Goal: Information Seeking & Learning: Compare options

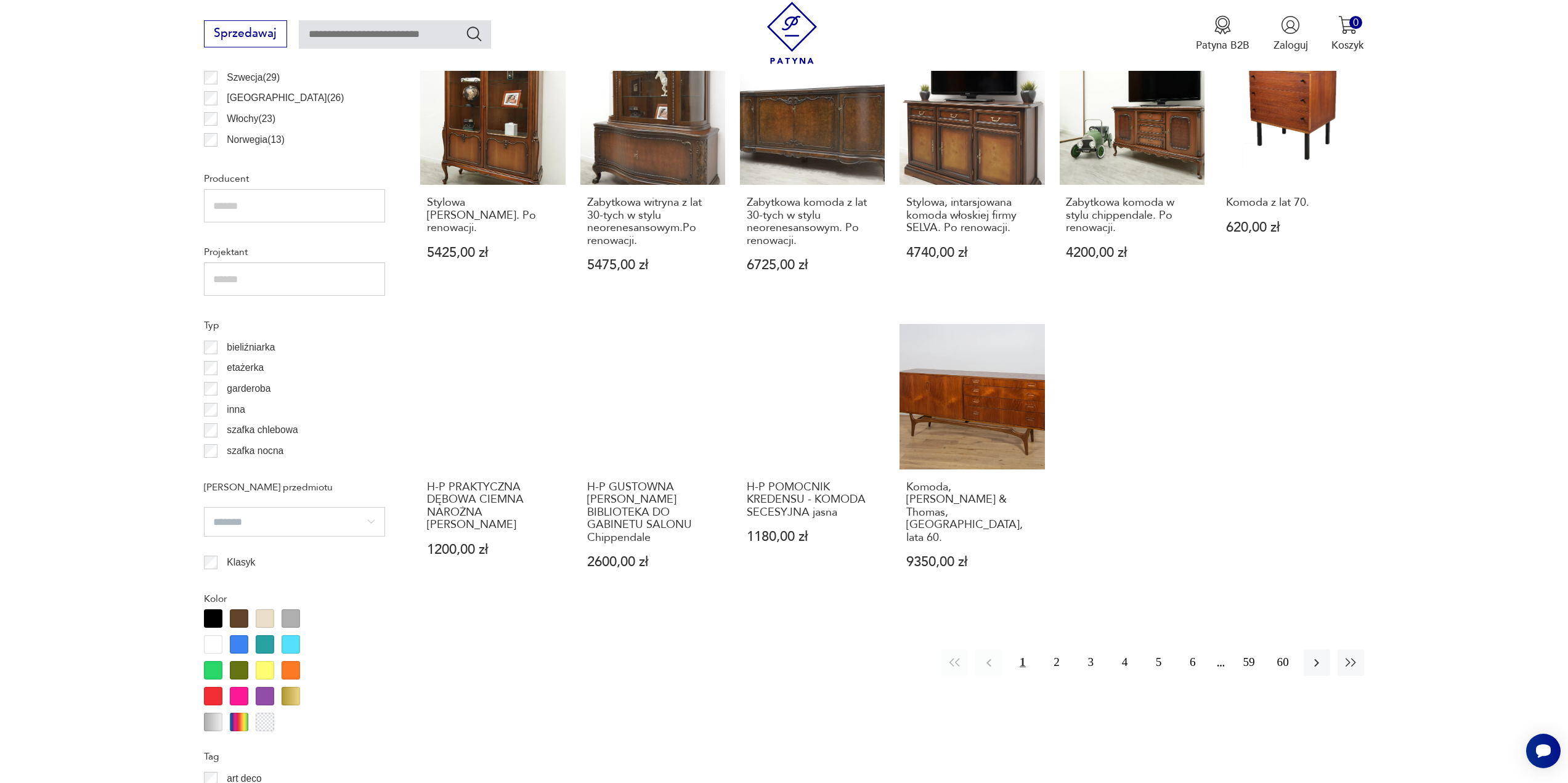
scroll to position [862, 0]
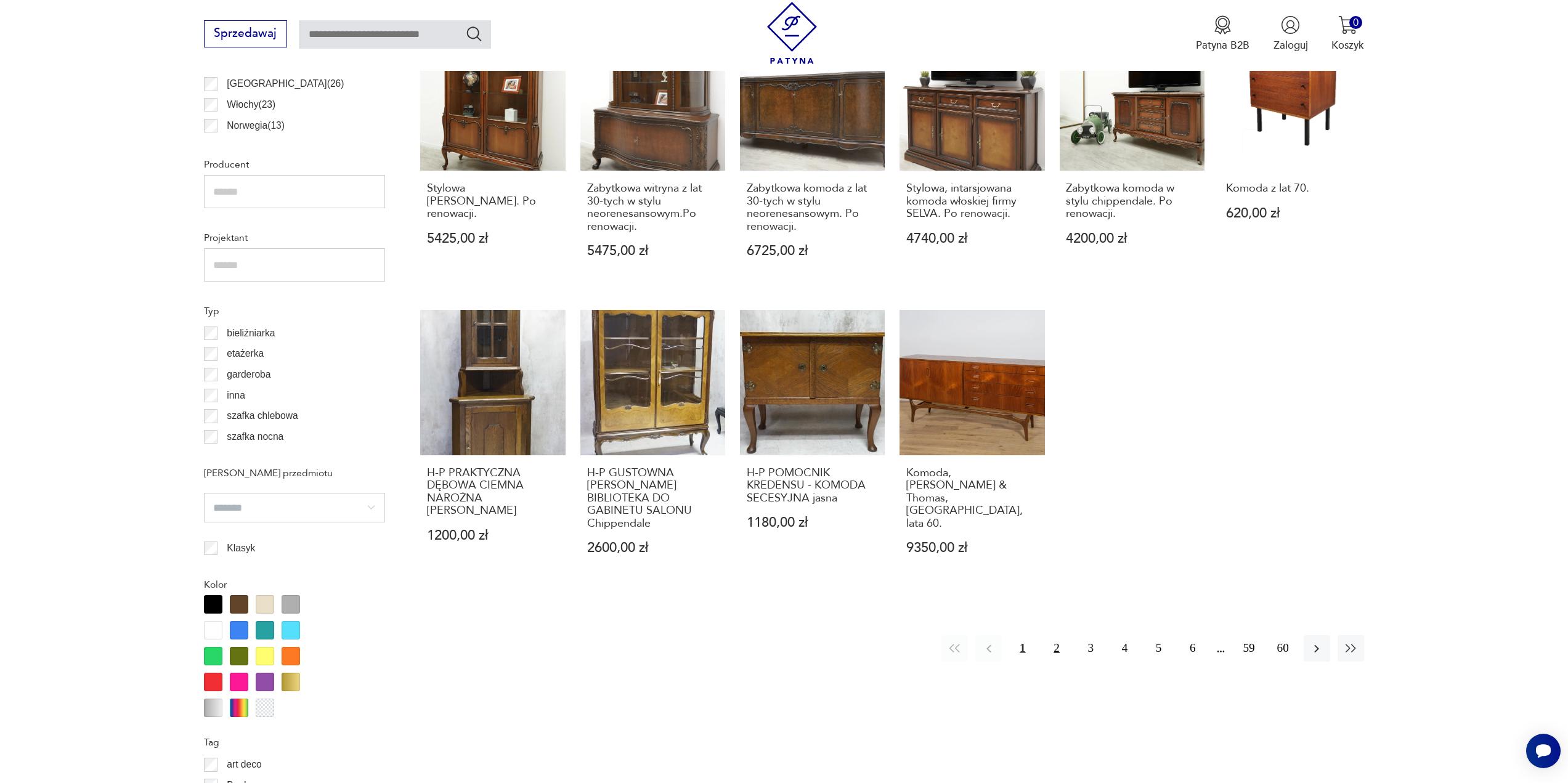
click at [1057, 648] on button "2" at bounding box center [1056, 648] width 26 height 26
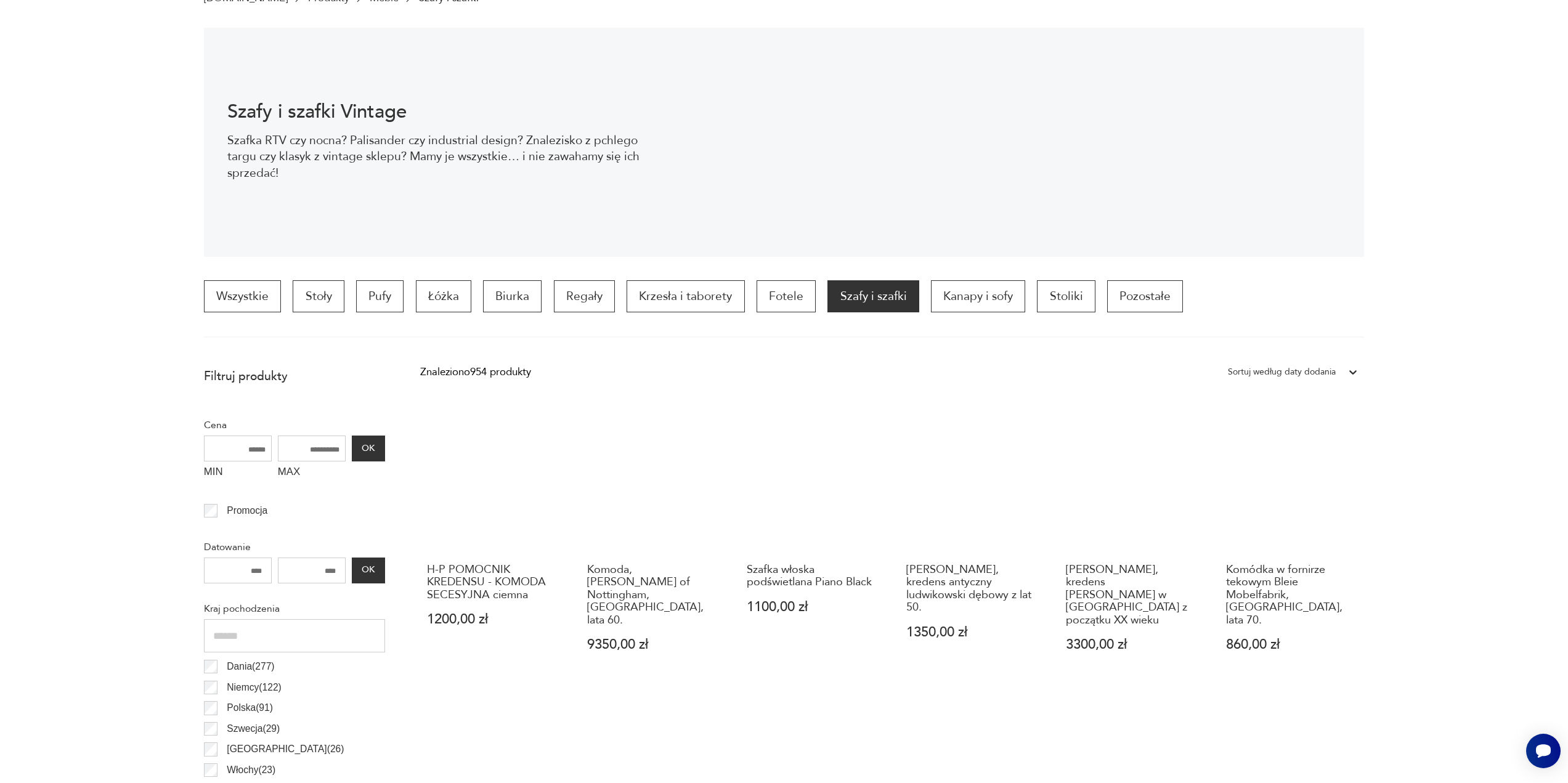
scroll to position [4, 0]
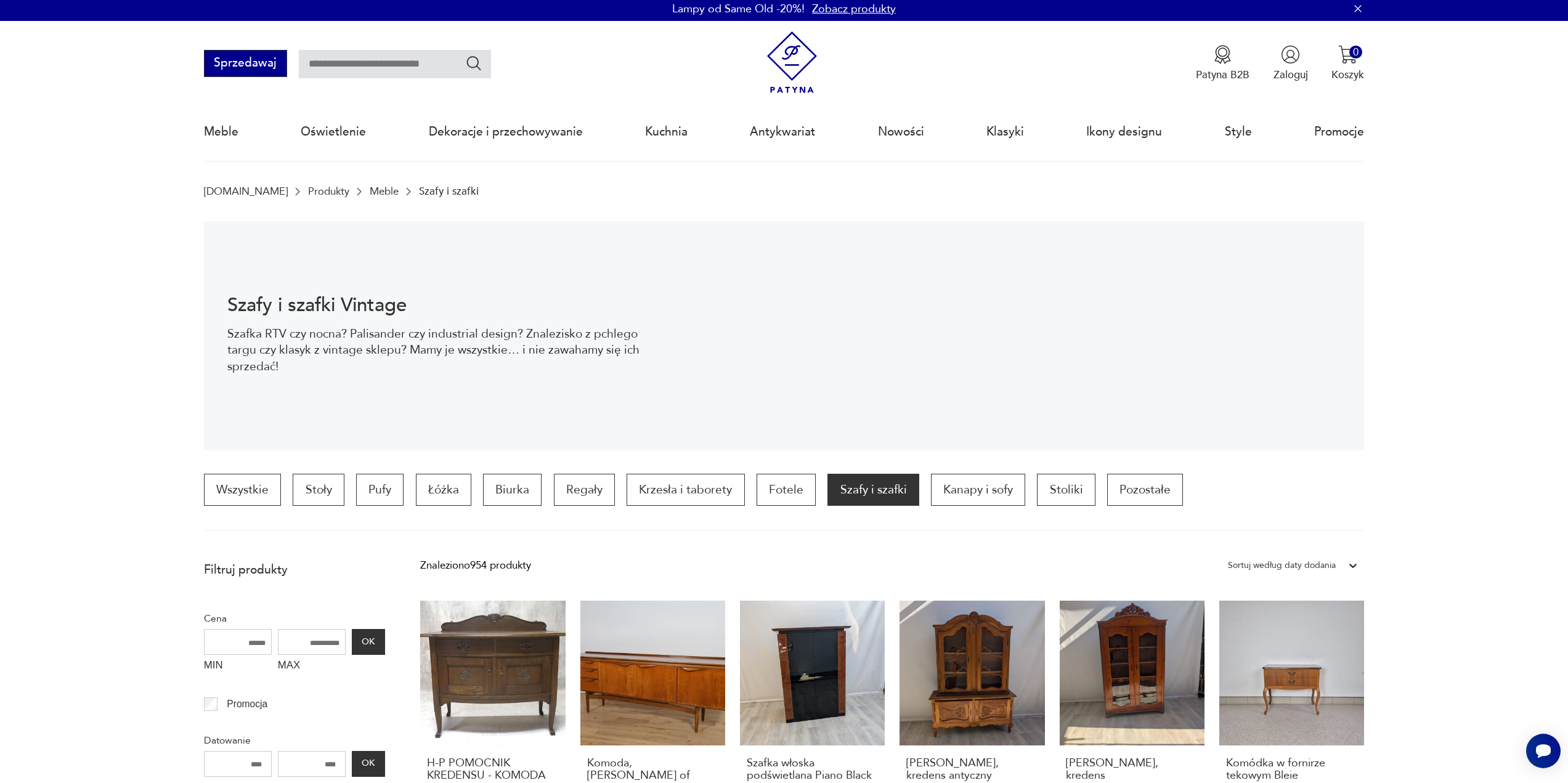
click at [247, 69] on button "Sprzedawaj" at bounding box center [245, 63] width 83 height 27
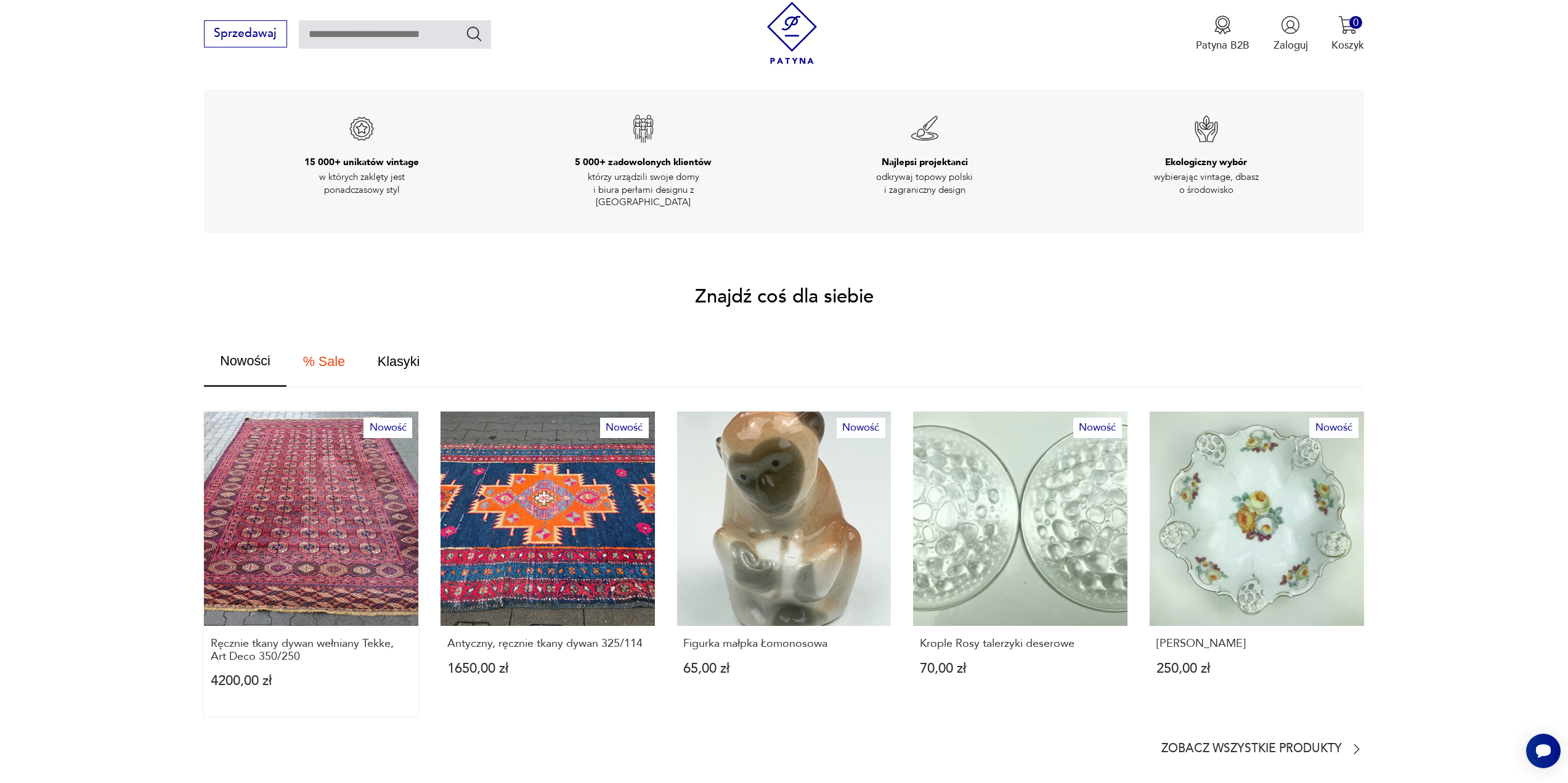
scroll to position [801, 0]
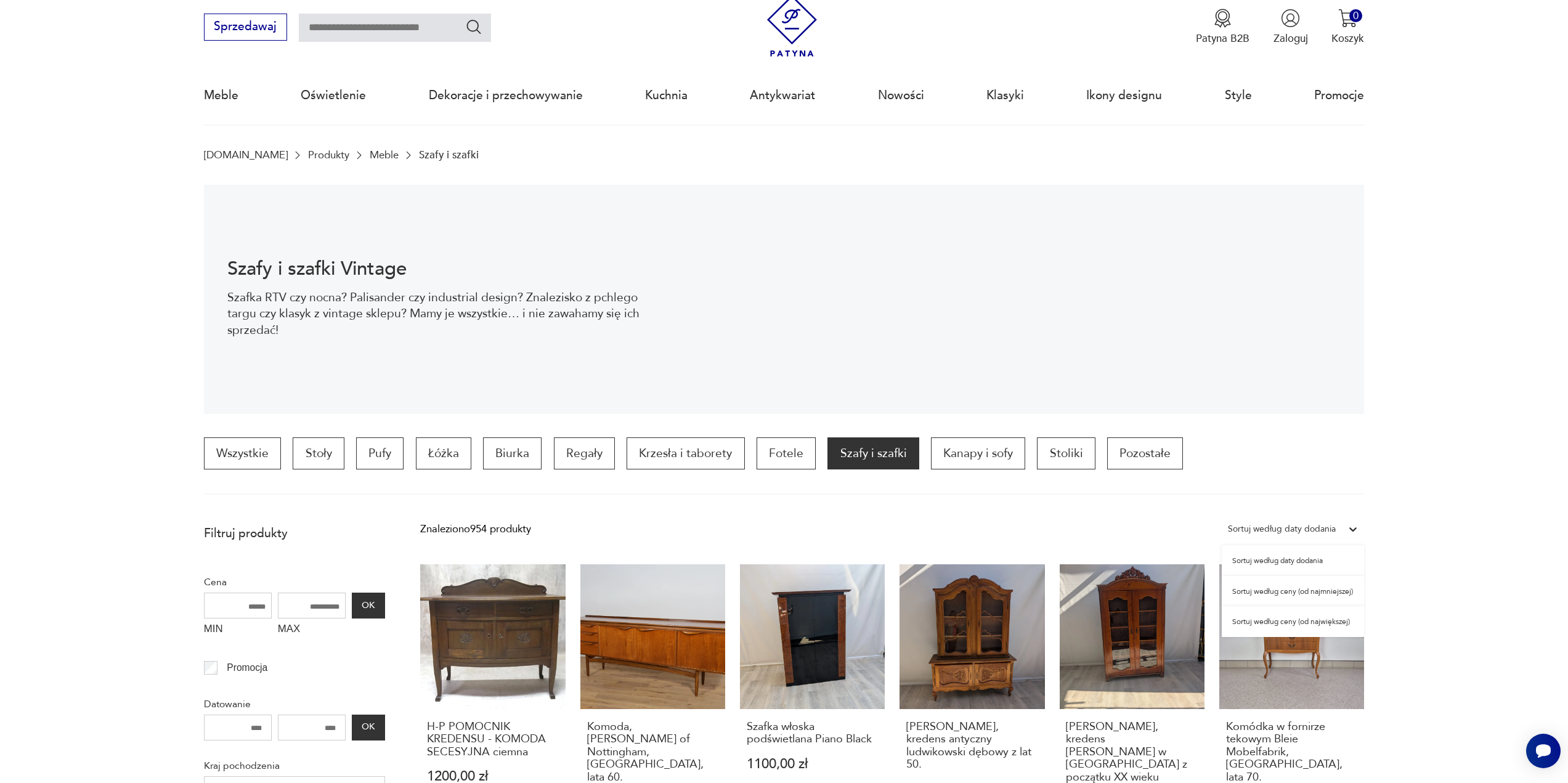
click at [1301, 529] on div "Sortuj według daty dodania" at bounding box center [1281, 529] width 108 height 16
click at [1322, 593] on div "Sortuj według ceny (od najmniejszej)" at bounding box center [1292, 592] width 142 height 31
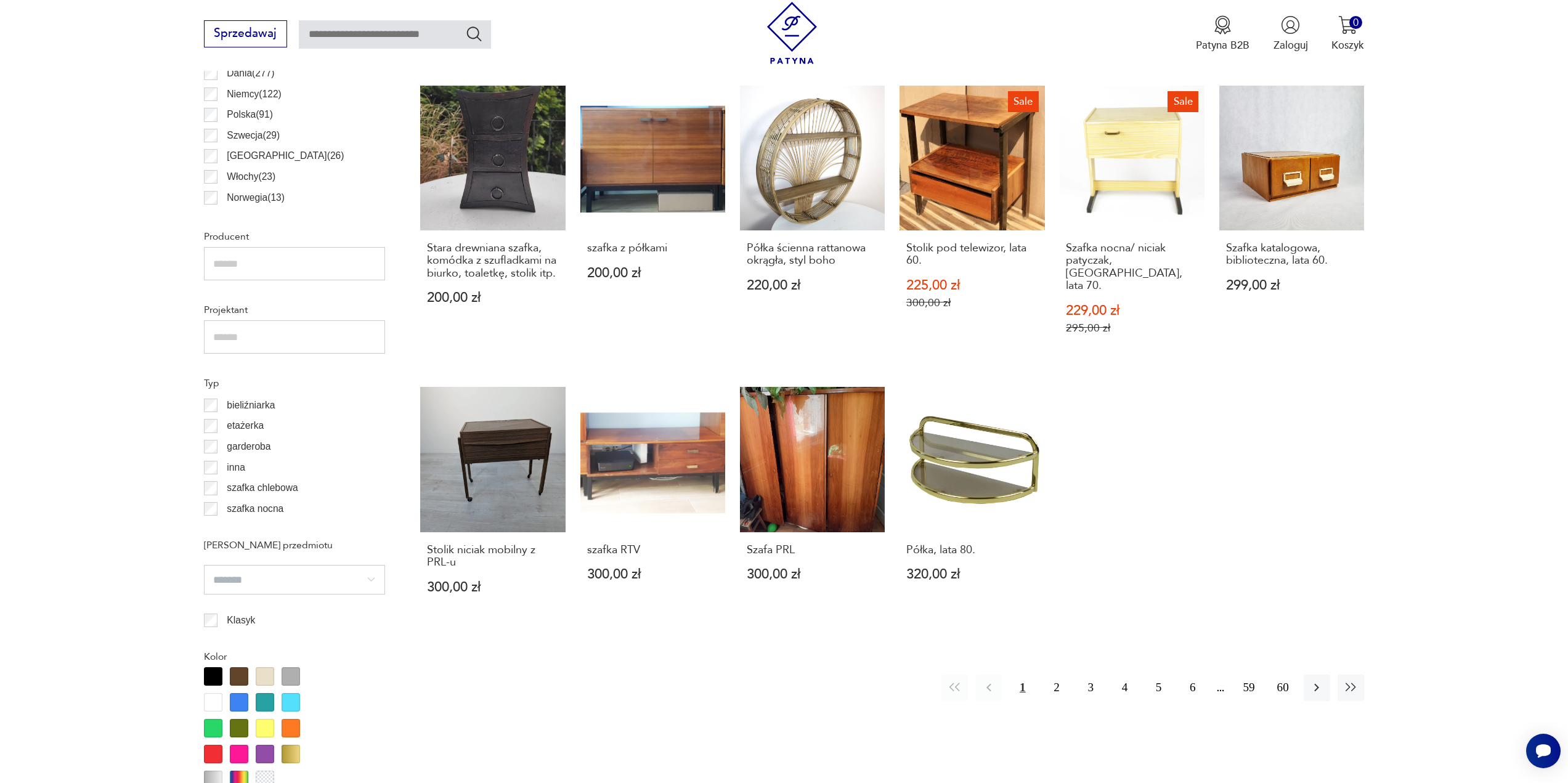
scroll to position [990, 0]
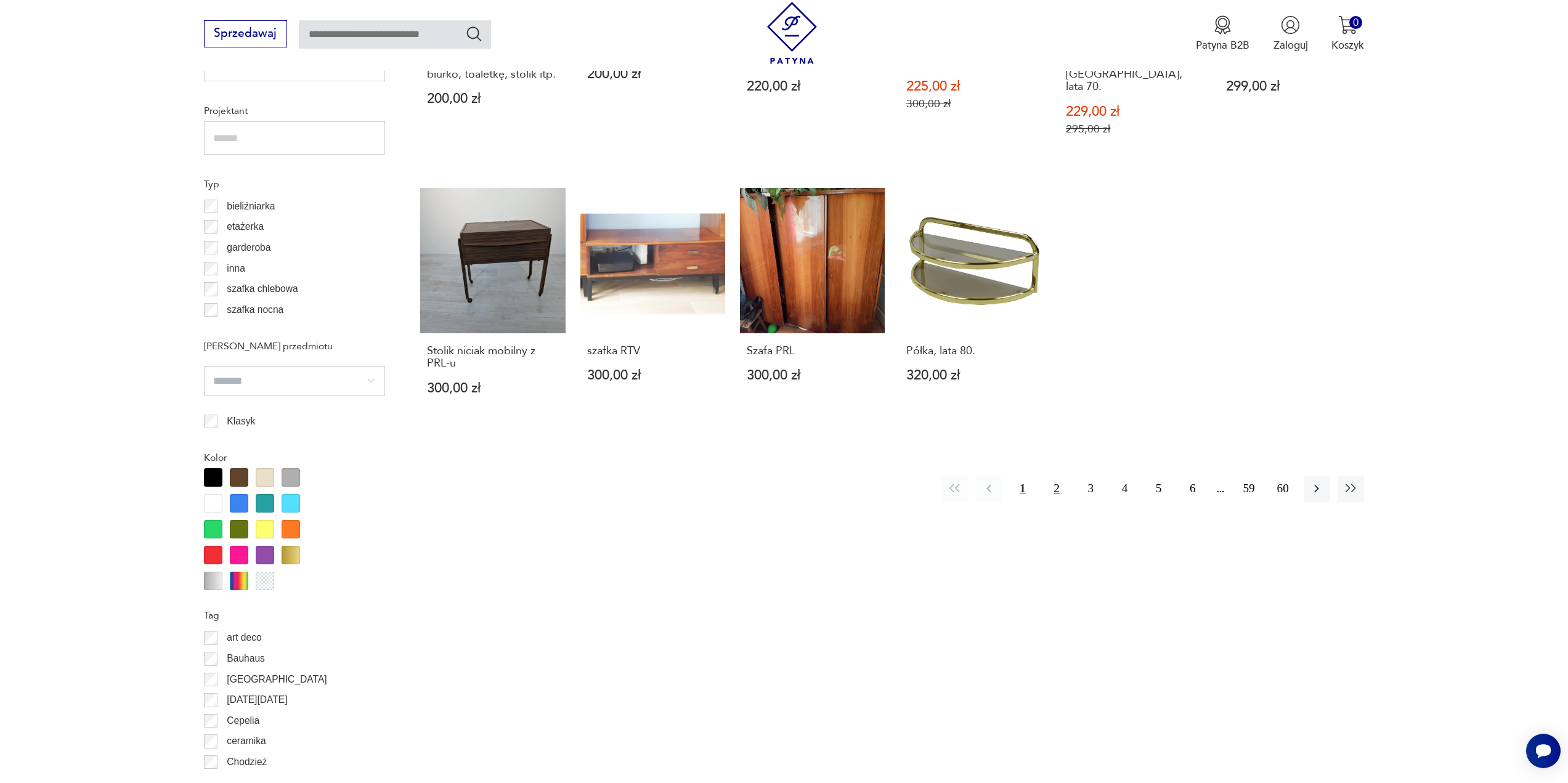
click at [1053, 476] on button "2" at bounding box center [1056, 489] width 26 height 26
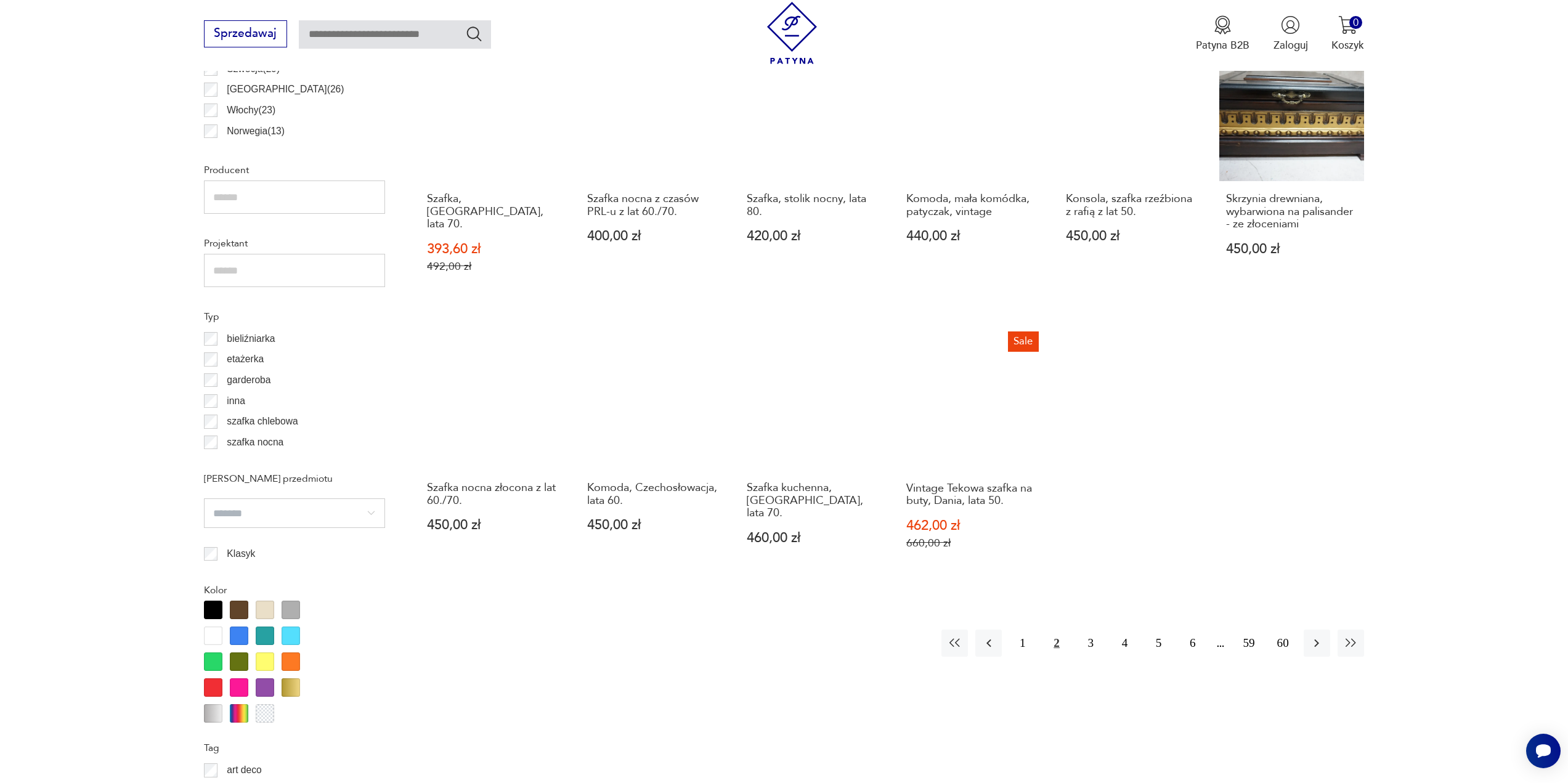
scroll to position [866, 0]
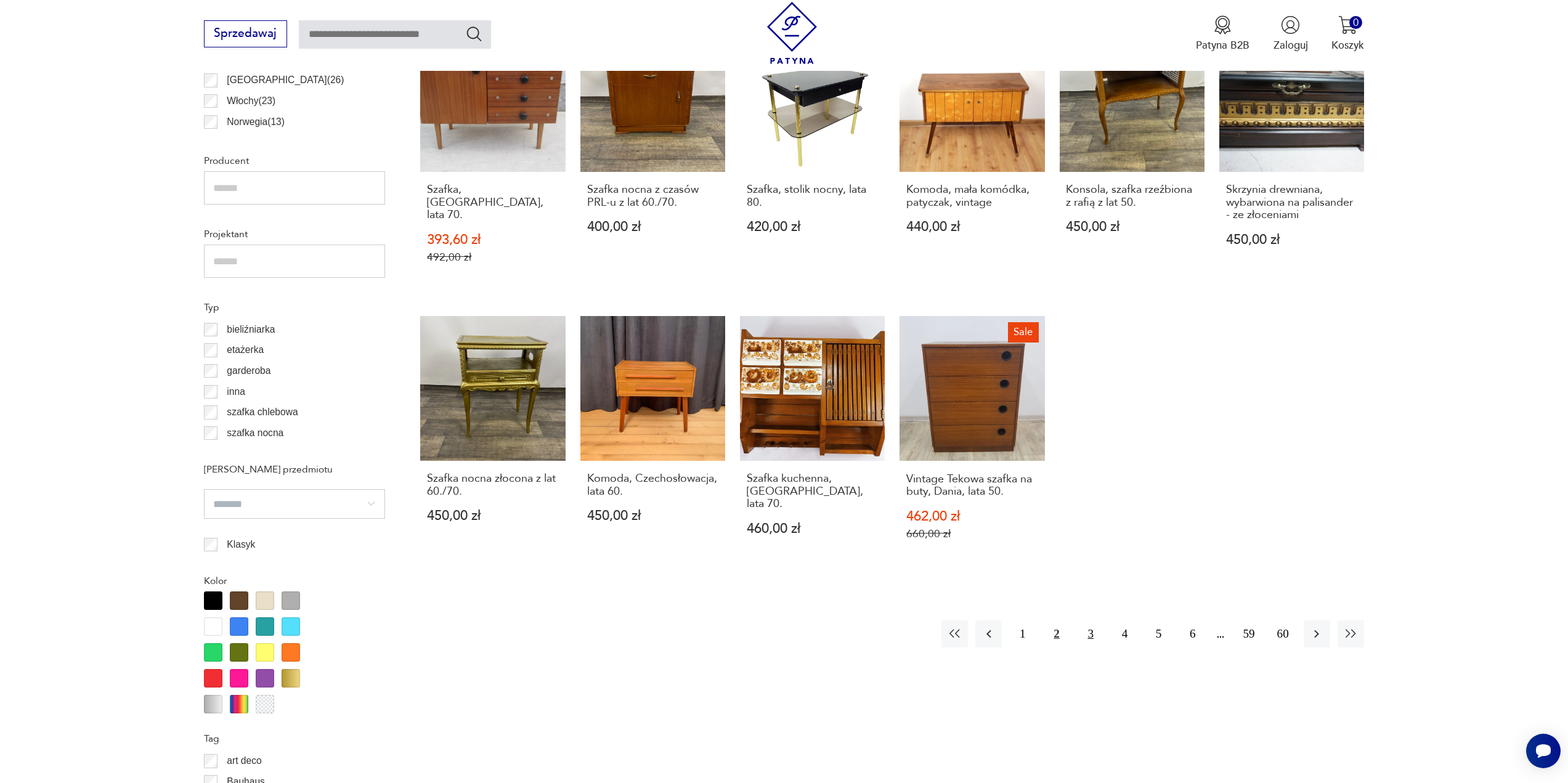
click at [1082, 620] on button "3" at bounding box center [1091, 634] width 26 height 26
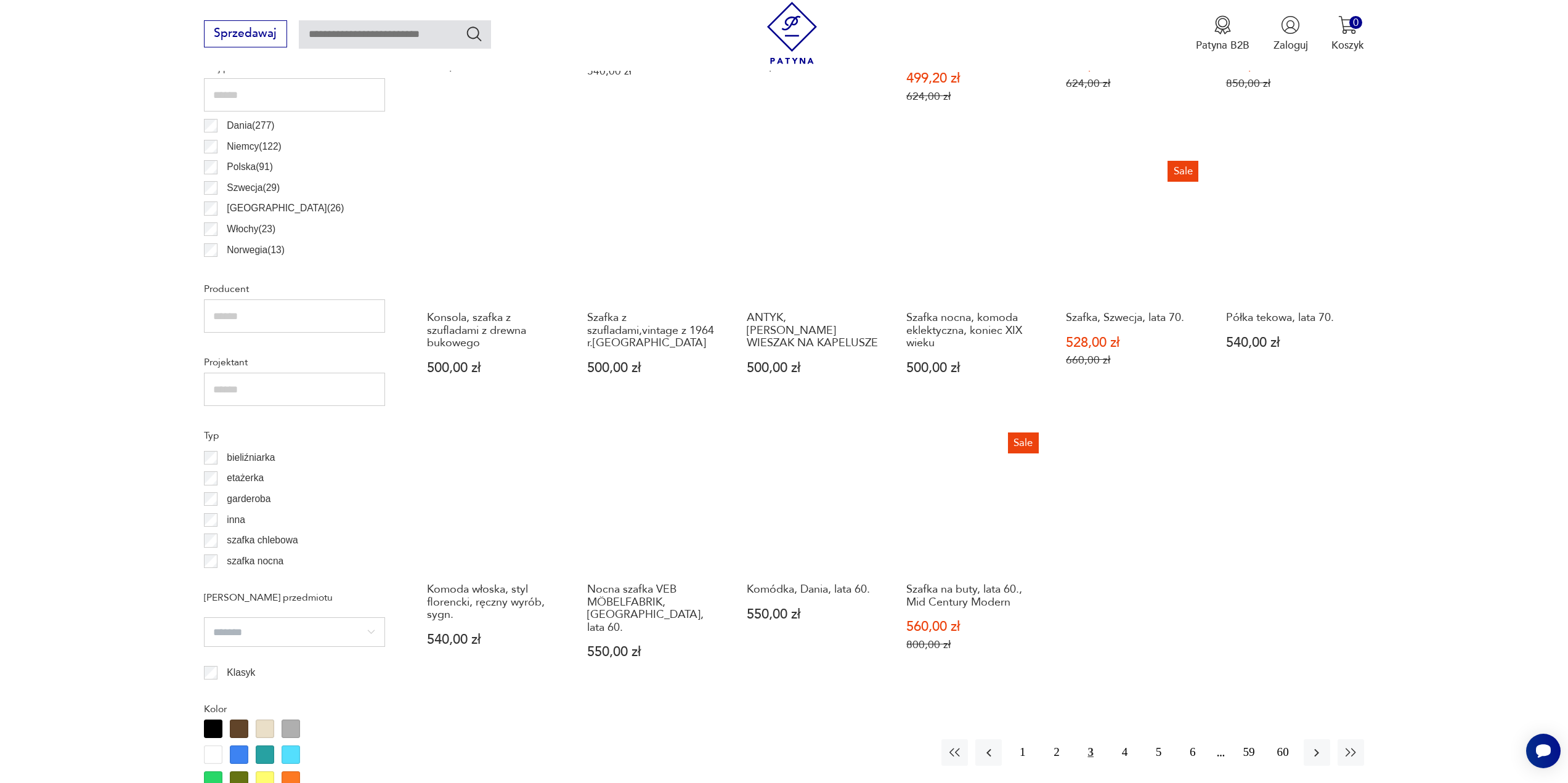
scroll to position [743, 0]
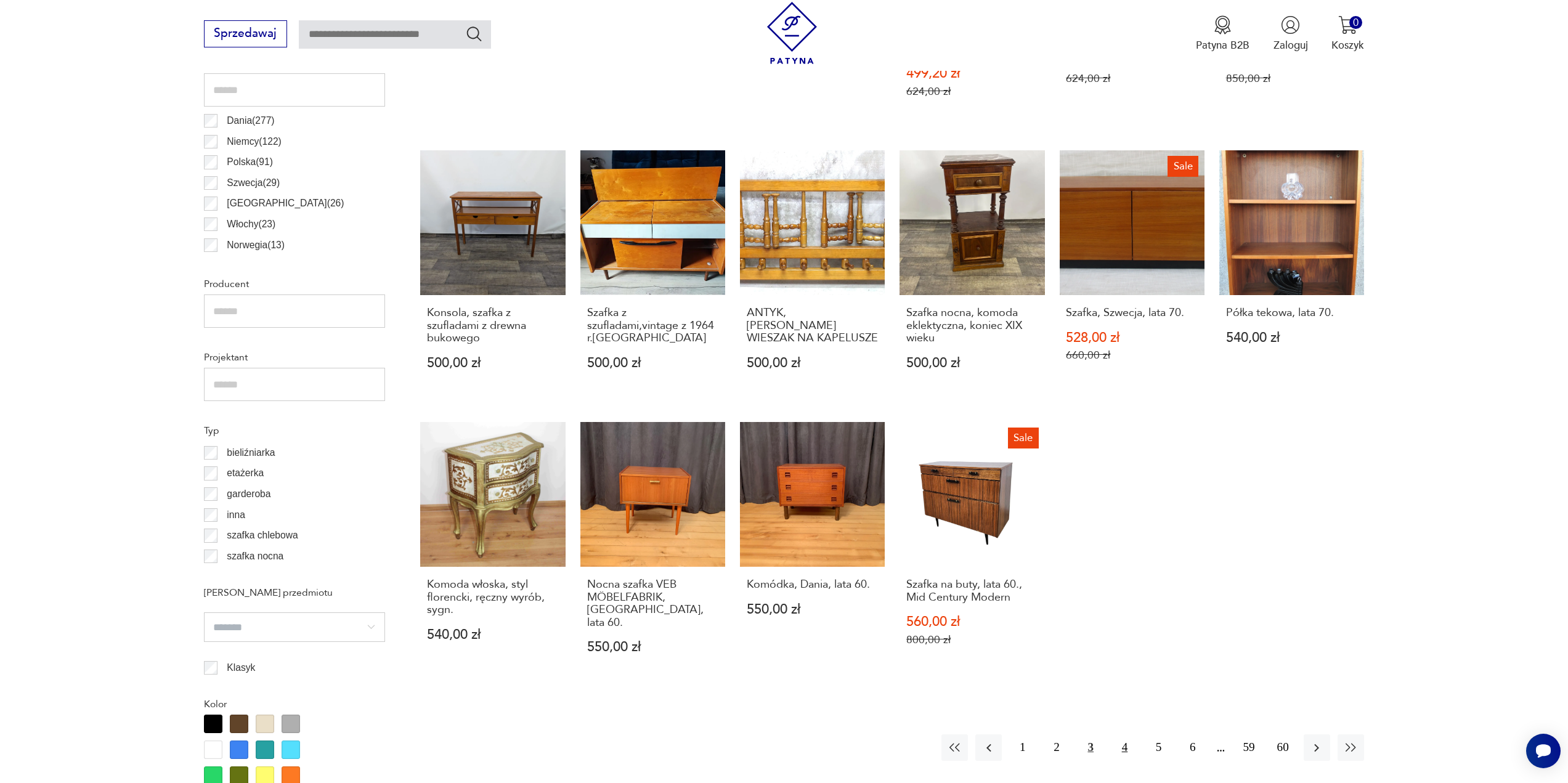
click at [1120, 735] on button "4" at bounding box center [1124, 748] width 26 height 26
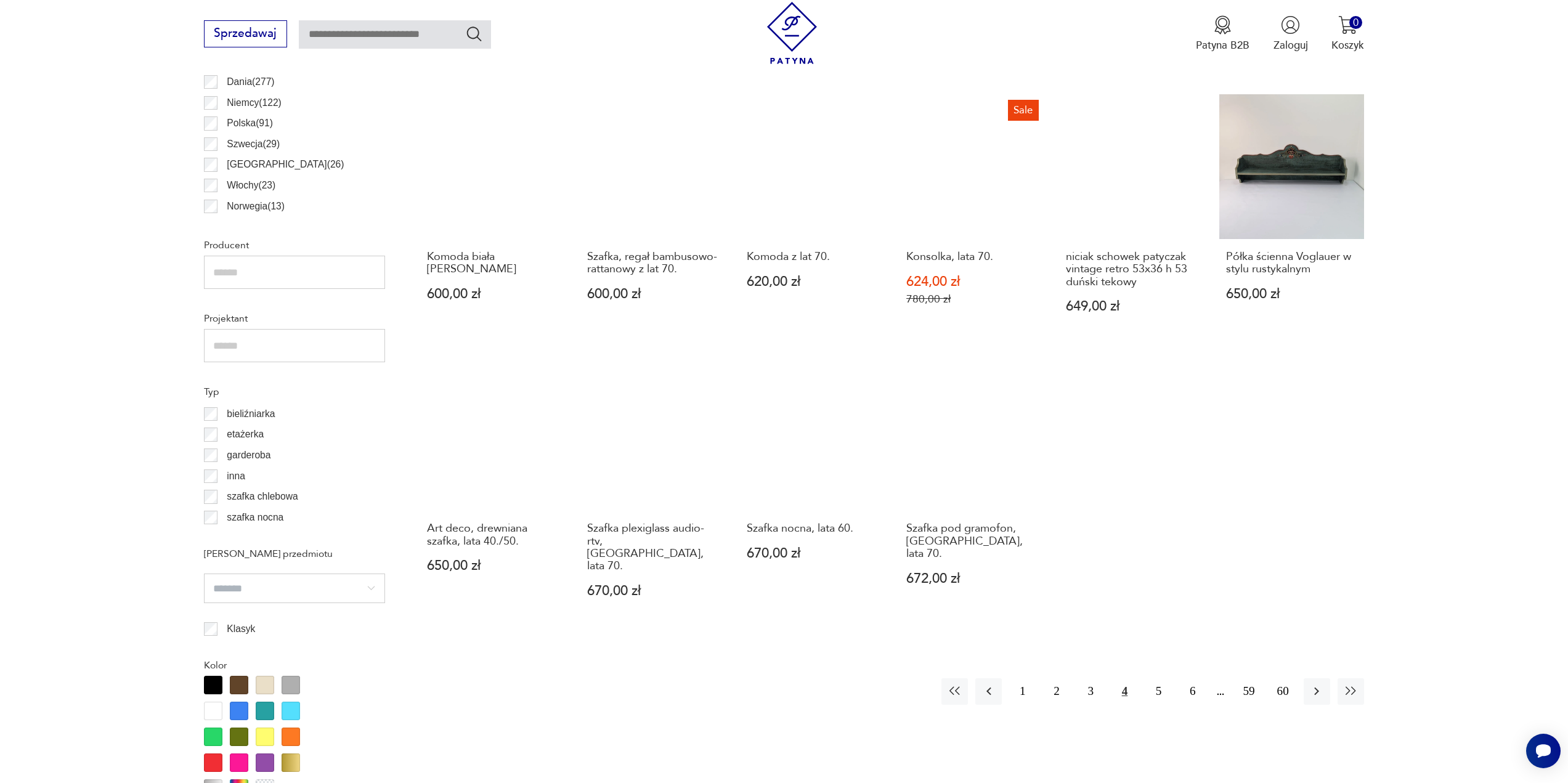
scroll to position [805, 0]
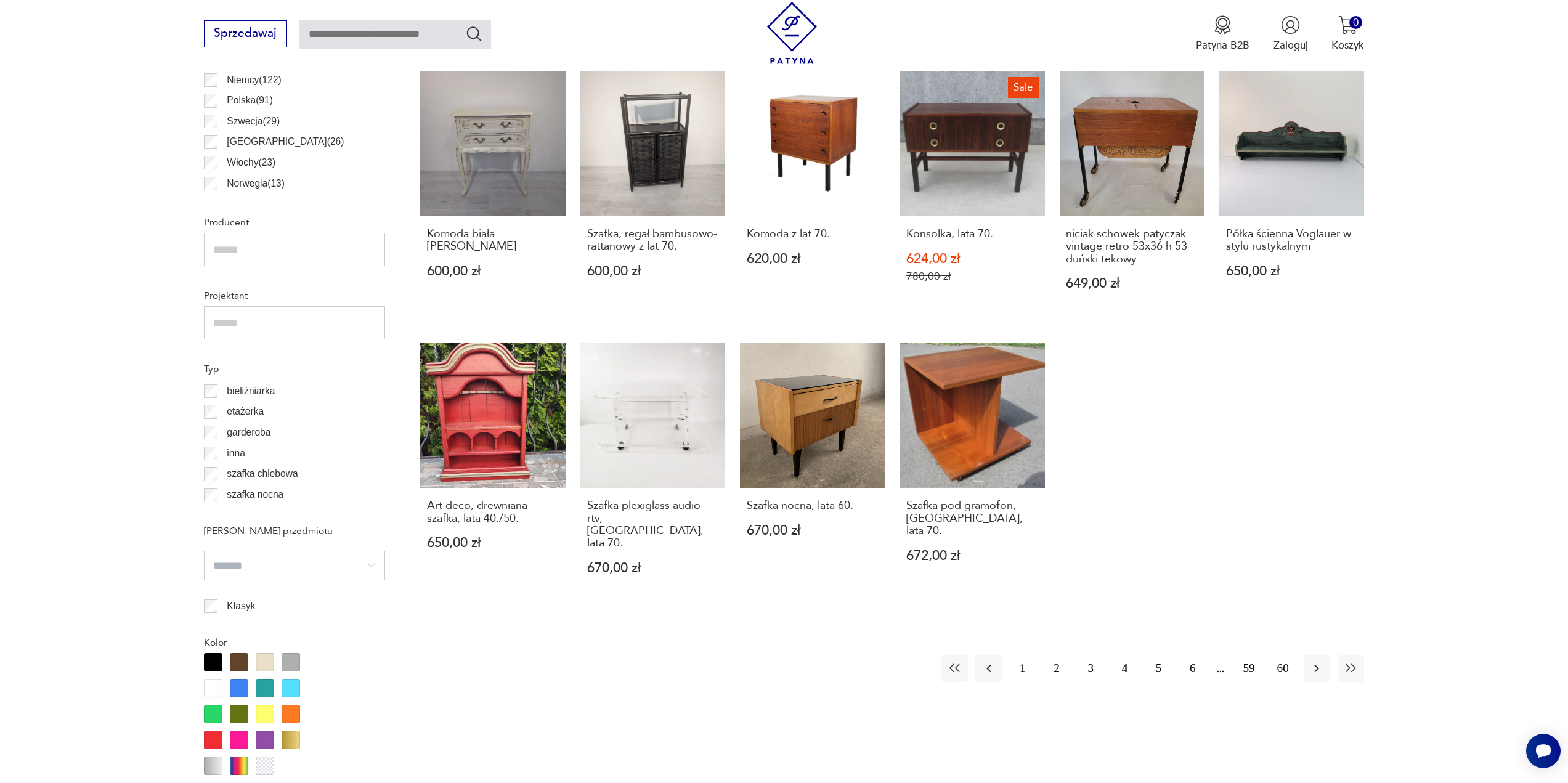
click at [1160, 655] on button "5" at bounding box center [1158, 669] width 26 height 26
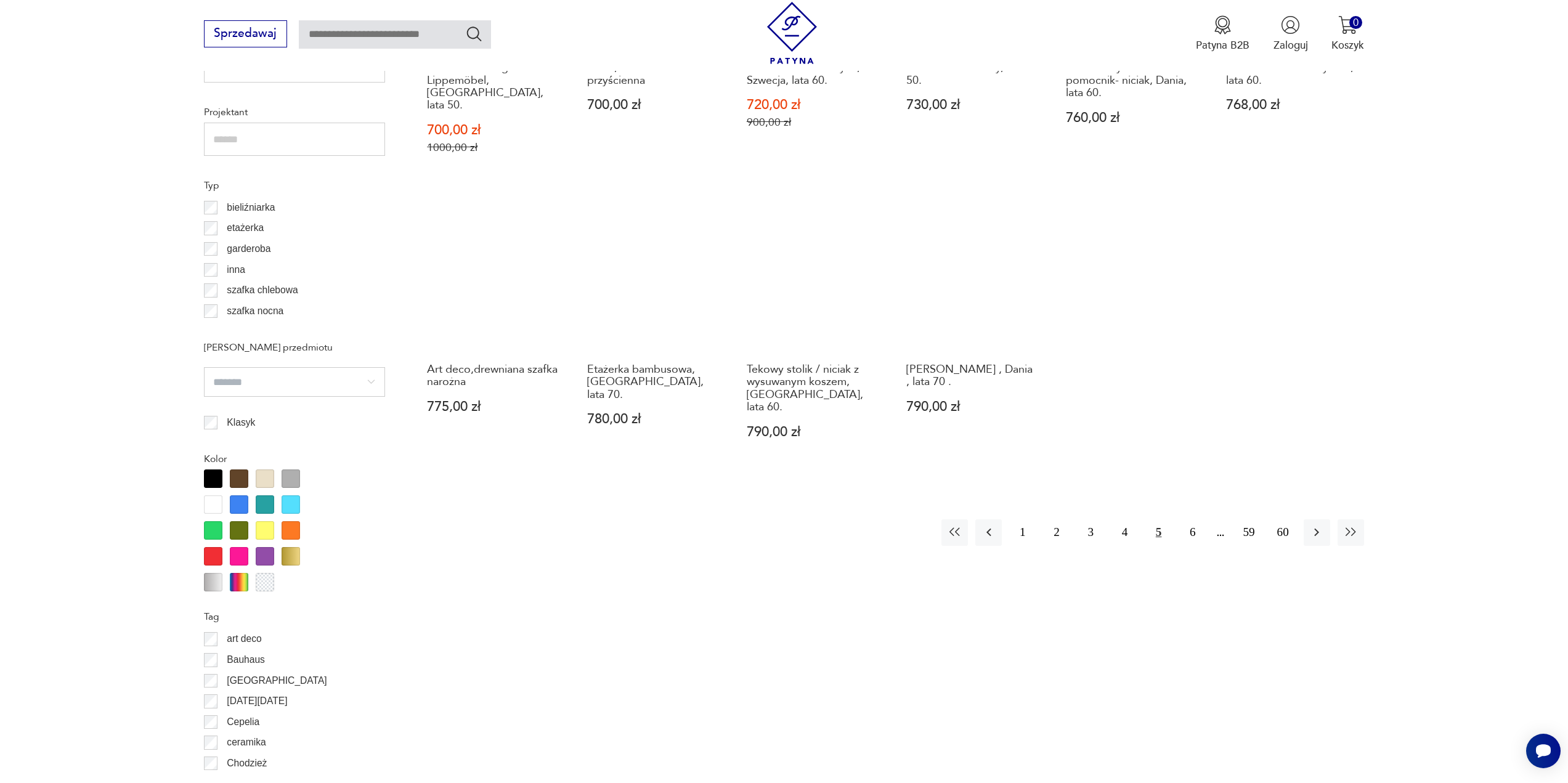
scroll to position [990, 0]
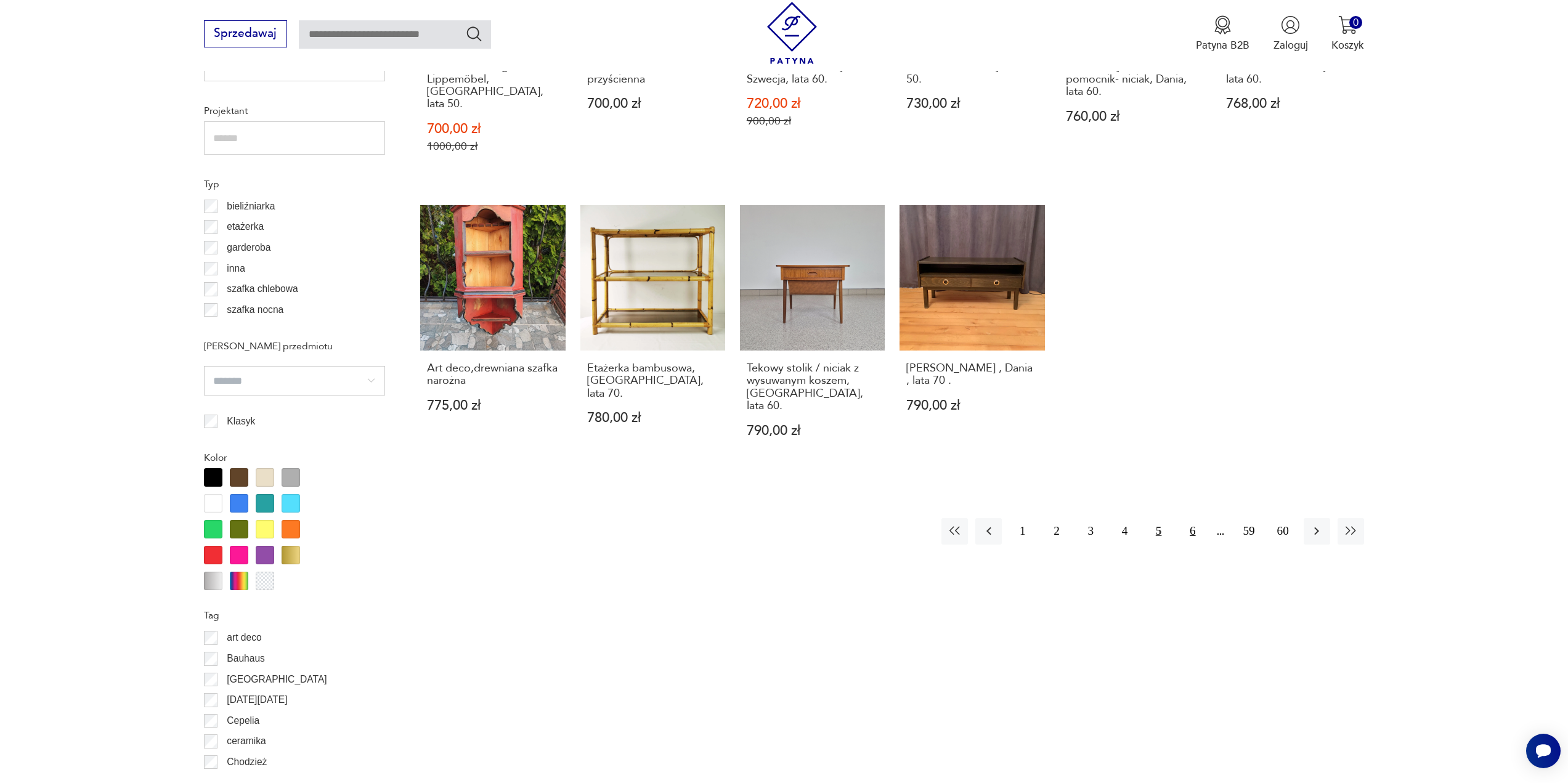
click at [1194, 518] on button "6" at bounding box center [1193, 531] width 26 height 26
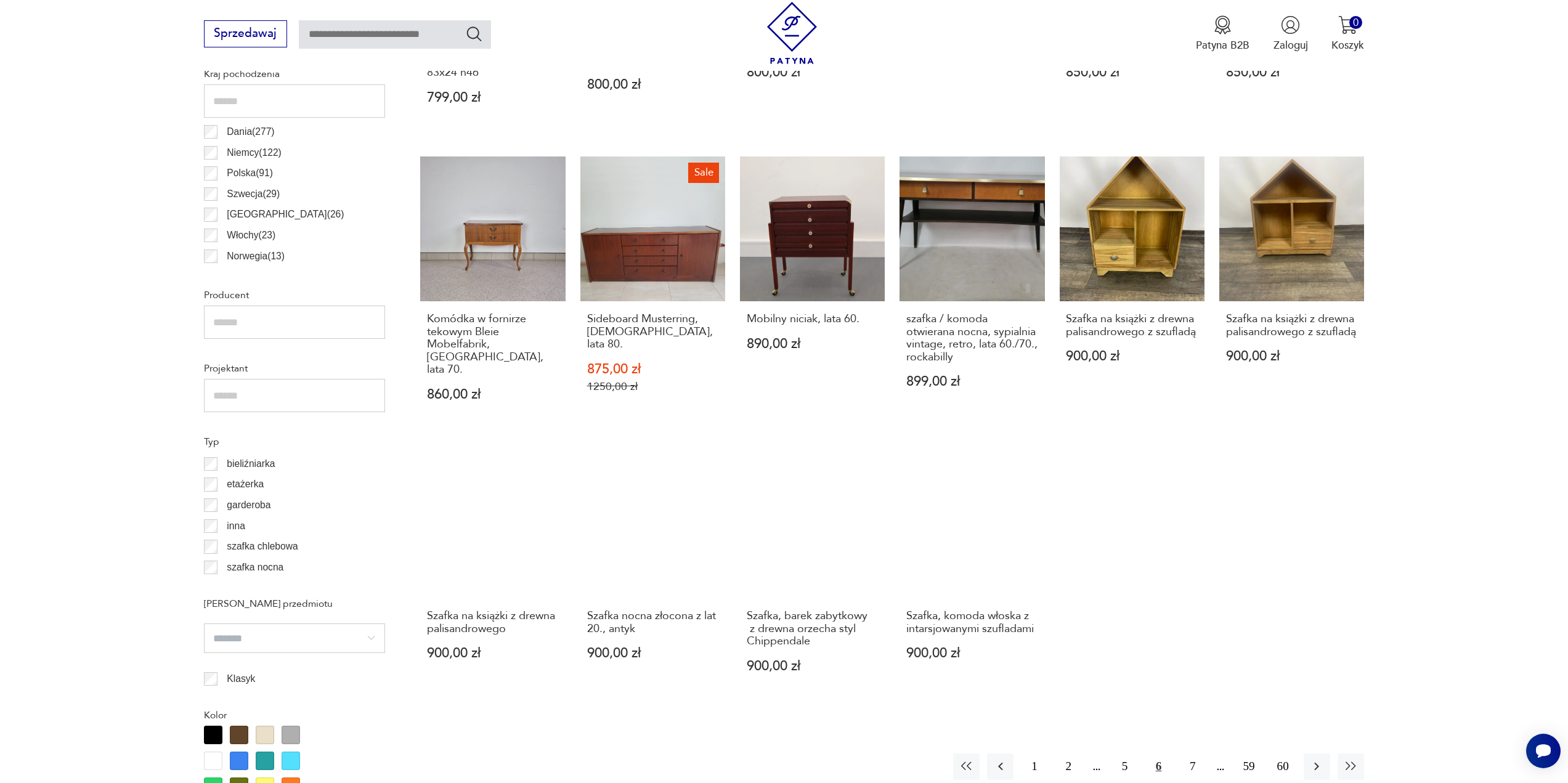
scroll to position [928, 0]
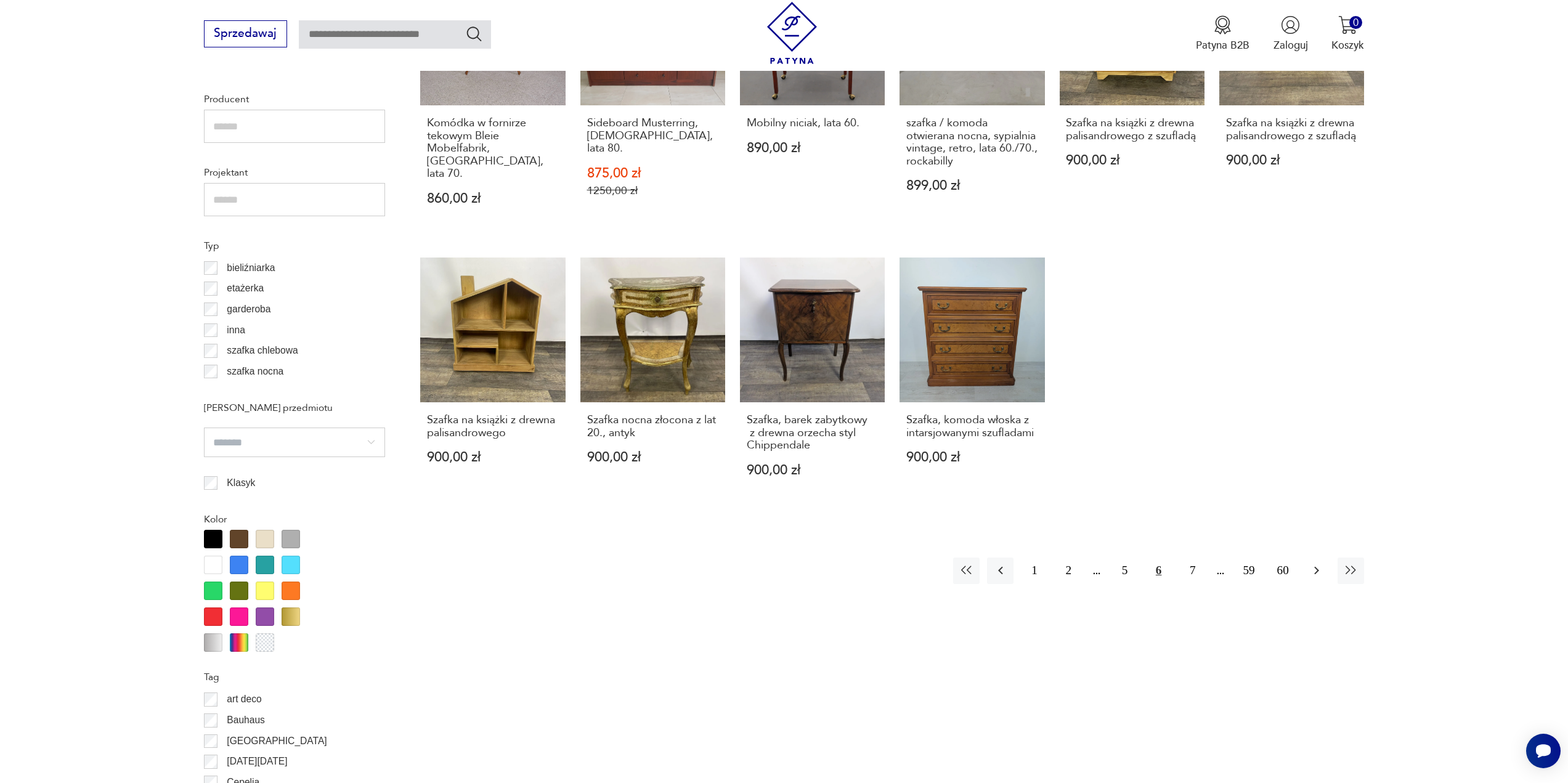
click at [1313, 563] on icon "button" at bounding box center [1316, 570] width 15 height 15
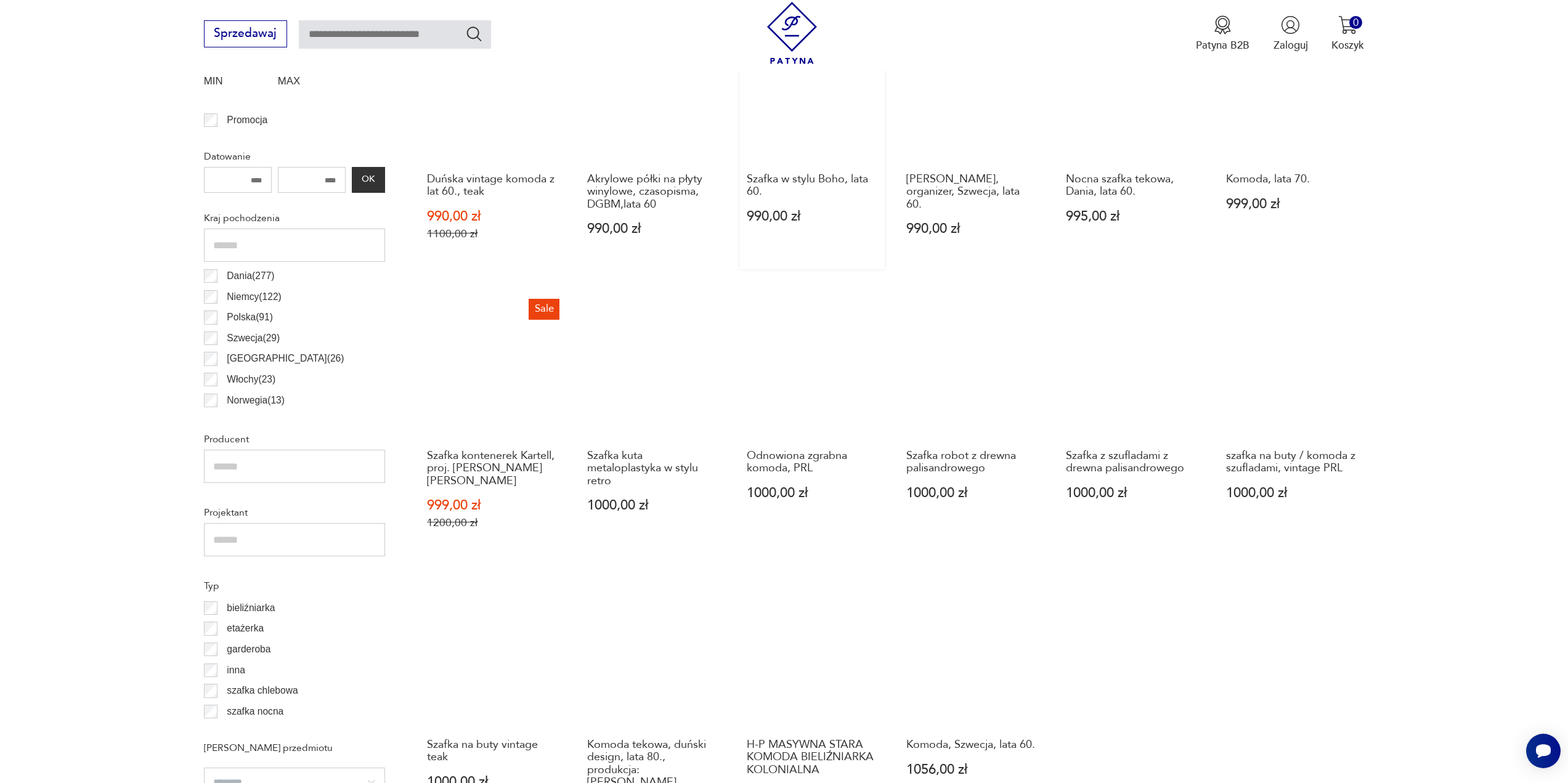
scroll to position [620, 0]
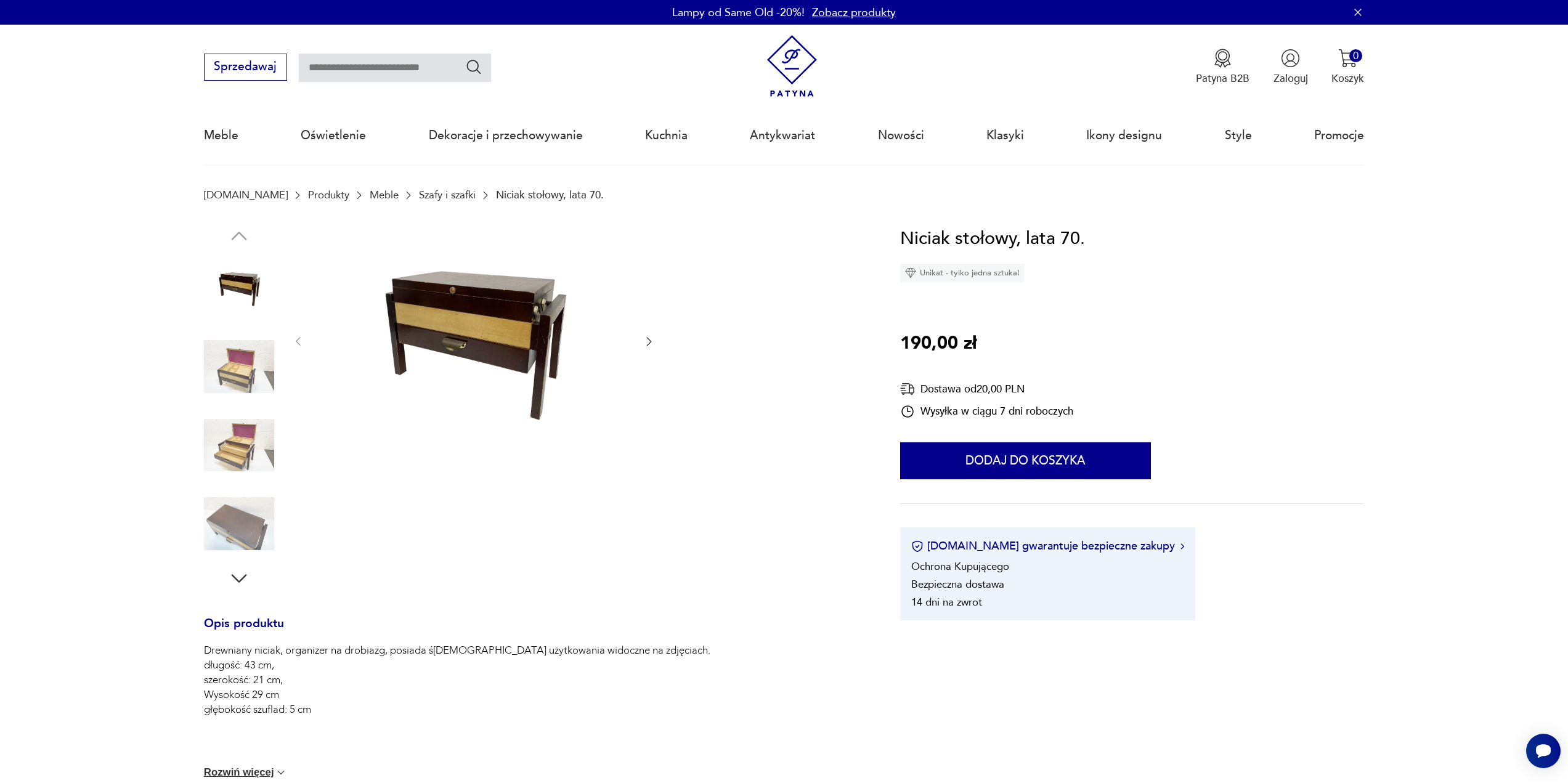
click at [236, 370] on img at bounding box center [239, 366] width 70 height 70
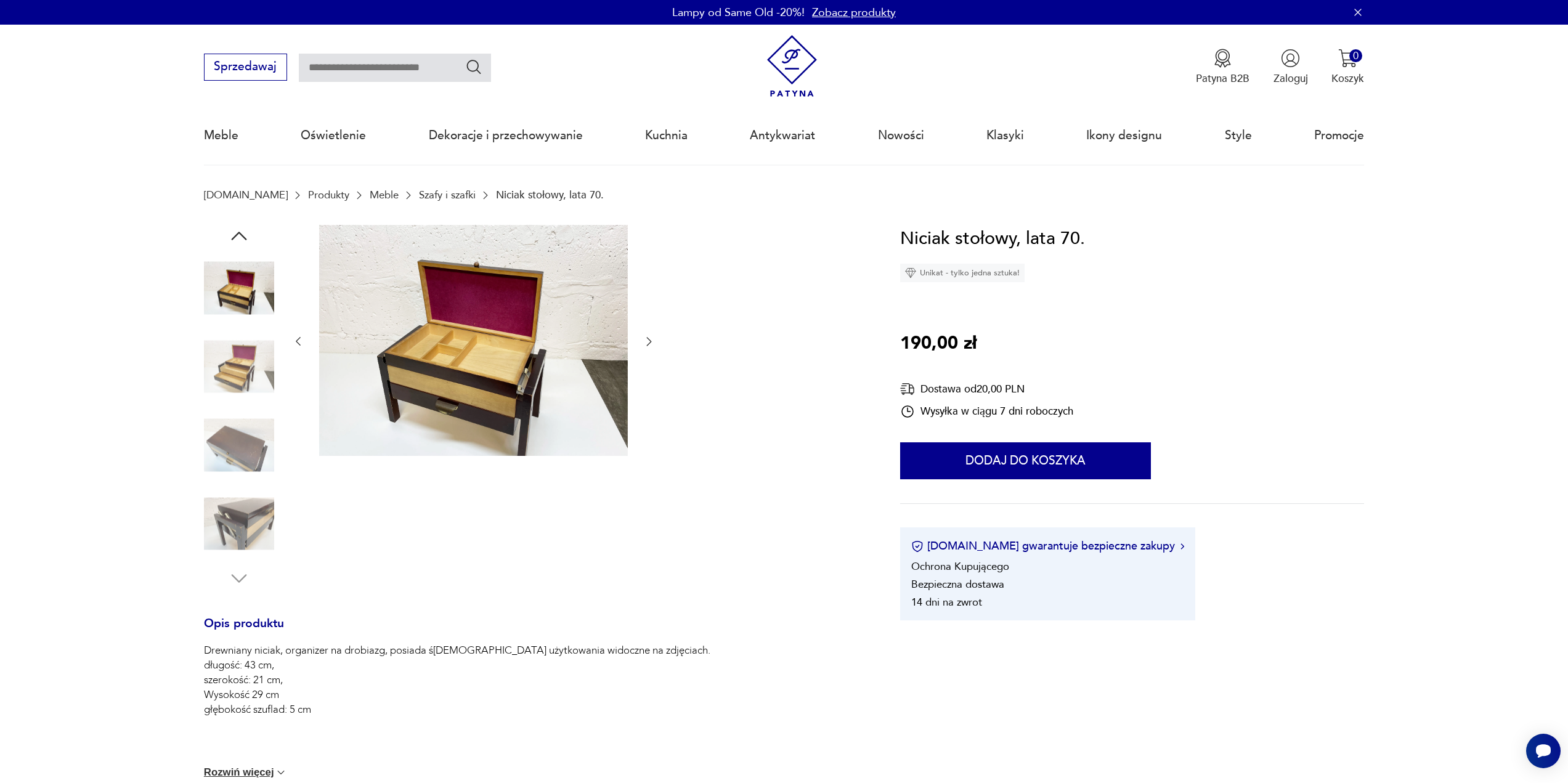
click at [253, 367] on img at bounding box center [239, 366] width 70 height 70
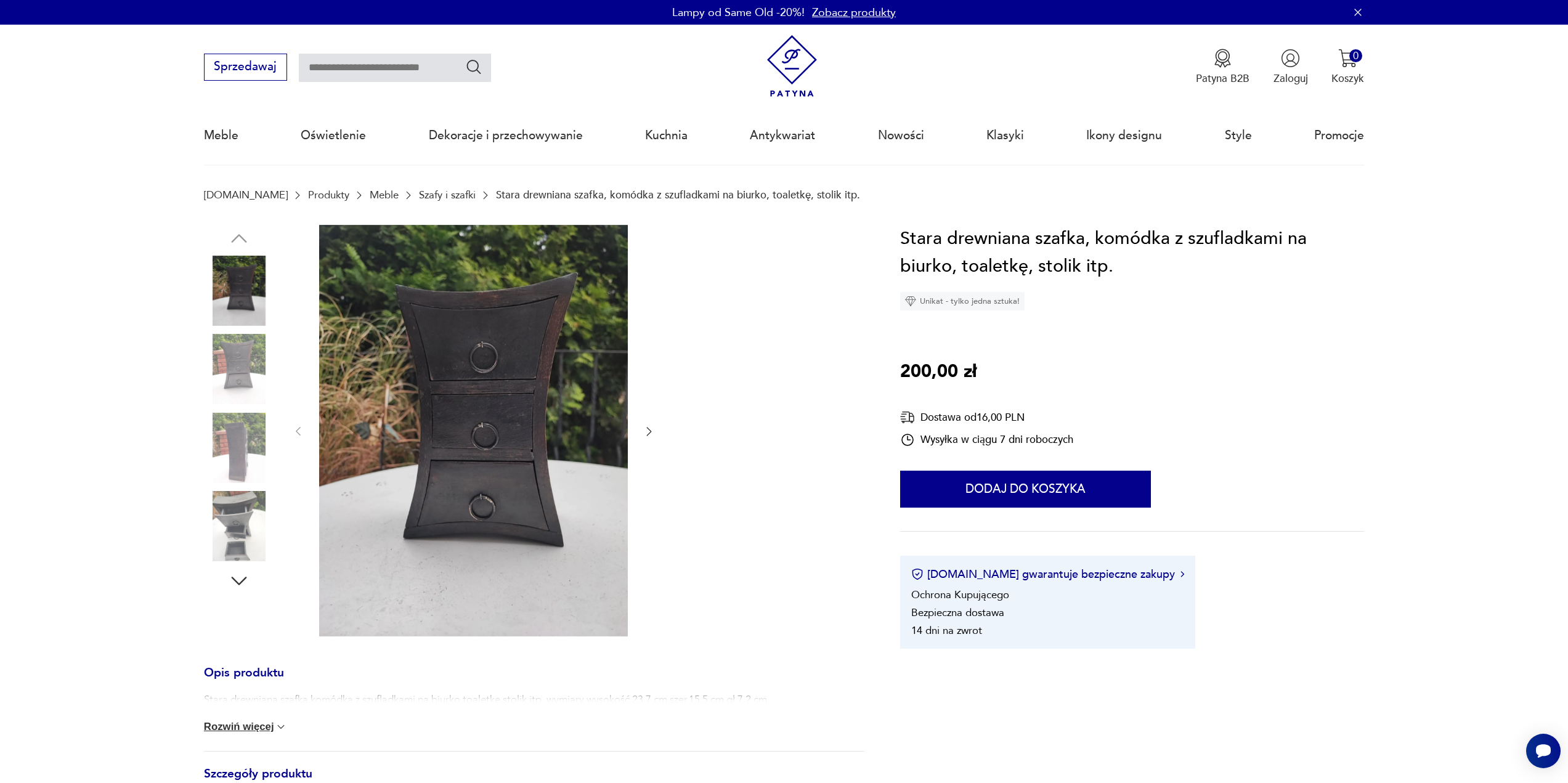
click at [228, 360] on img at bounding box center [239, 369] width 70 height 70
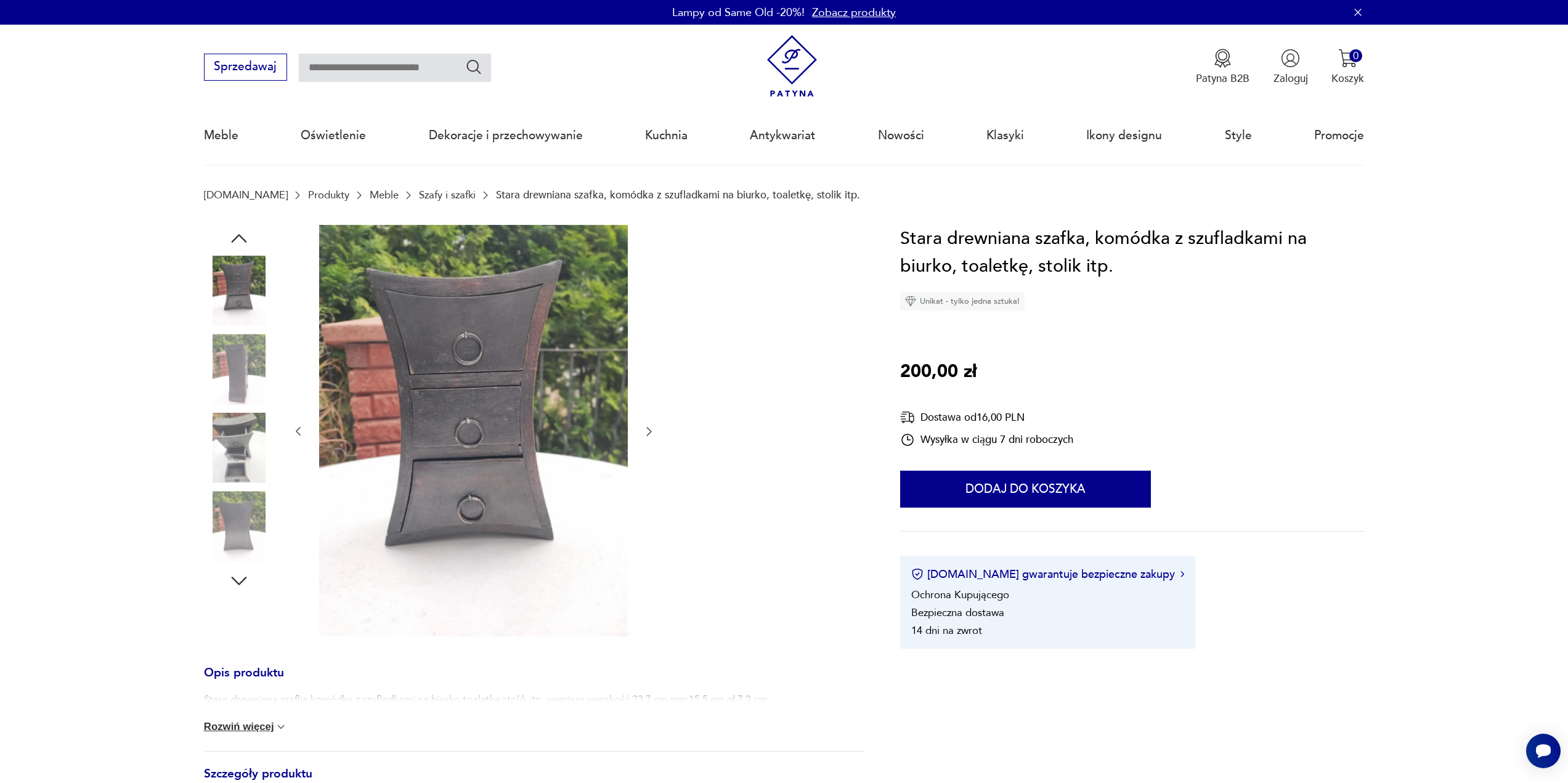
click at [239, 370] on img at bounding box center [239, 369] width 70 height 70
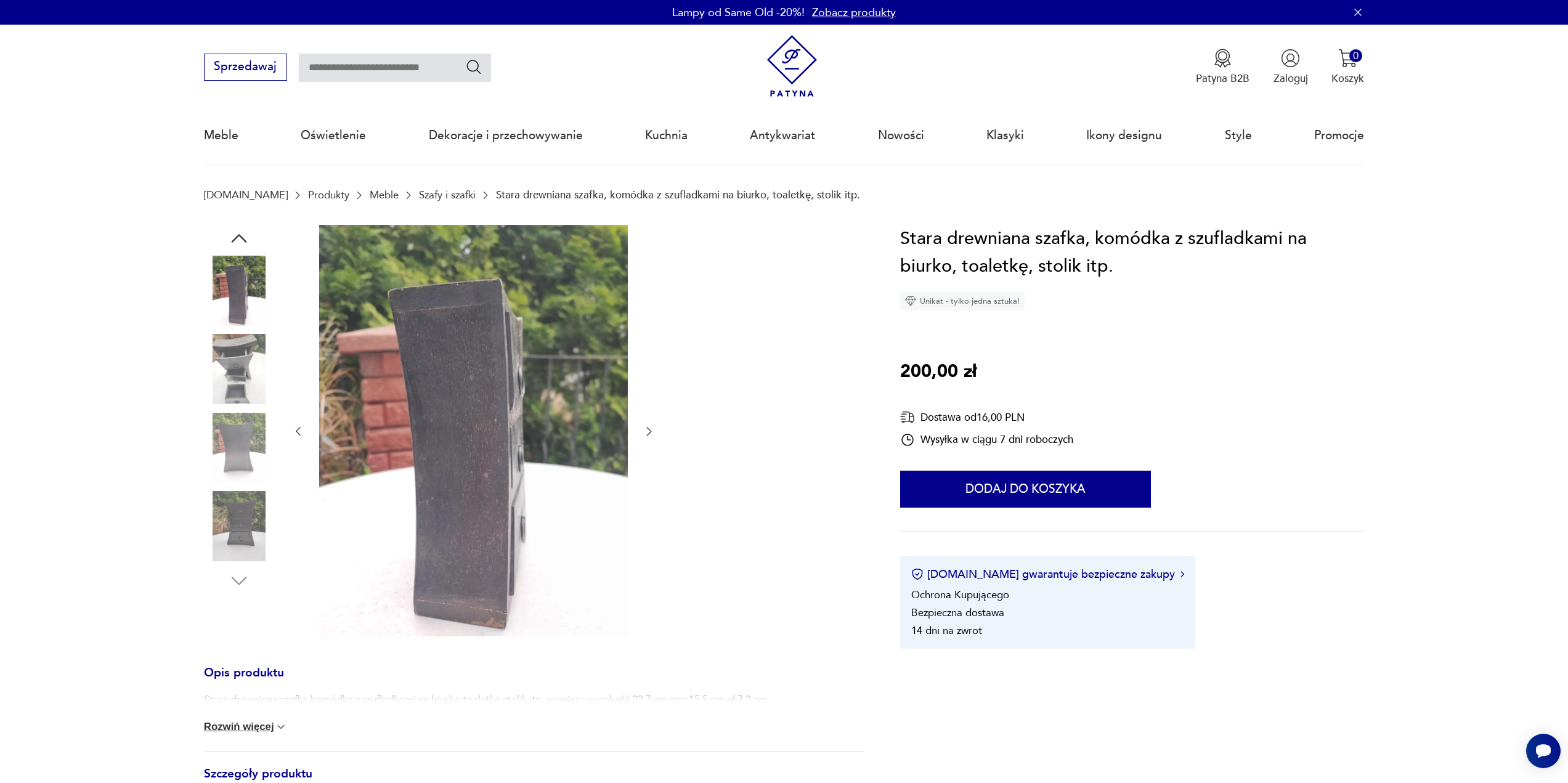
click at [239, 387] on img at bounding box center [239, 369] width 70 height 70
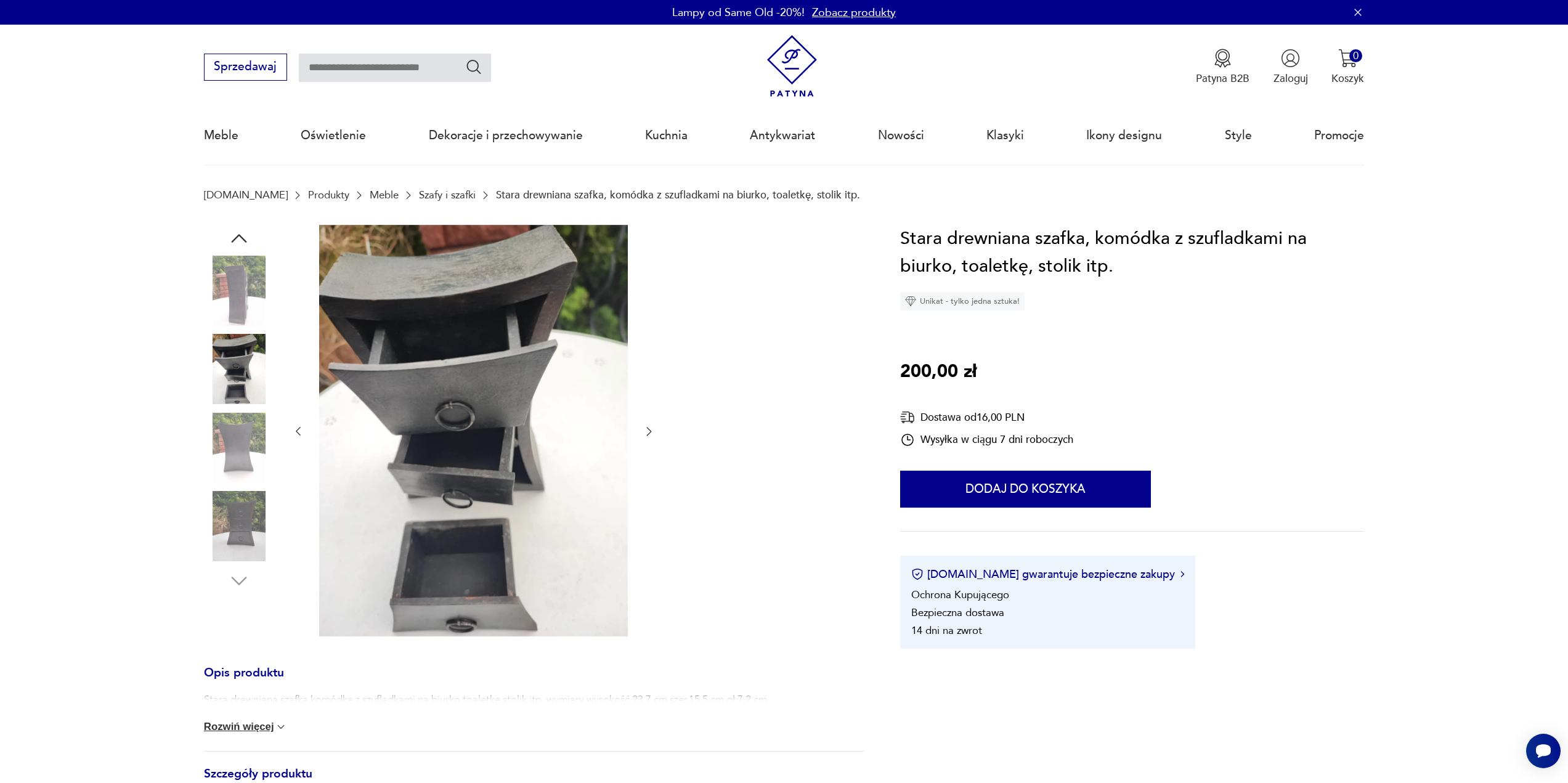
click at [233, 433] on img at bounding box center [239, 448] width 70 height 70
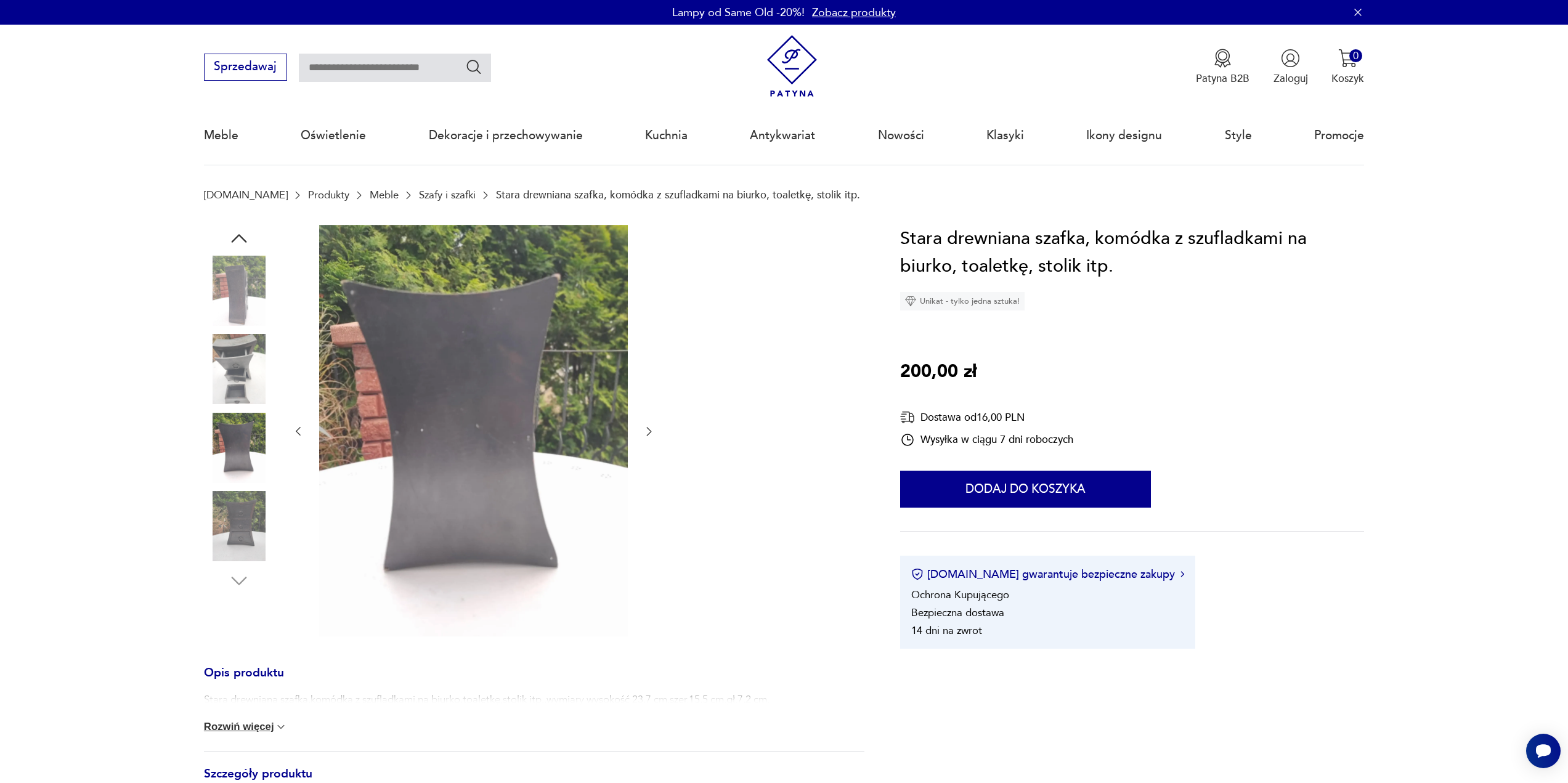
click at [233, 480] on img at bounding box center [239, 448] width 70 height 70
click at [236, 503] on img at bounding box center [239, 526] width 70 height 70
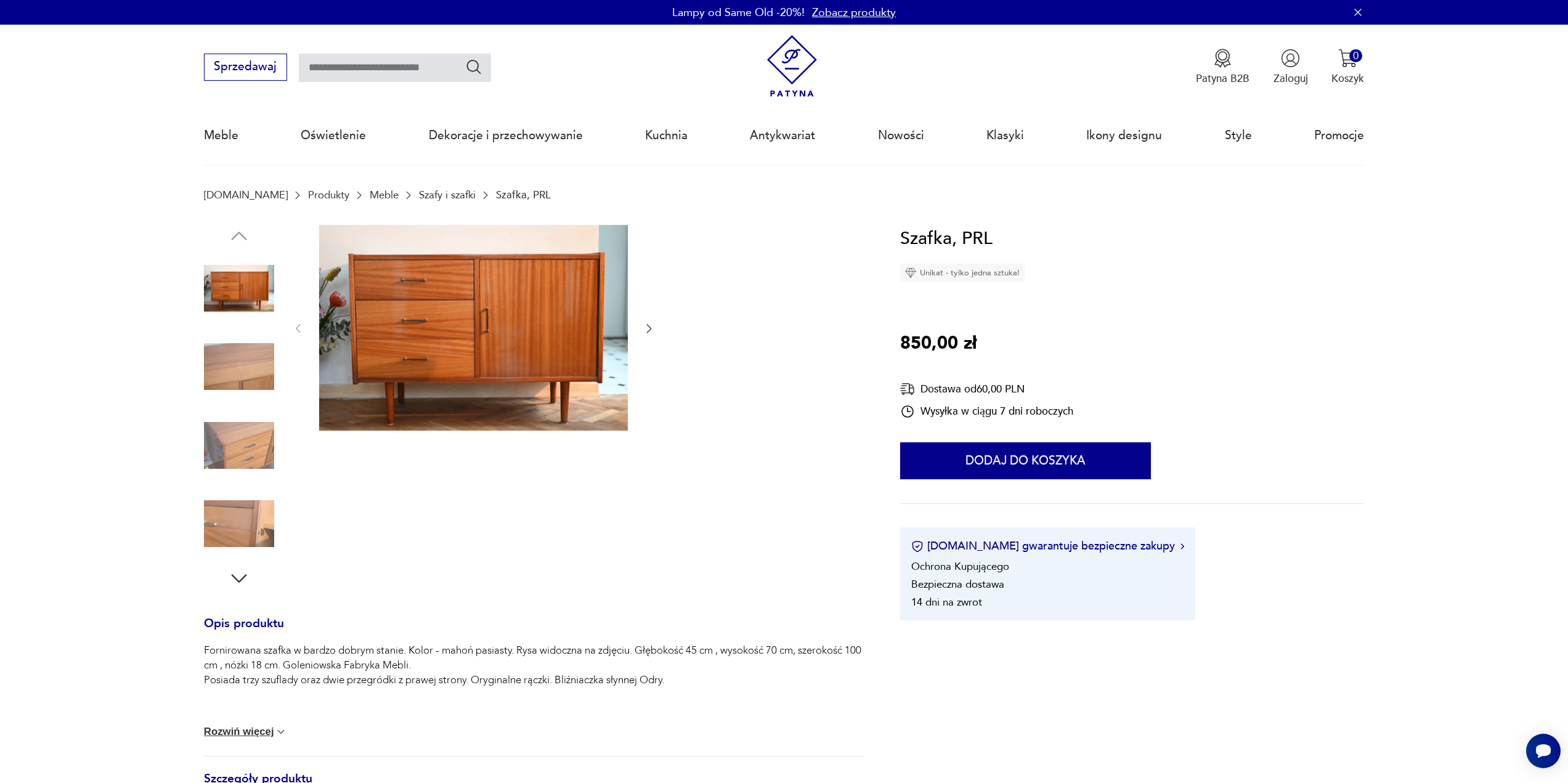
click at [255, 365] on img at bounding box center [239, 366] width 70 height 70
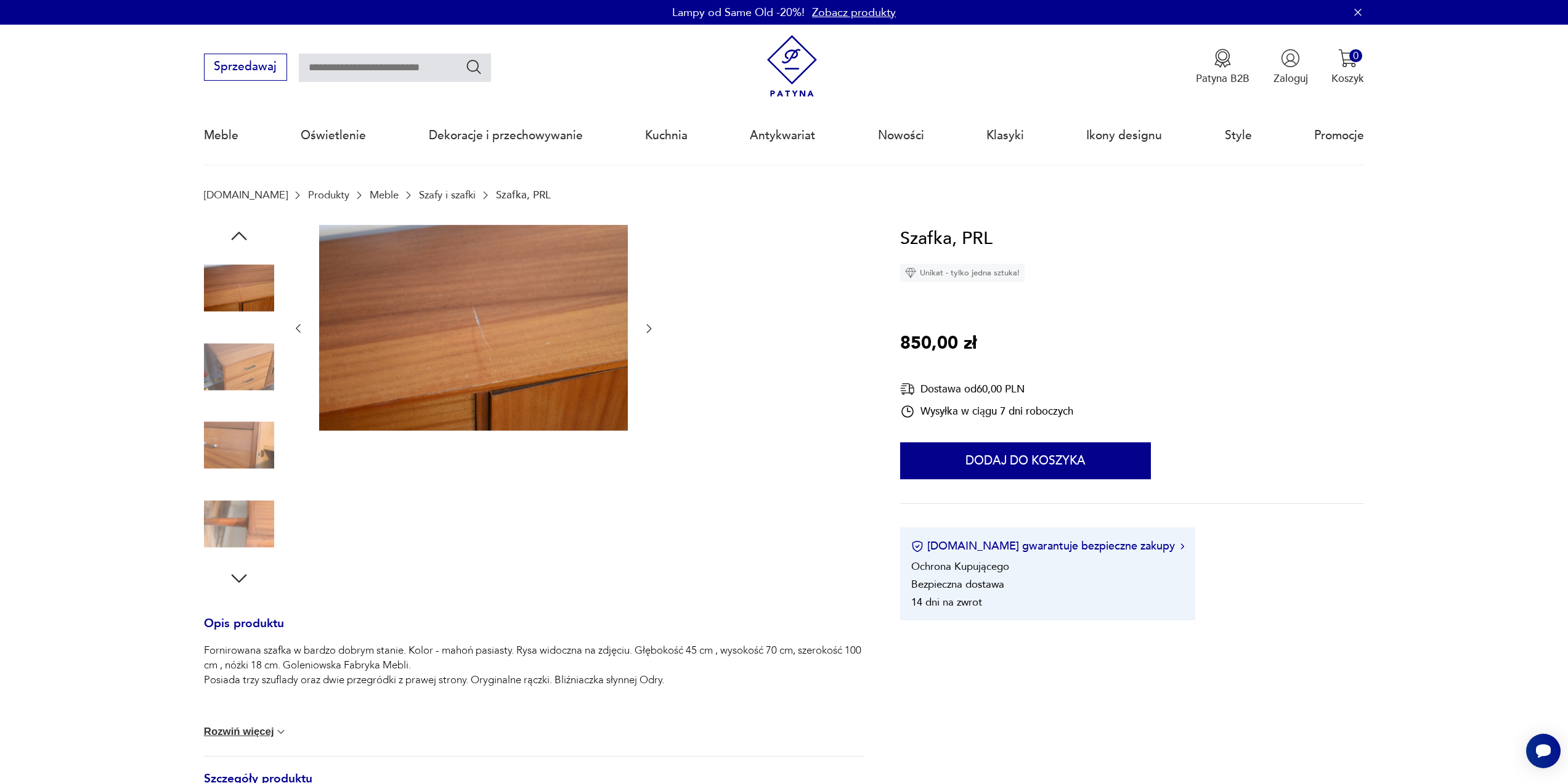
click at [651, 330] on icon "button" at bounding box center [648, 328] width 12 height 12
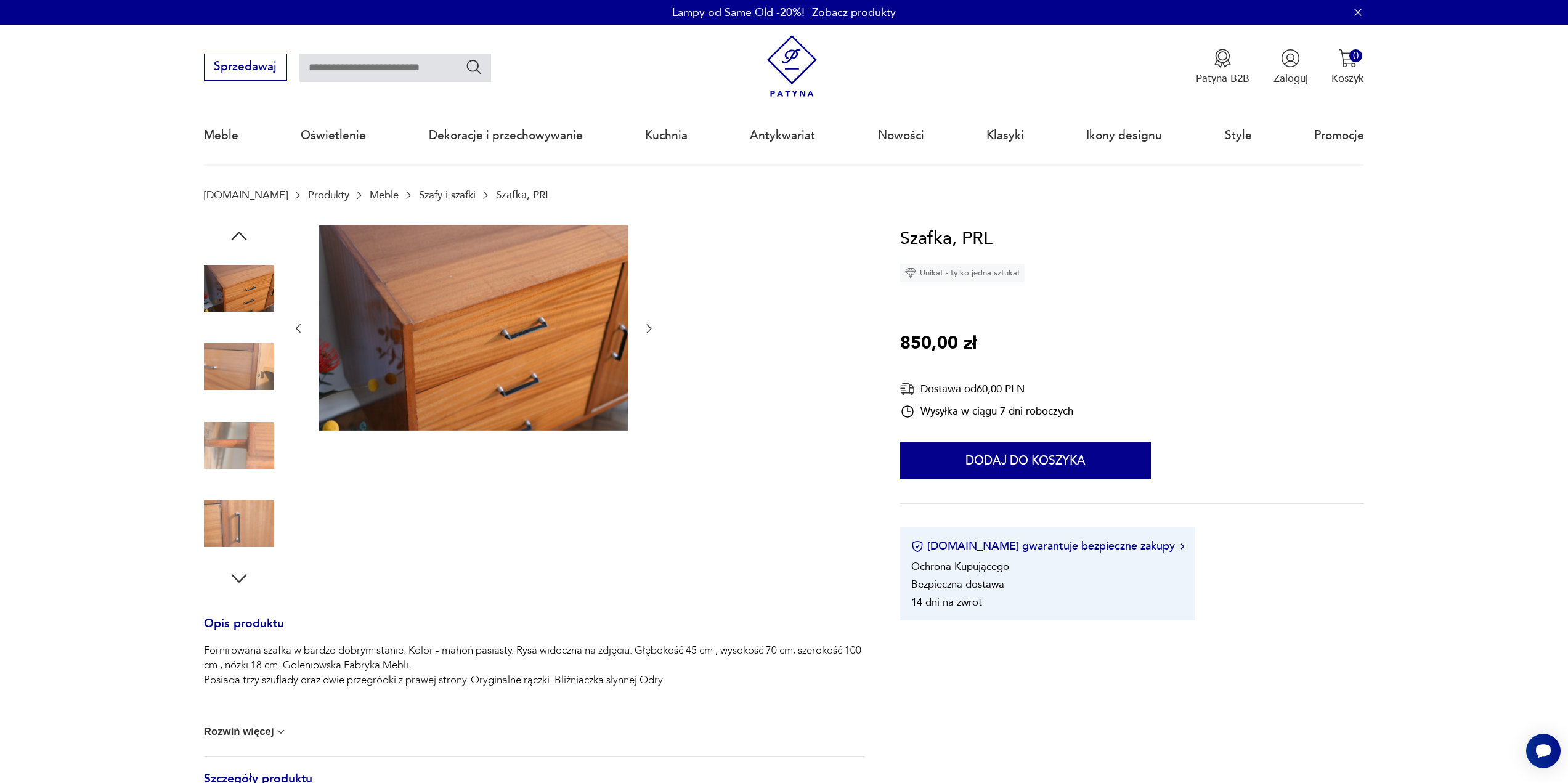
click at [651, 330] on icon "button" at bounding box center [648, 328] width 12 height 12
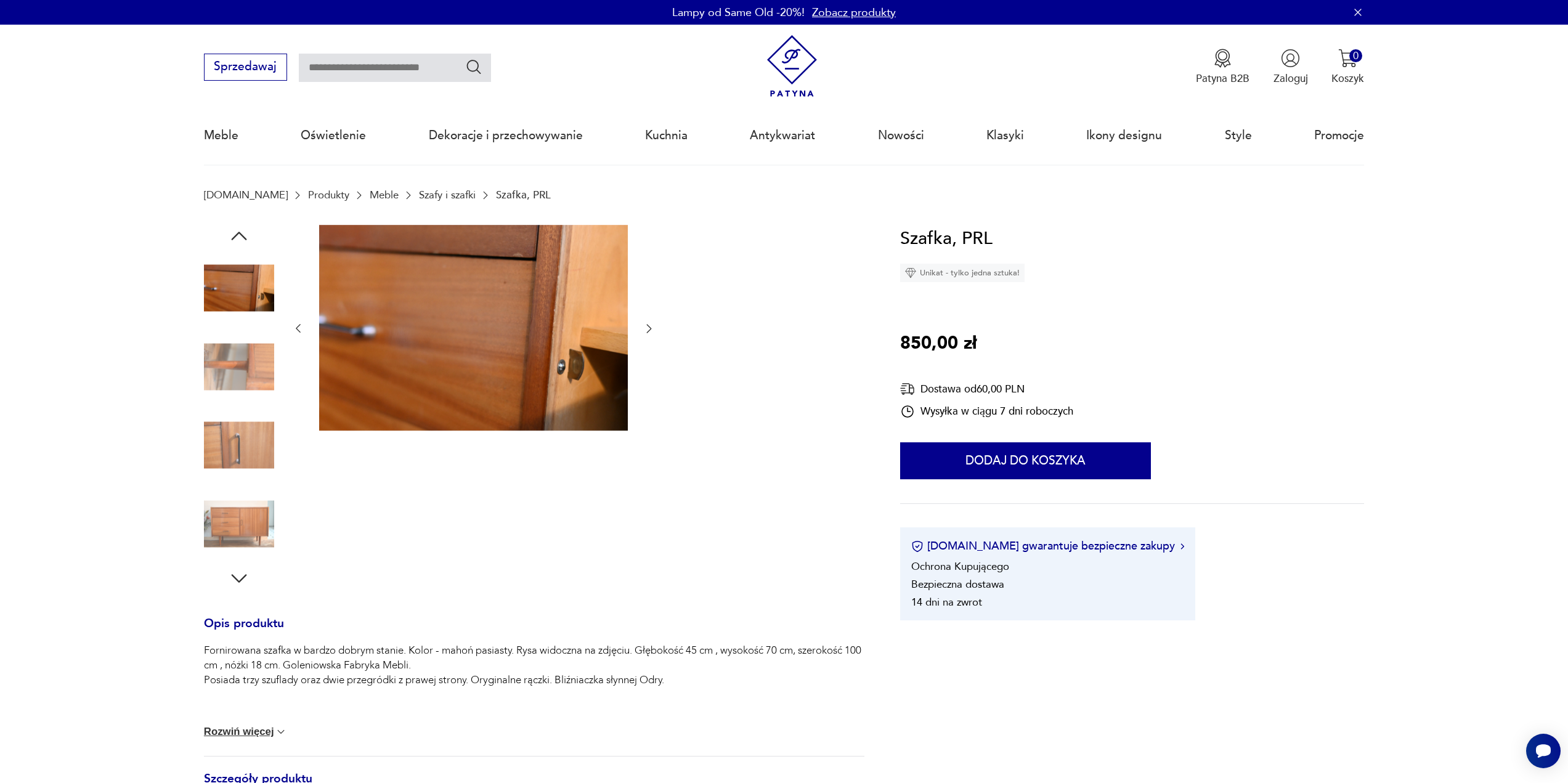
click at [651, 330] on icon "button" at bounding box center [648, 328] width 12 height 12
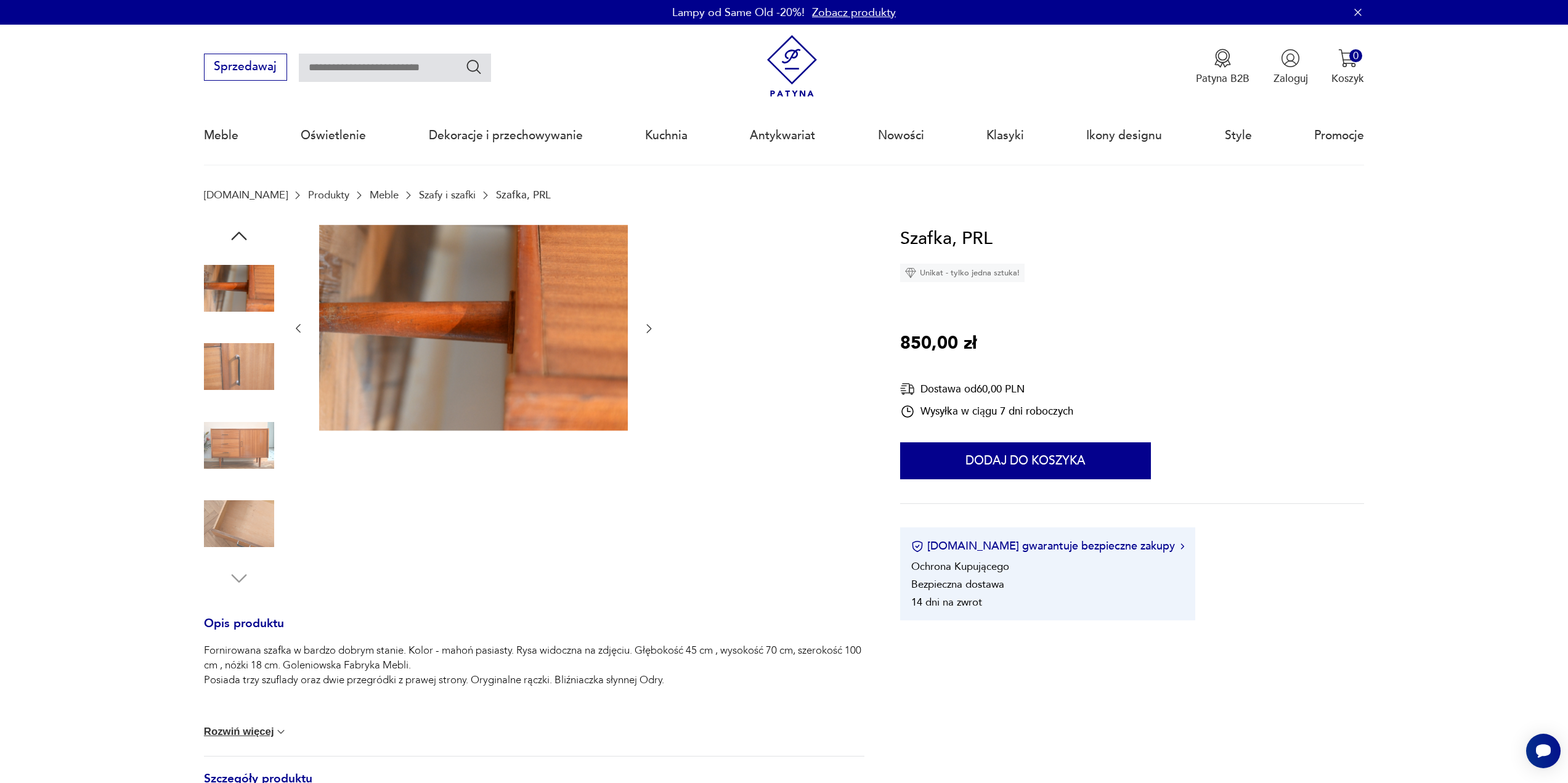
click at [651, 330] on icon "button" at bounding box center [648, 328] width 12 height 12
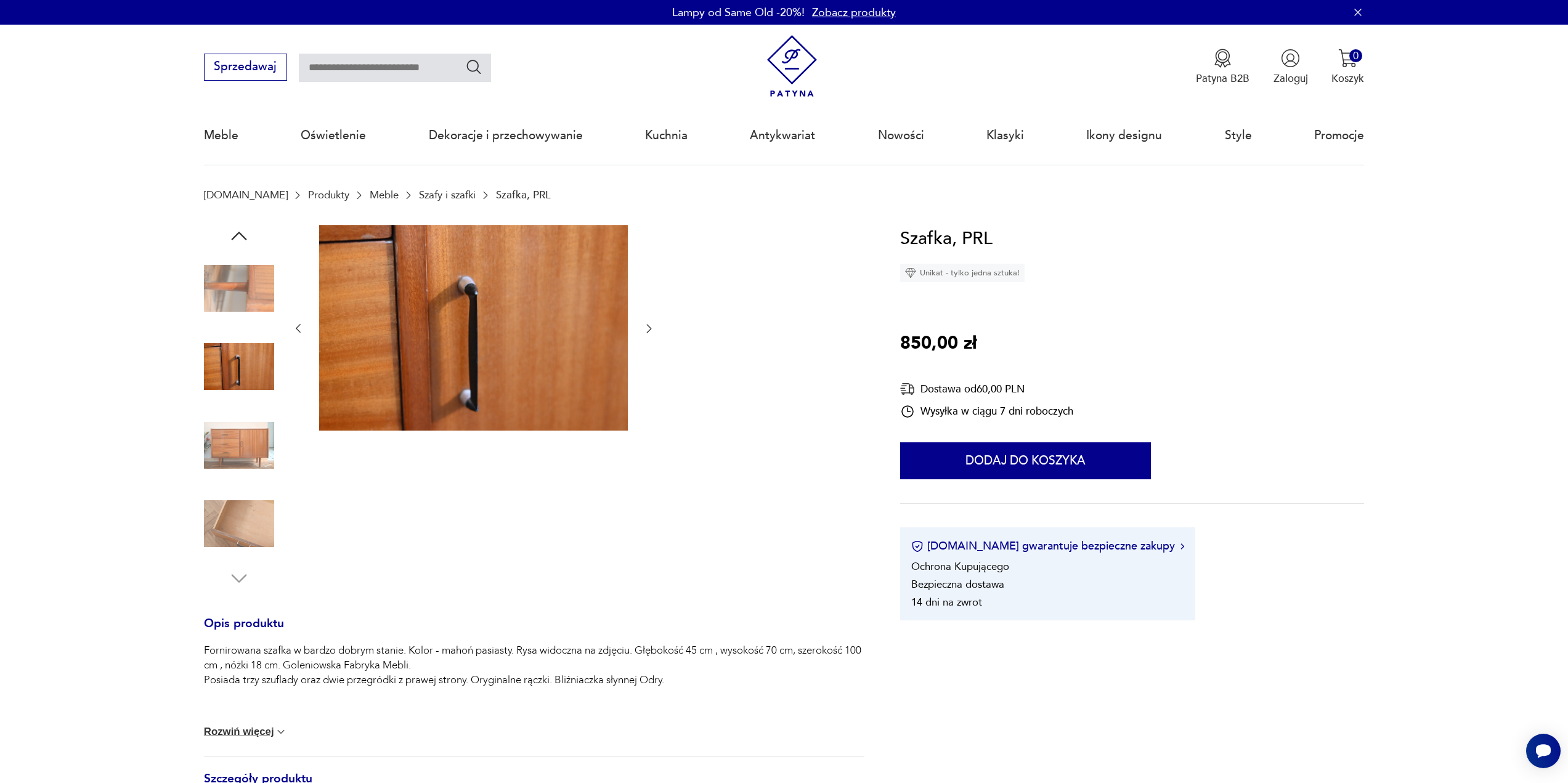
click at [651, 330] on icon "button" at bounding box center [648, 328] width 12 height 12
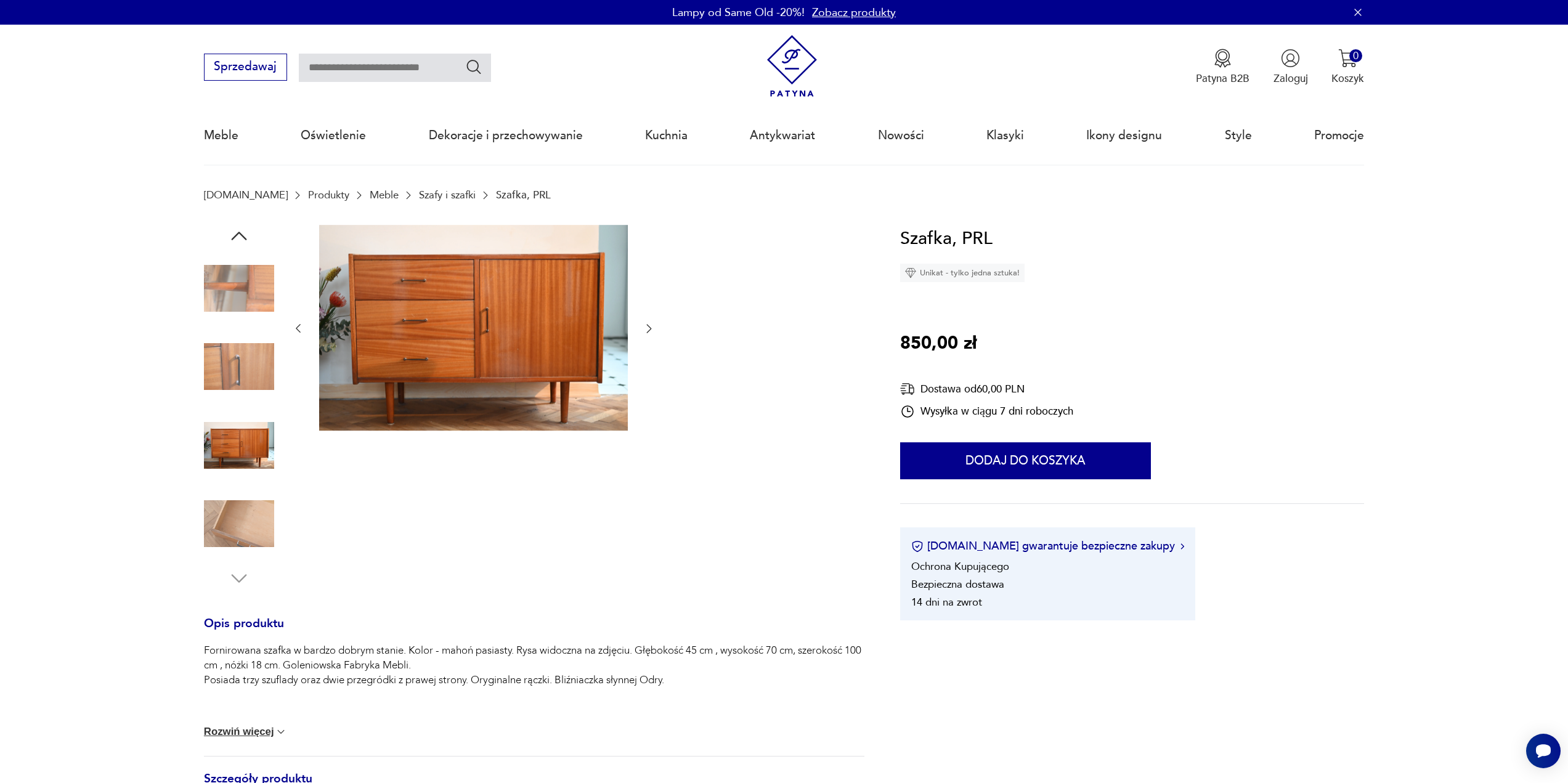
click at [651, 330] on icon "button" at bounding box center [648, 328] width 12 height 12
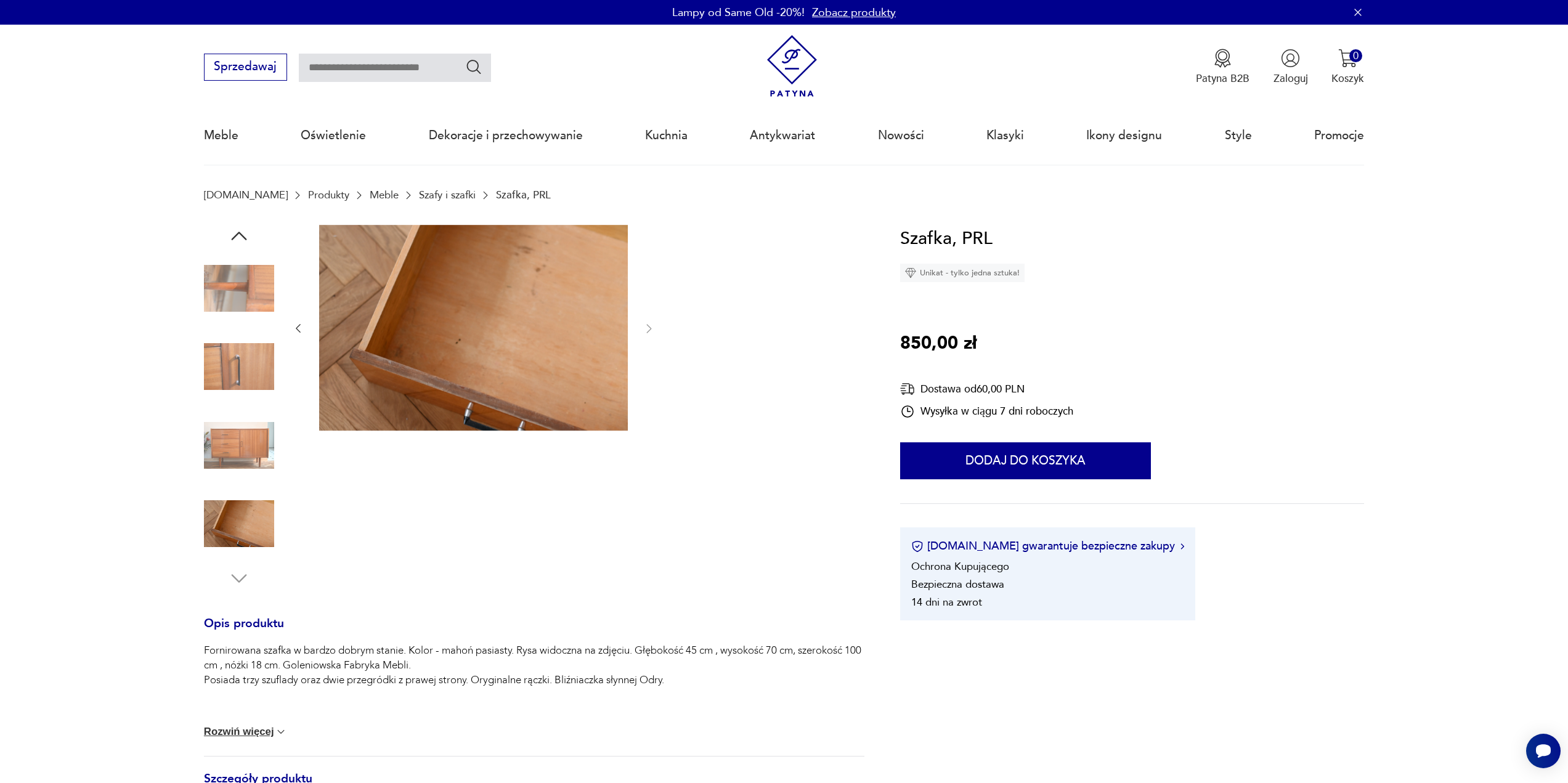
click at [299, 323] on icon "button" at bounding box center [299, 328] width 12 height 12
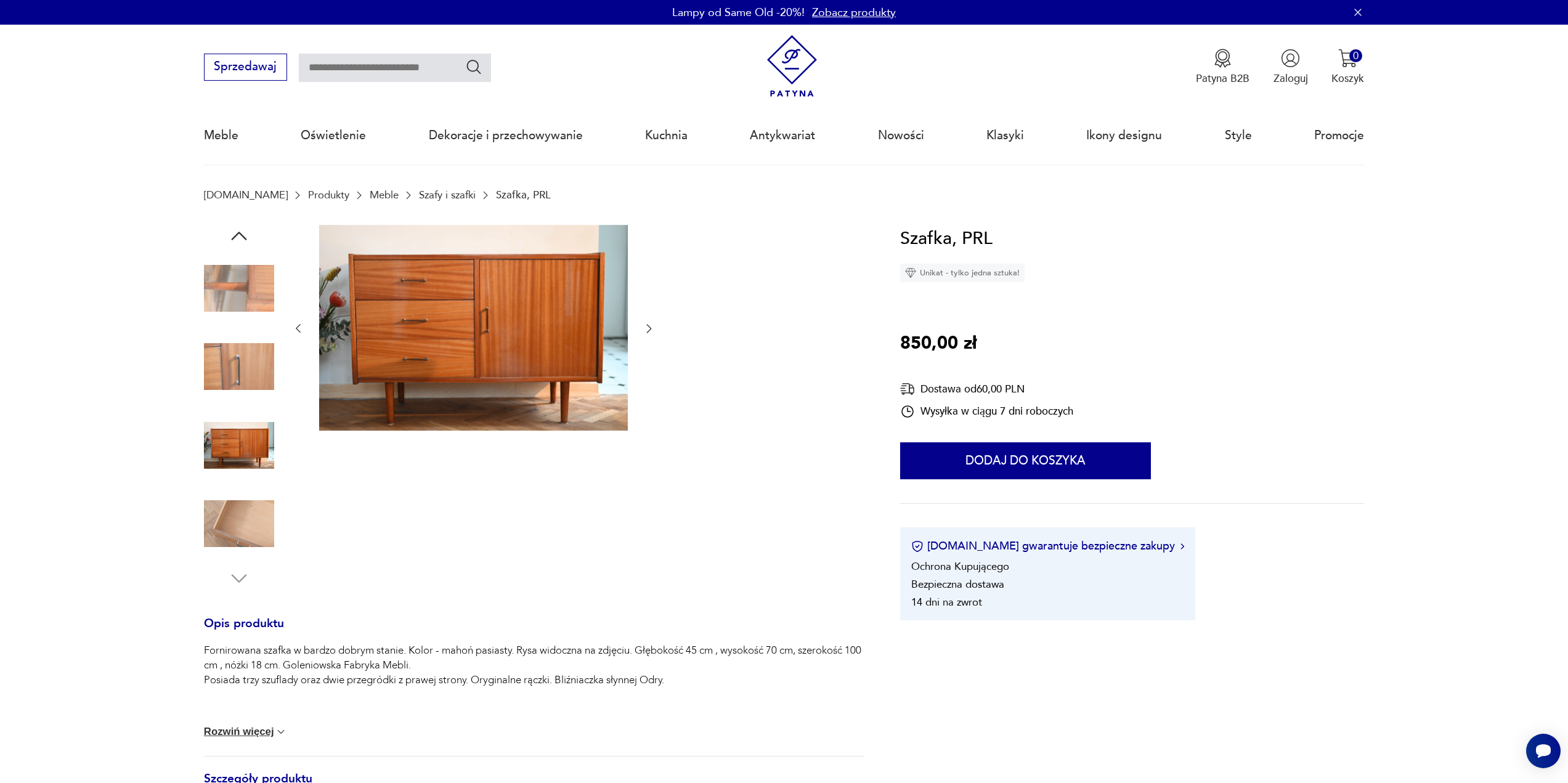
click at [299, 323] on icon "button" at bounding box center [299, 328] width 12 height 12
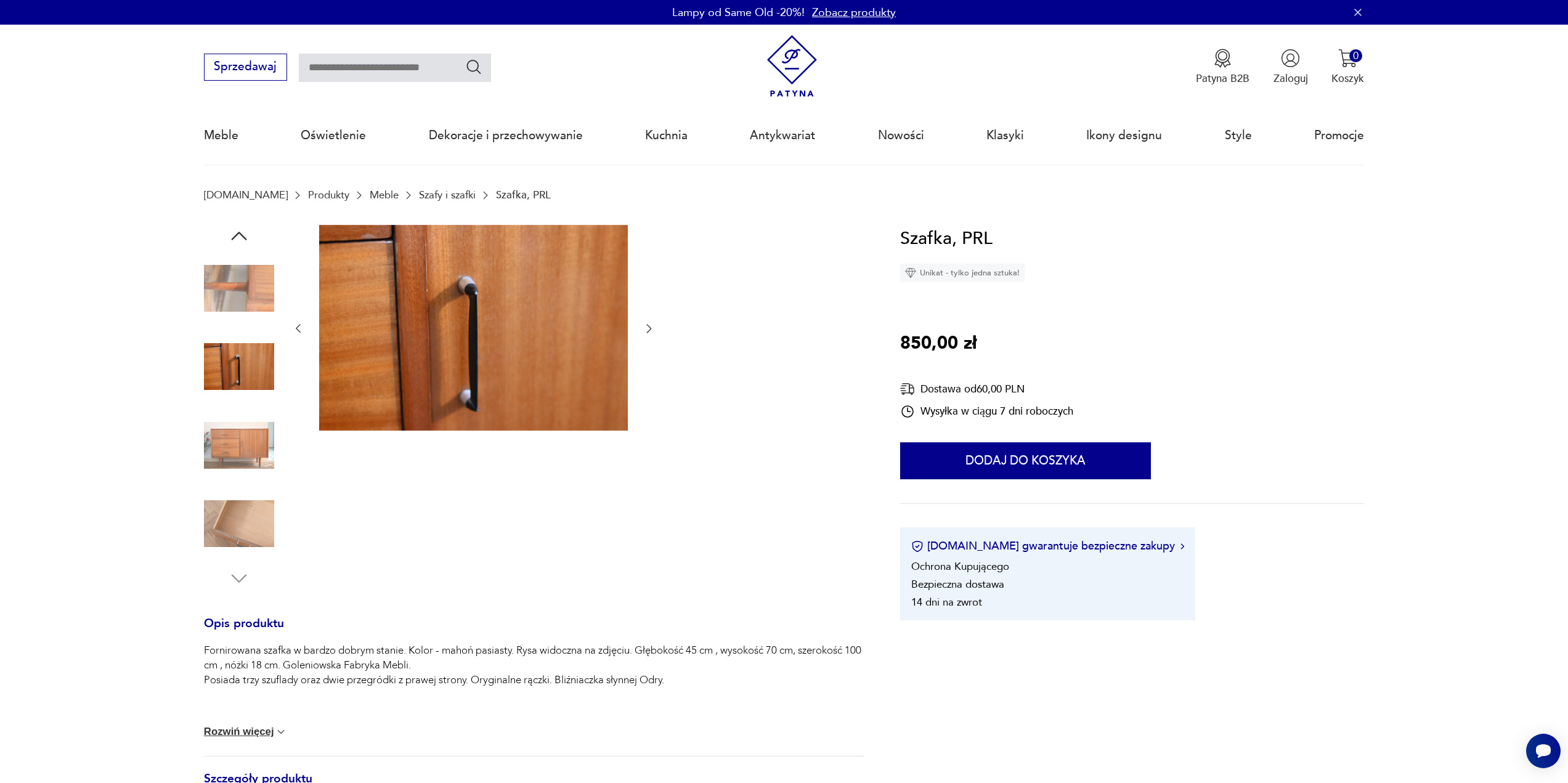
click at [299, 323] on icon "button" at bounding box center [299, 328] width 12 height 12
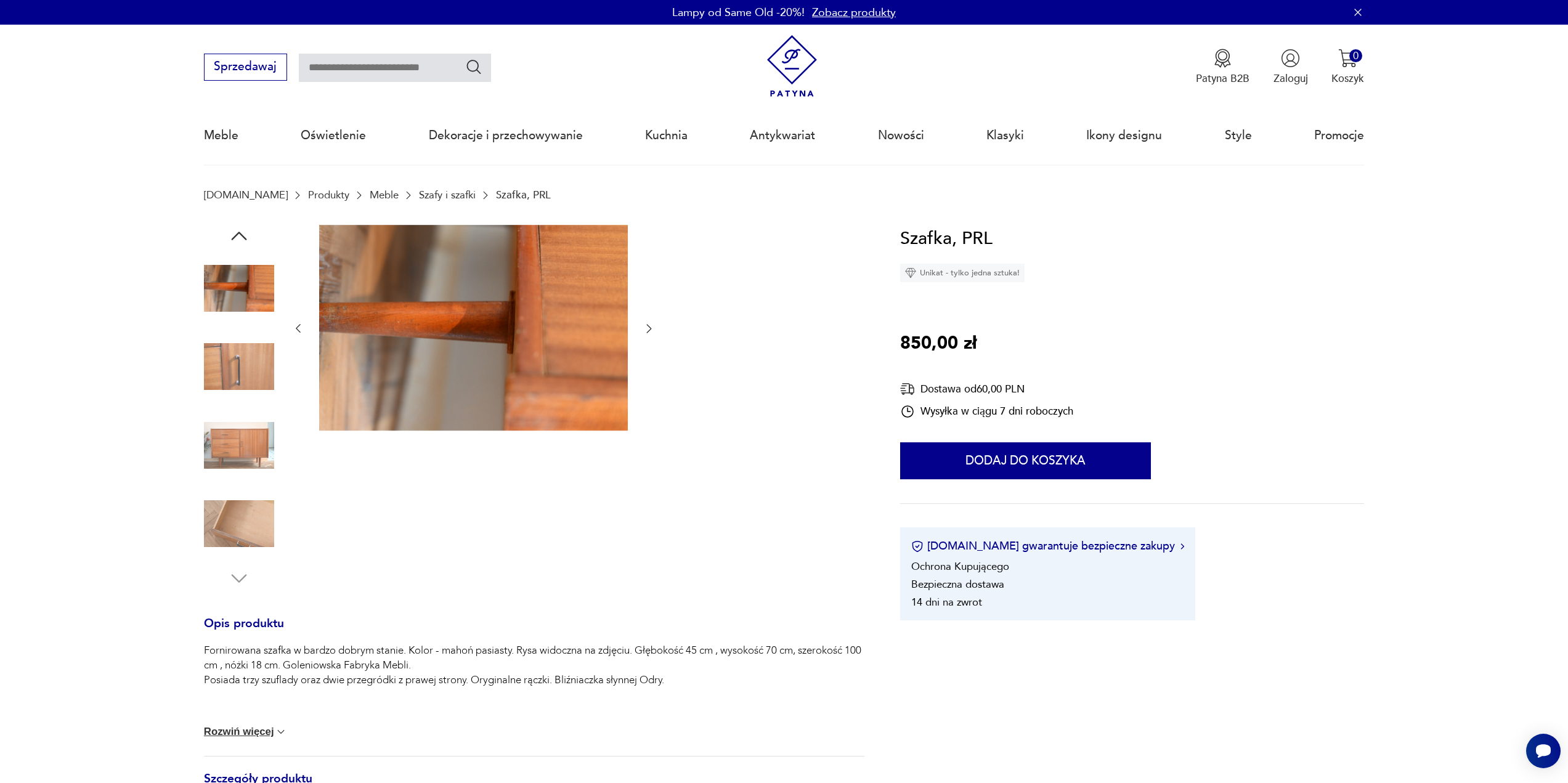
click at [299, 323] on icon "button" at bounding box center [299, 328] width 12 height 12
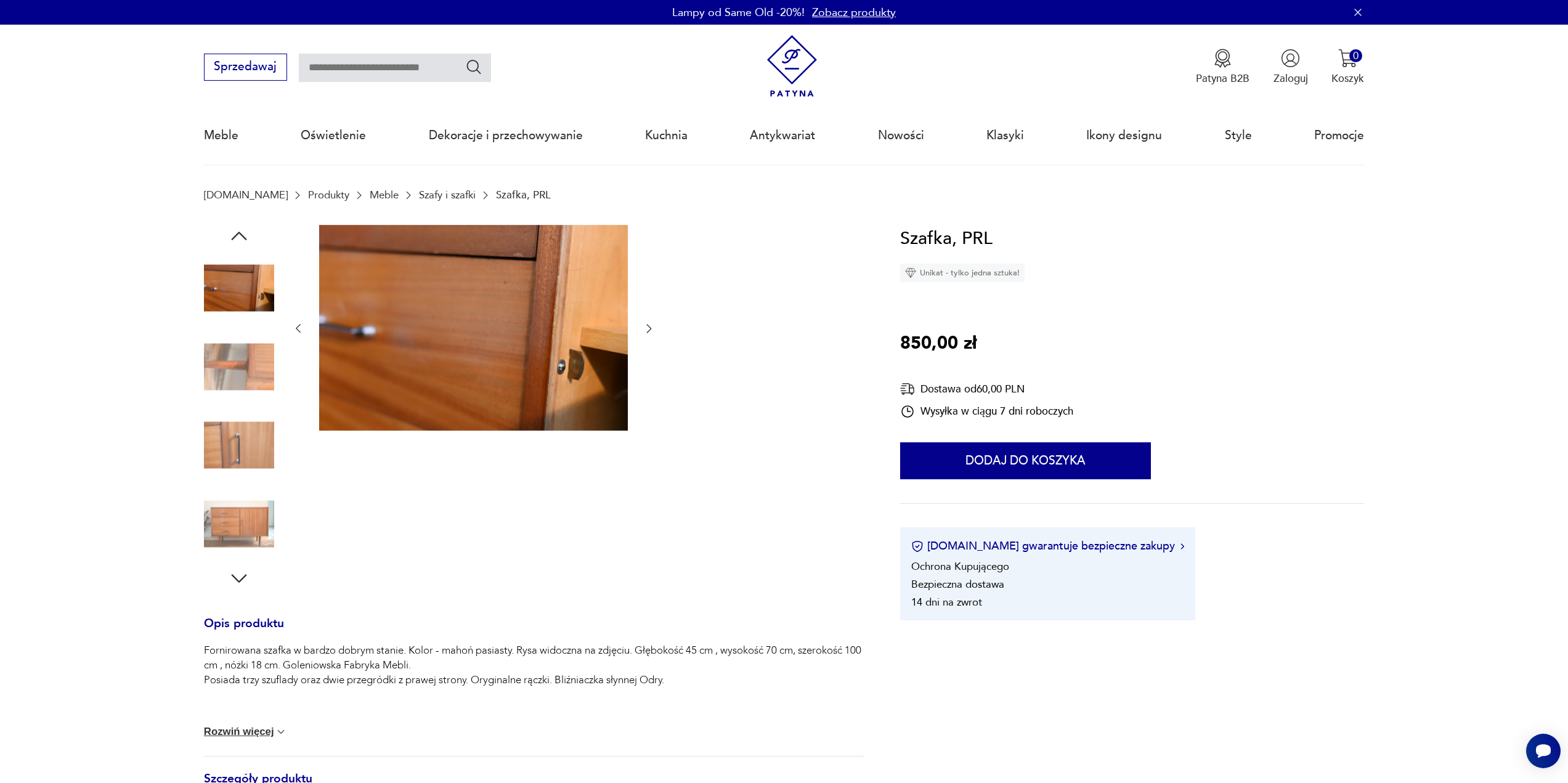
click at [299, 323] on icon "button" at bounding box center [299, 328] width 12 height 12
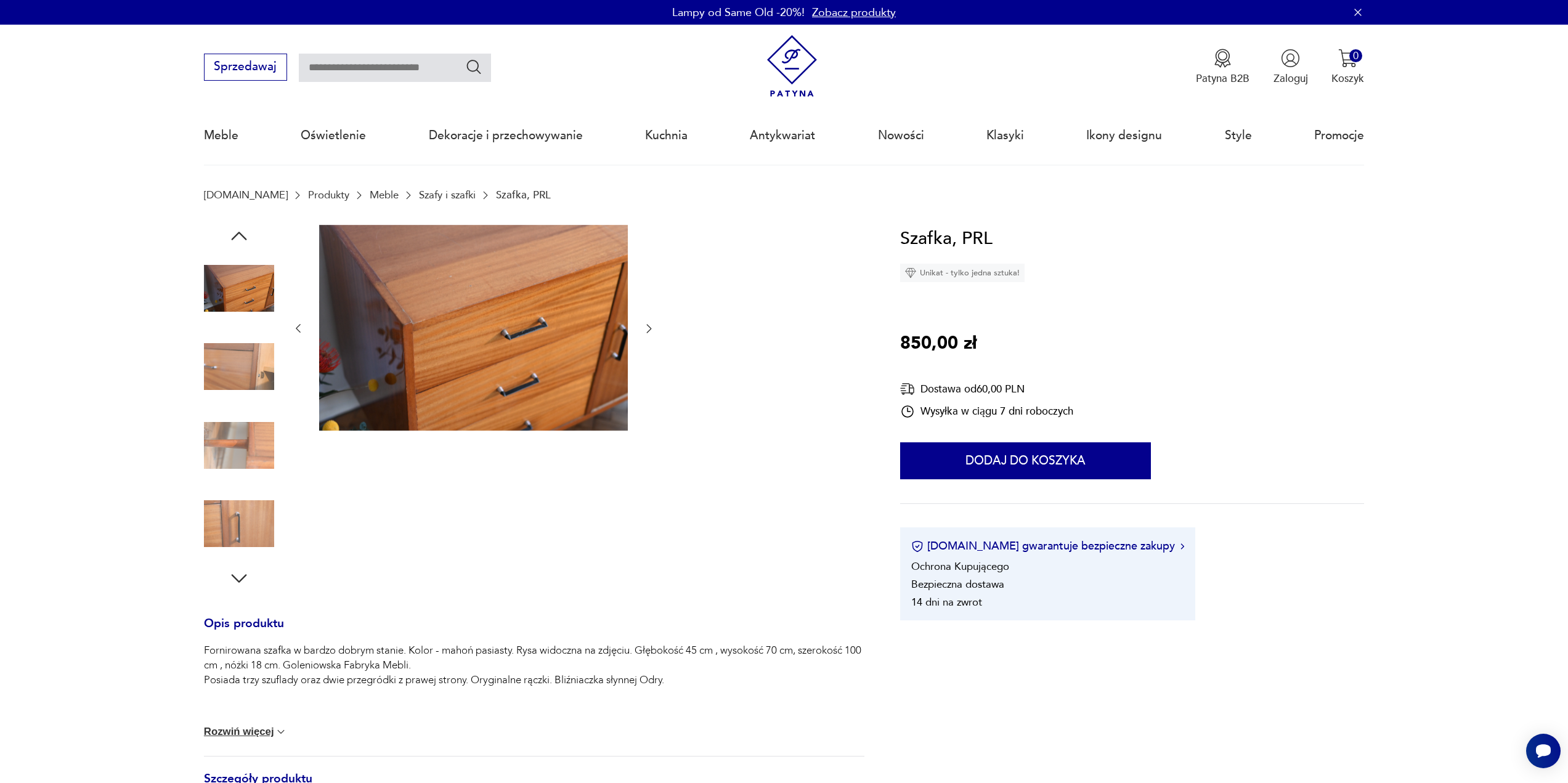
click at [299, 323] on icon "button" at bounding box center [299, 328] width 12 height 12
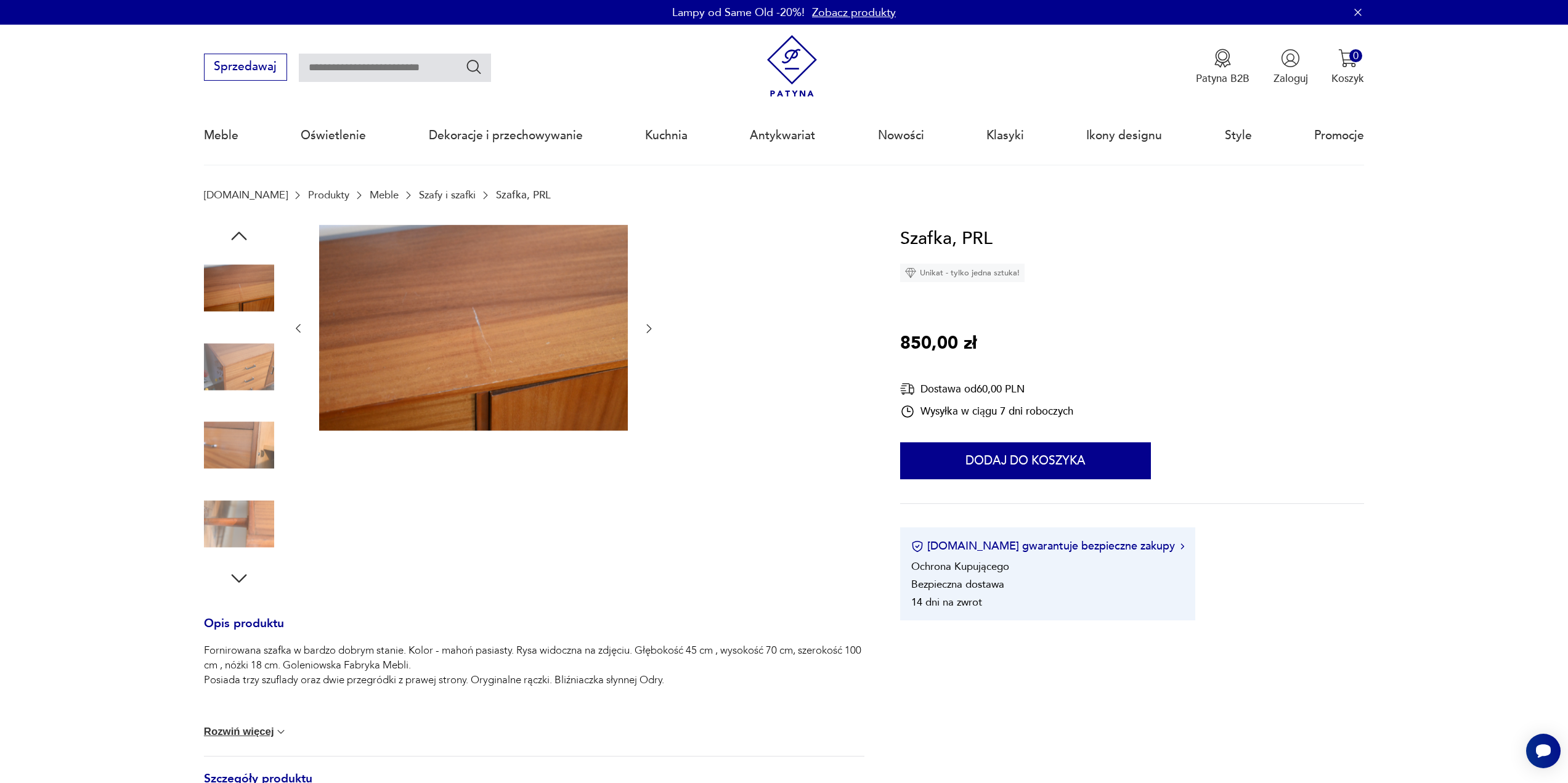
click at [299, 323] on icon "button" at bounding box center [299, 328] width 12 height 12
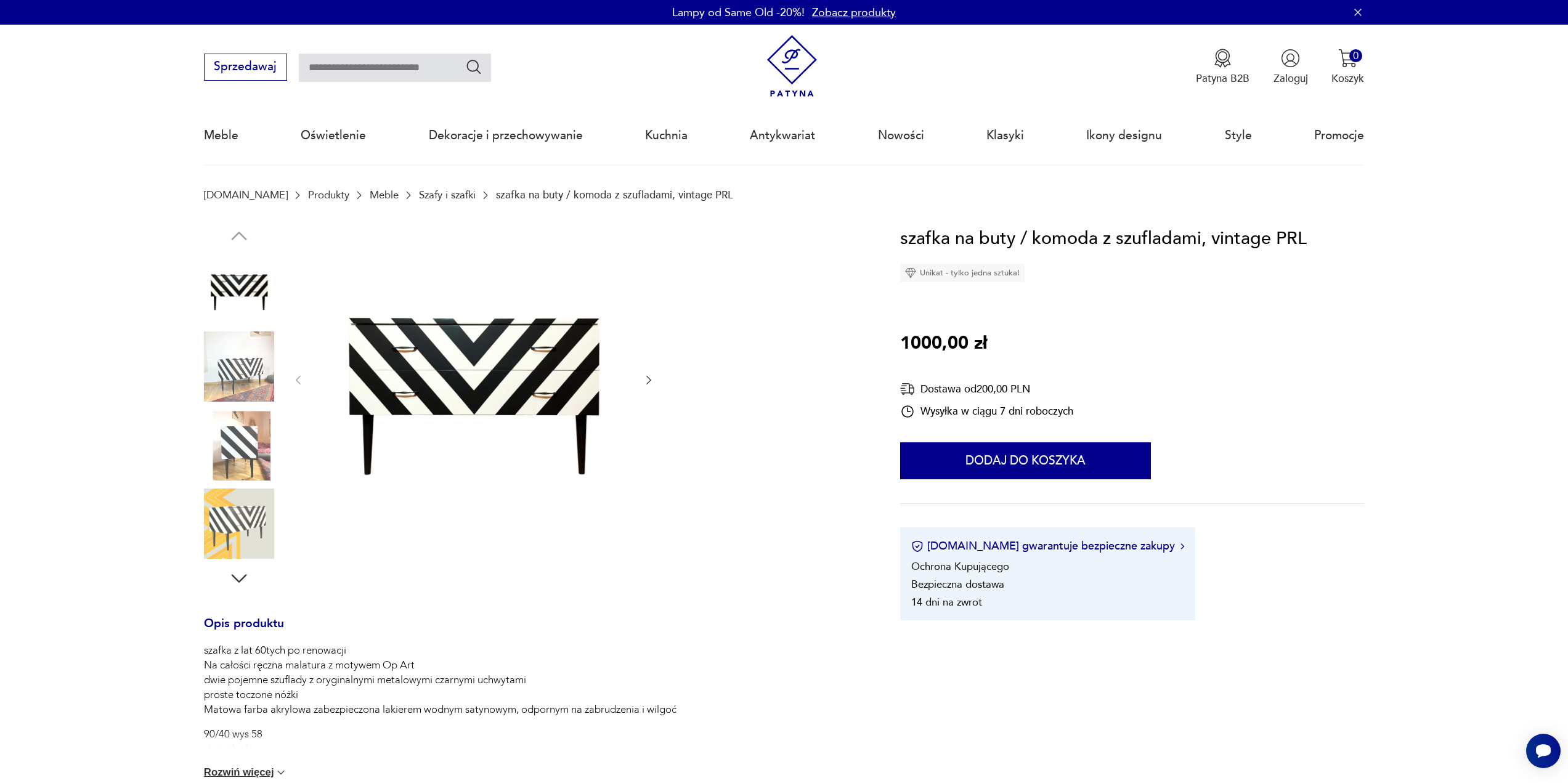
click at [562, 386] on img at bounding box center [473, 379] width 309 height 309
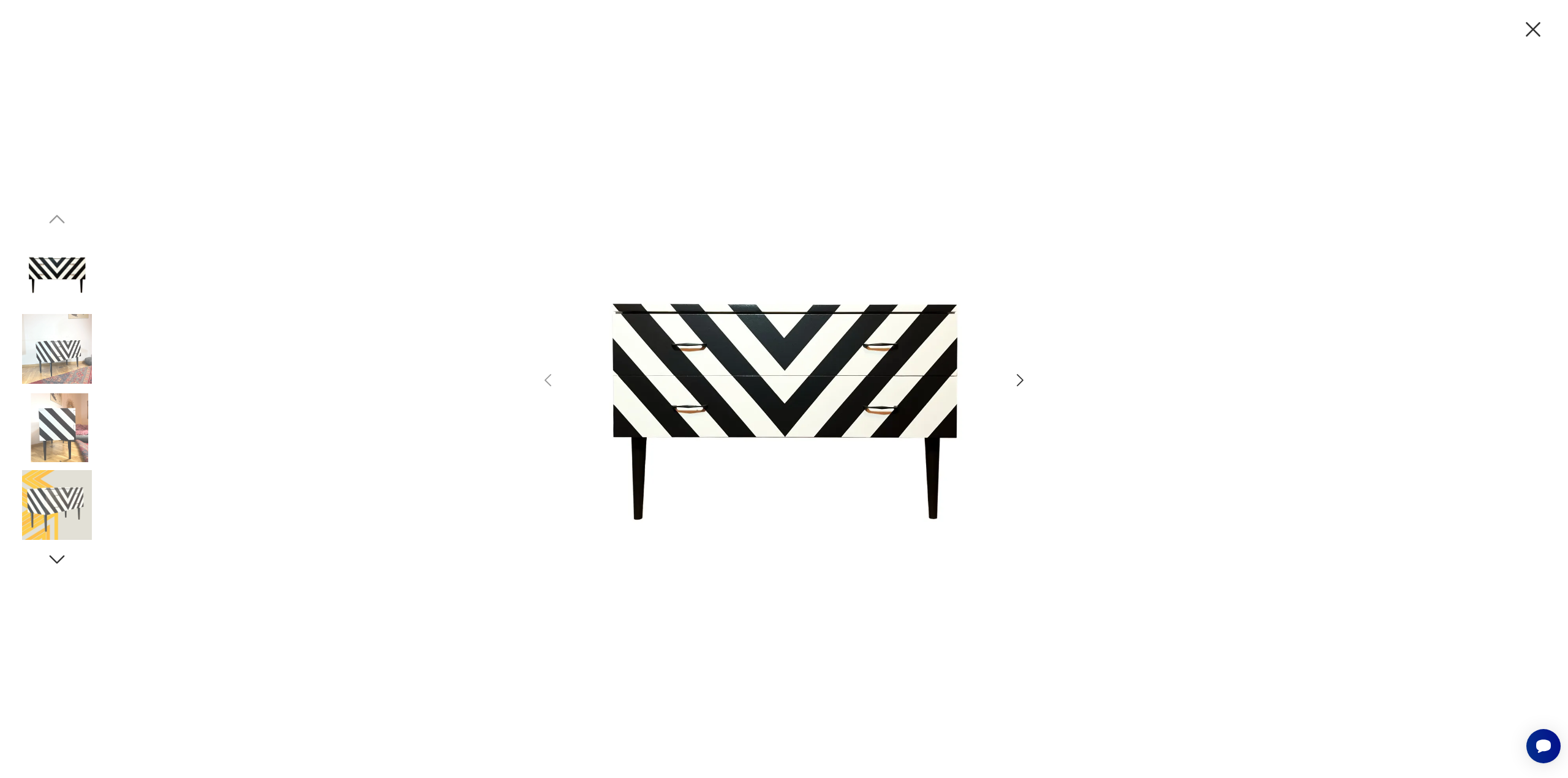
click at [1025, 379] on icon "button" at bounding box center [1019, 380] width 18 height 18
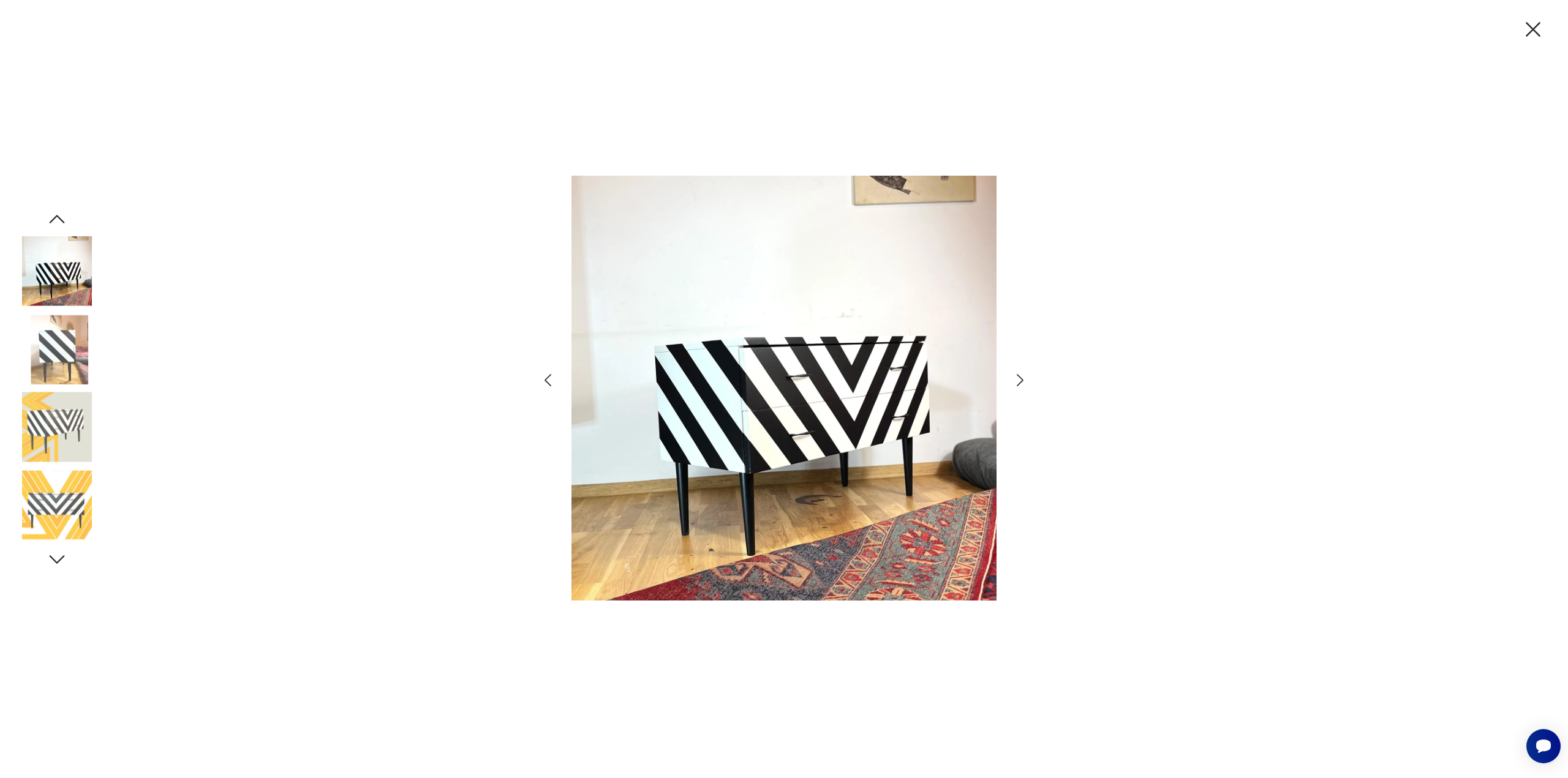
click at [1025, 379] on icon "button" at bounding box center [1019, 380] width 18 height 18
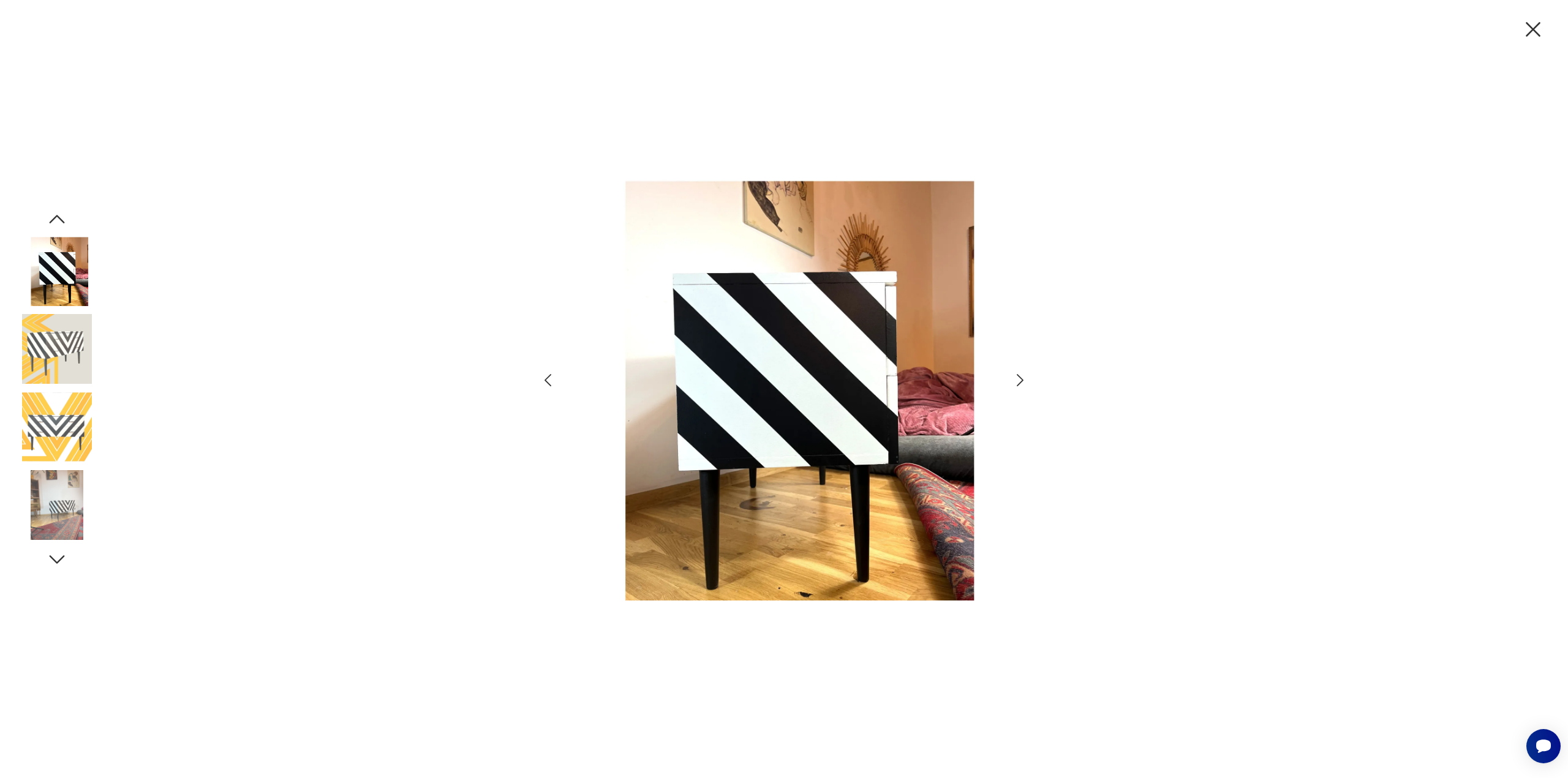
click at [1025, 379] on icon "button" at bounding box center [1019, 380] width 18 height 18
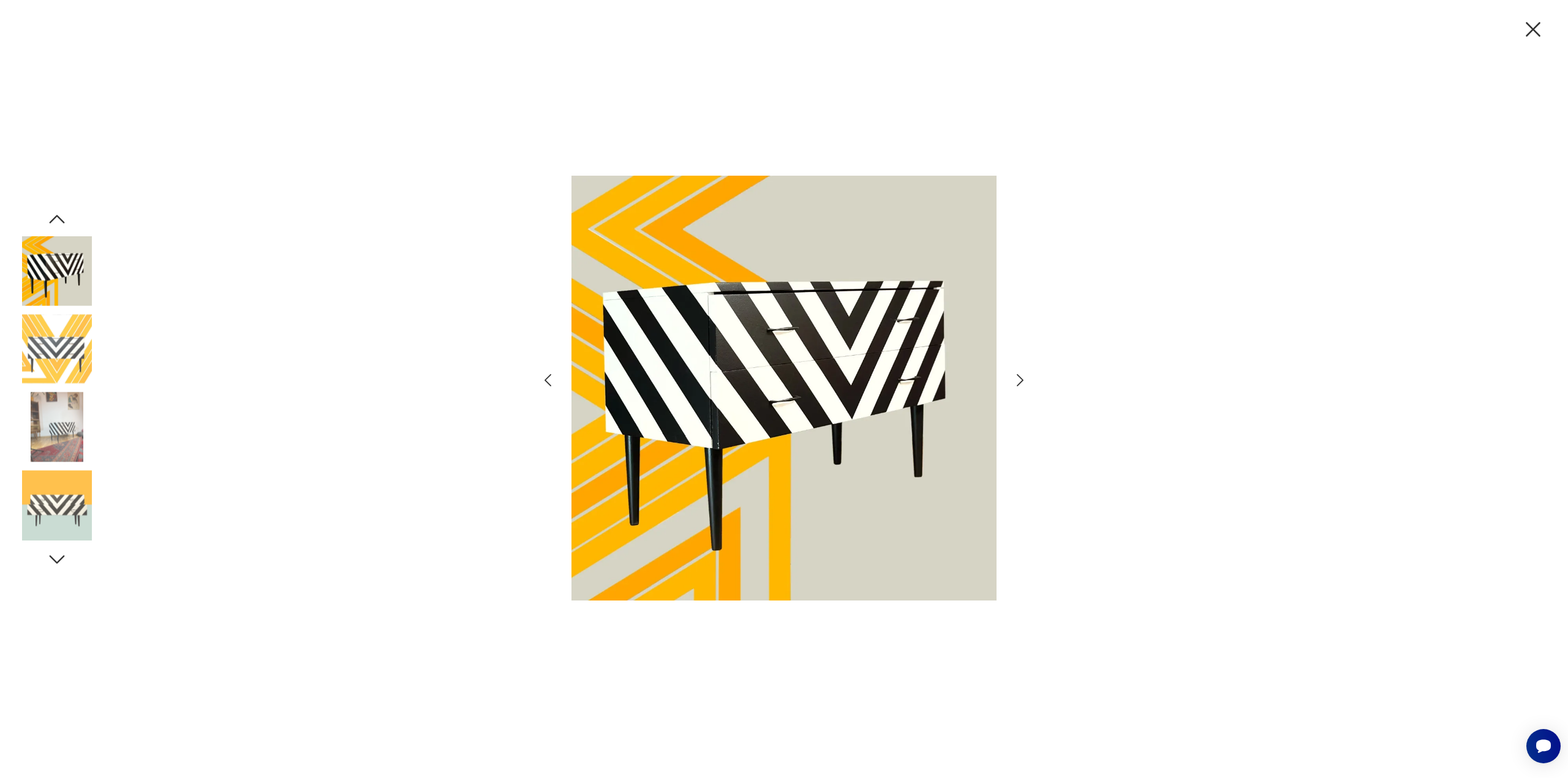
click at [1025, 379] on icon "button" at bounding box center [1019, 380] width 18 height 18
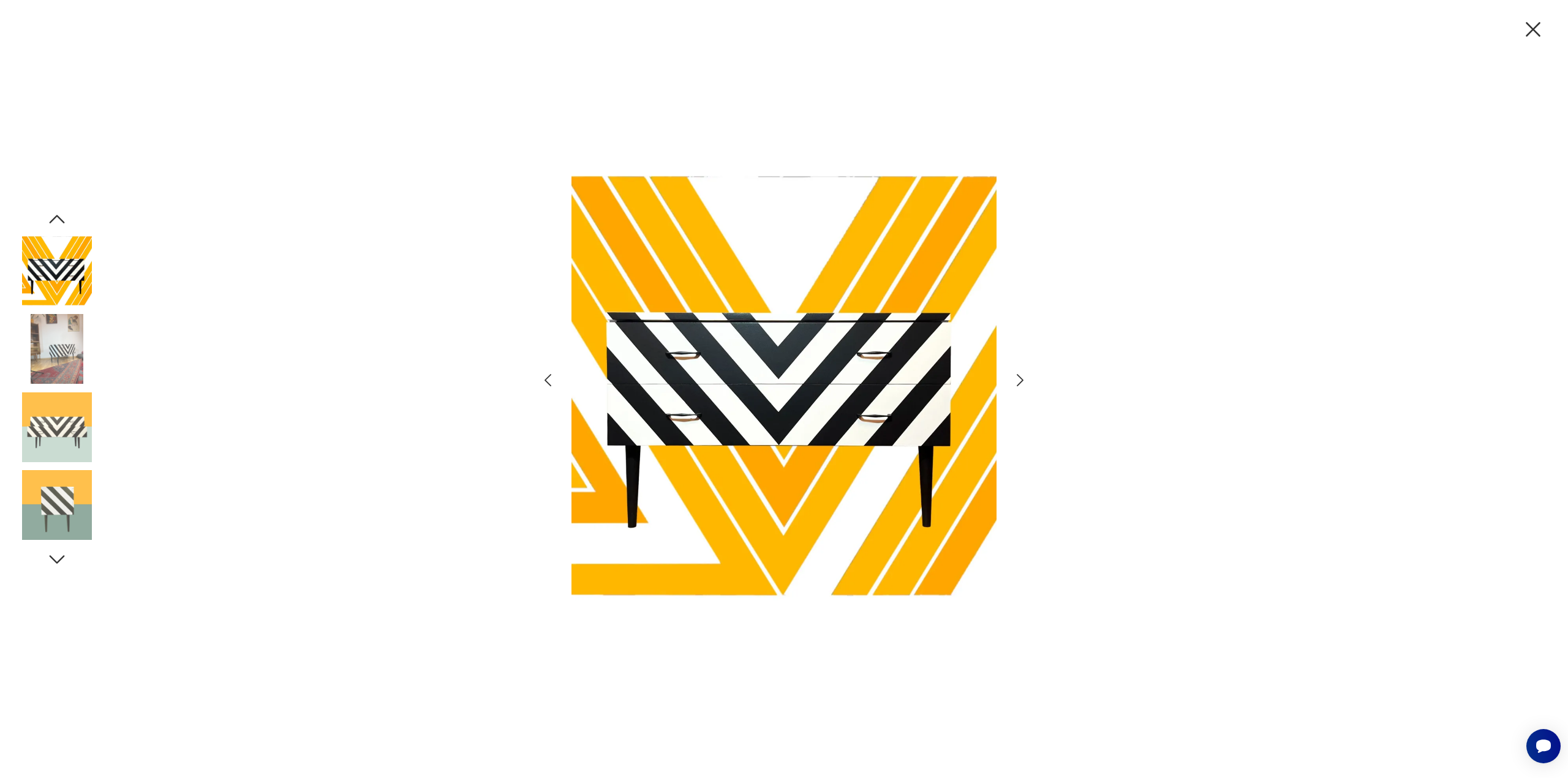
click at [1025, 379] on icon "button" at bounding box center [1019, 380] width 18 height 18
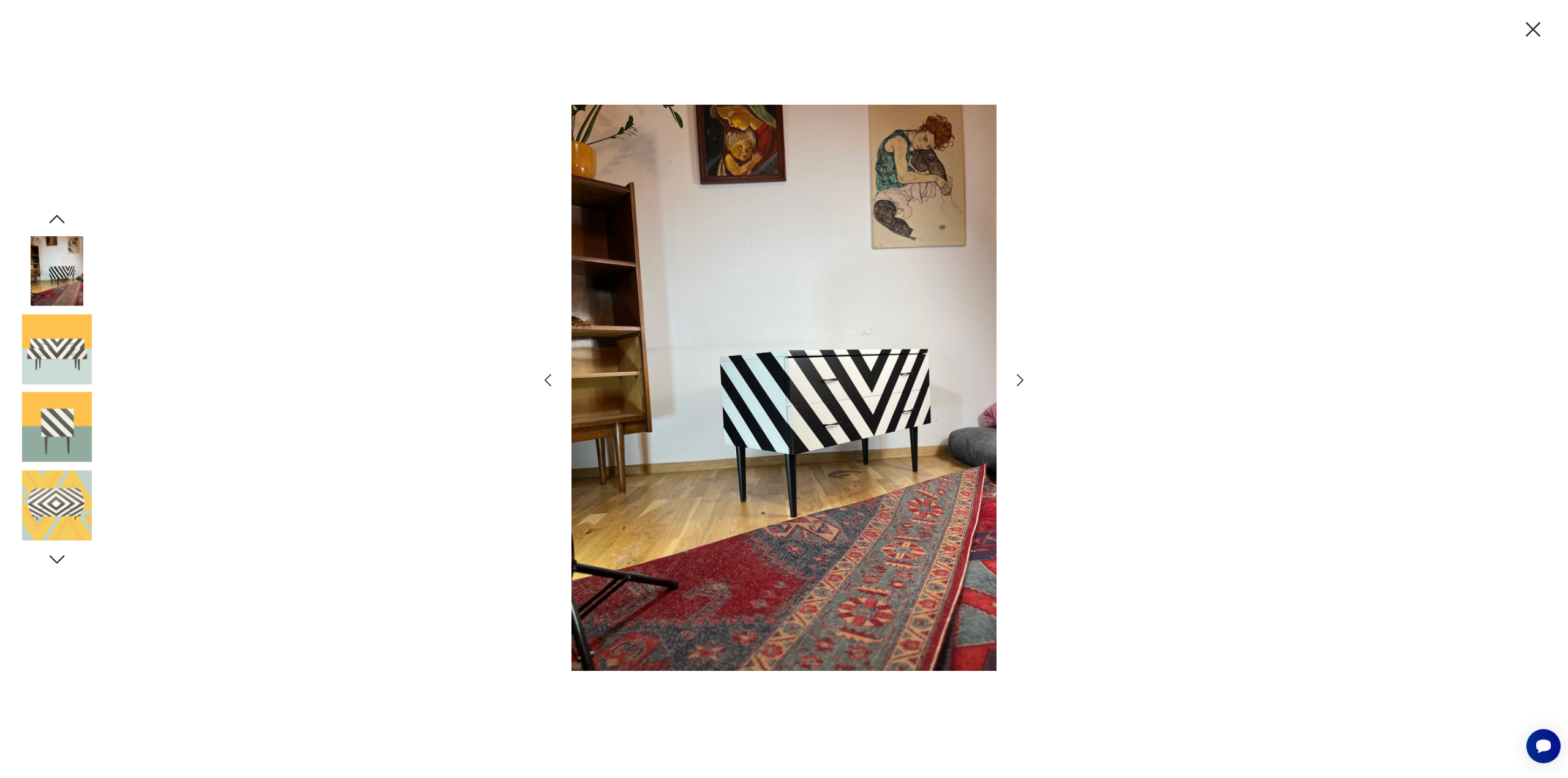
click at [1022, 385] on icon "button" at bounding box center [1019, 380] width 18 height 18
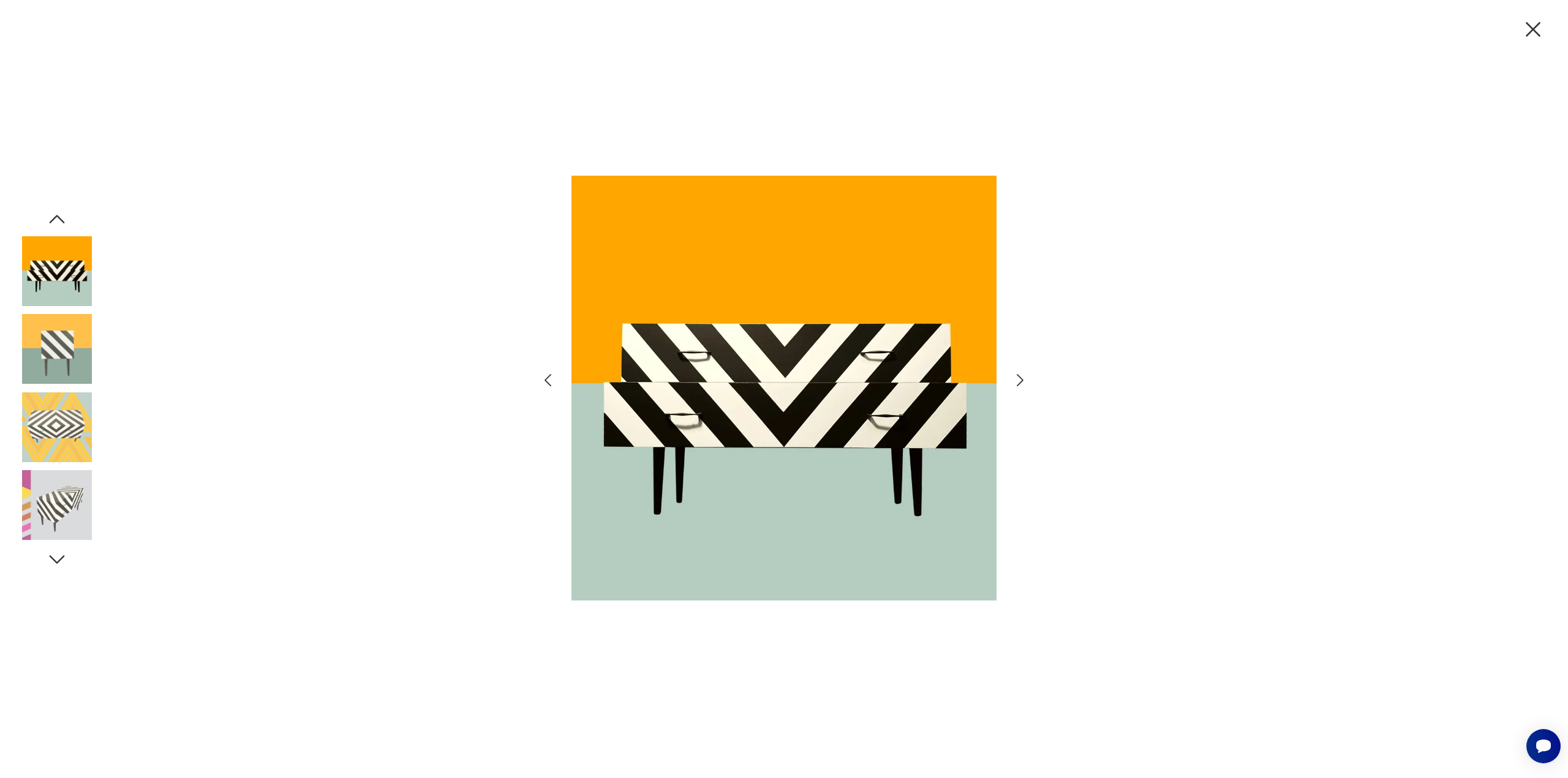
click at [1022, 385] on icon "button" at bounding box center [1019, 380] width 18 height 18
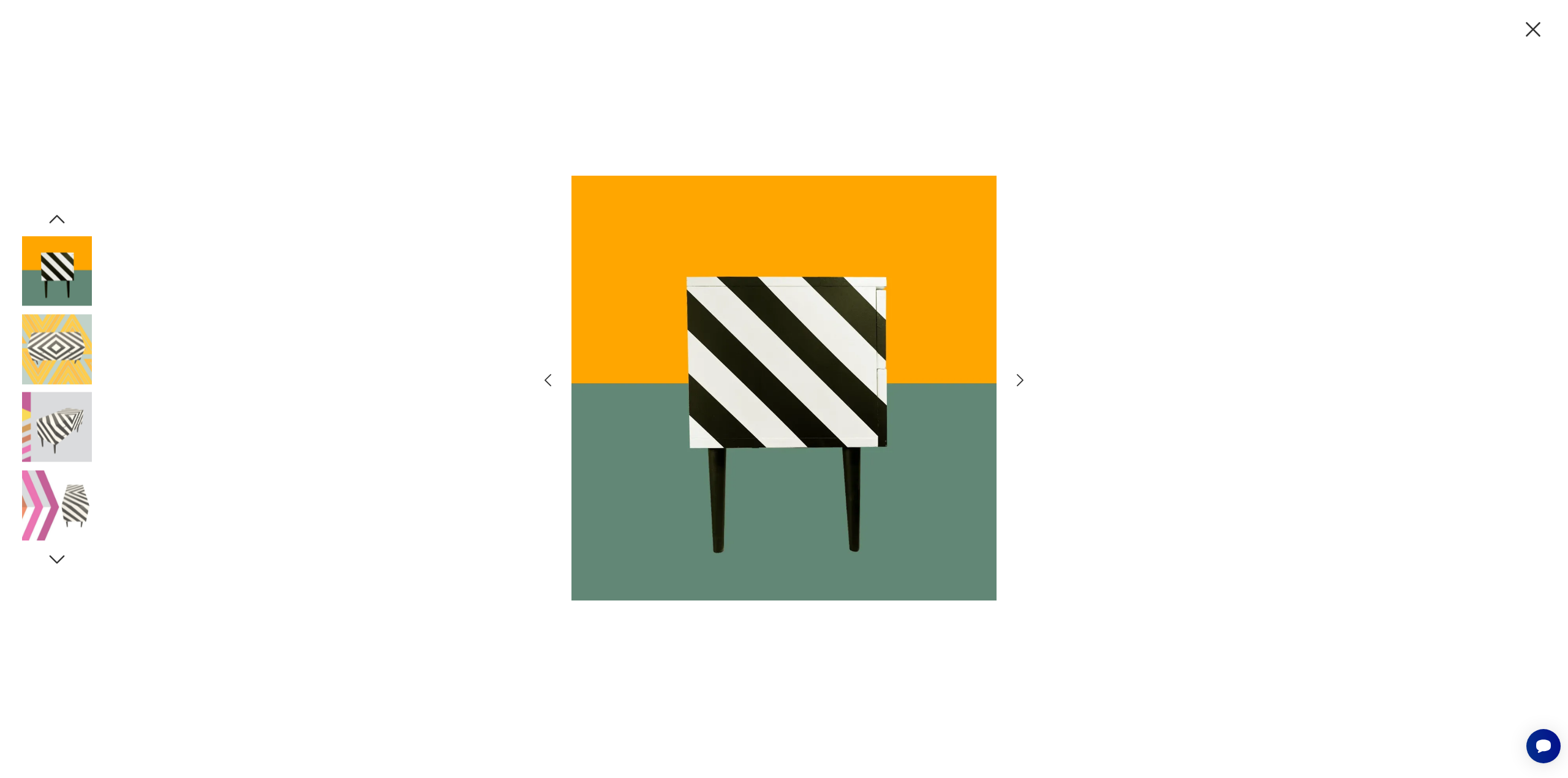
click at [1022, 385] on icon "button" at bounding box center [1019, 380] width 18 height 18
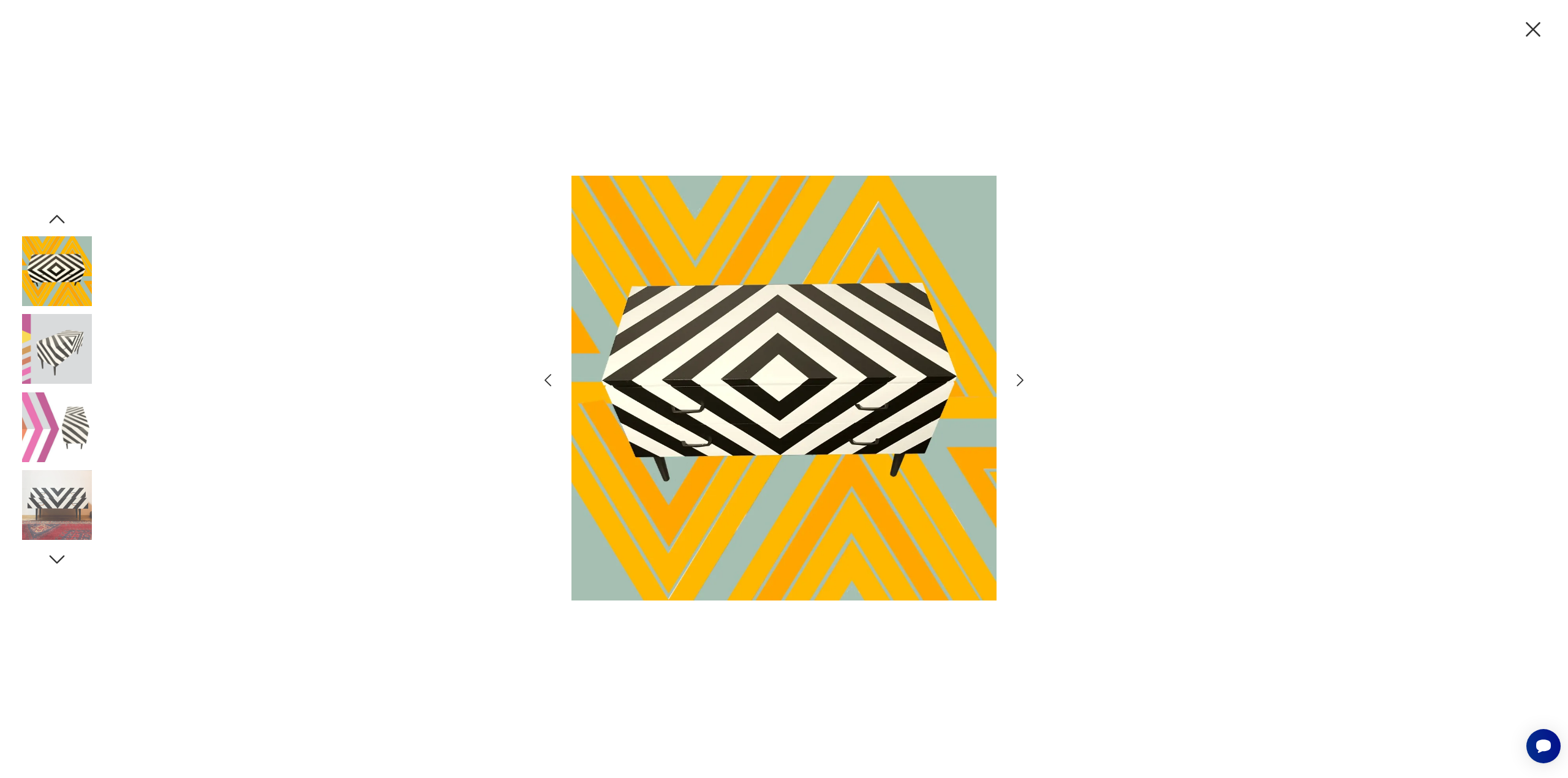
click at [1022, 385] on icon "button" at bounding box center [1019, 380] width 18 height 18
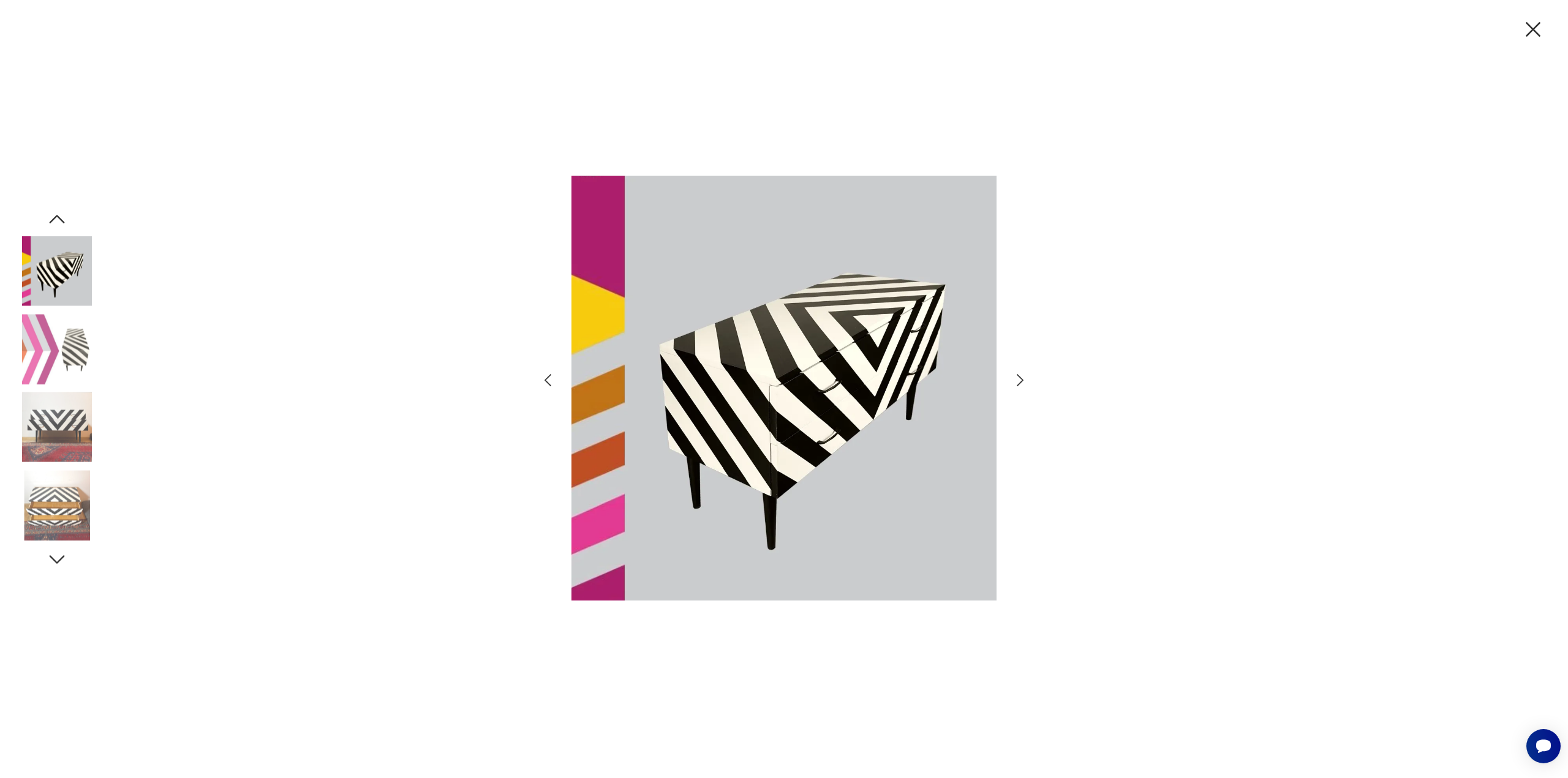
click at [1022, 385] on icon "button" at bounding box center [1019, 380] width 18 height 18
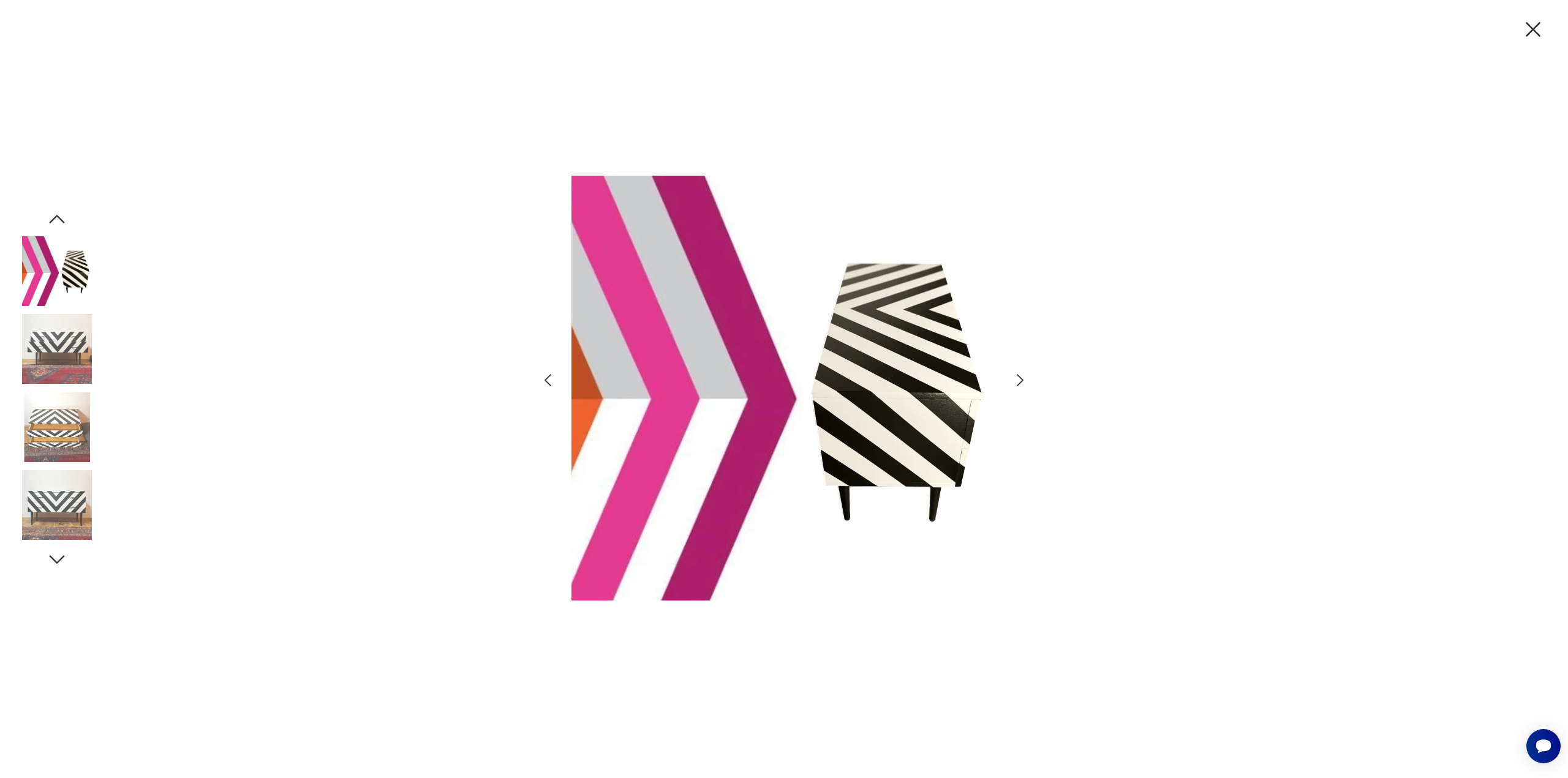
click at [1022, 385] on icon "button" at bounding box center [1019, 380] width 18 height 18
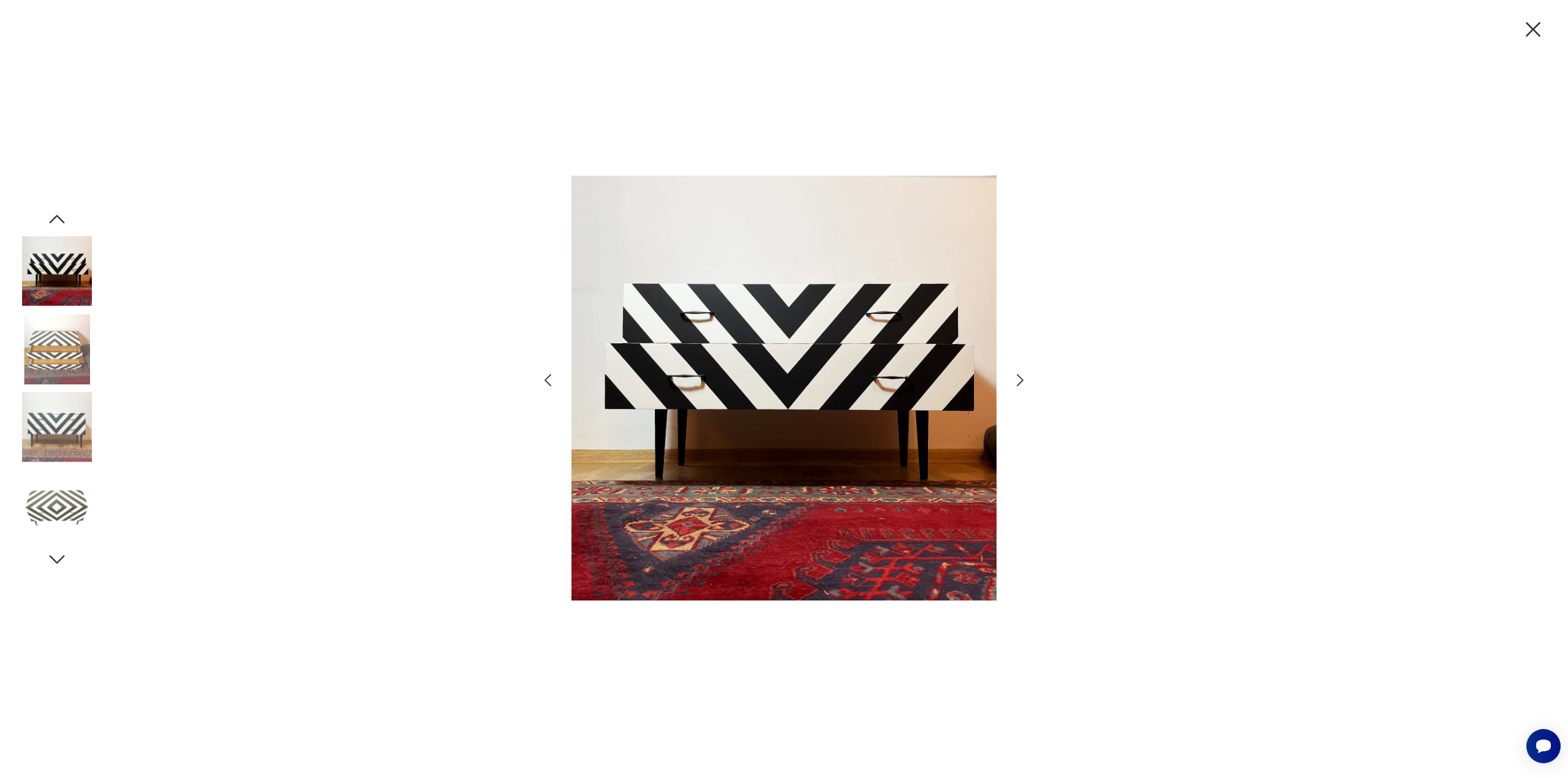
click at [1022, 385] on icon "button" at bounding box center [1019, 380] width 18 height 18
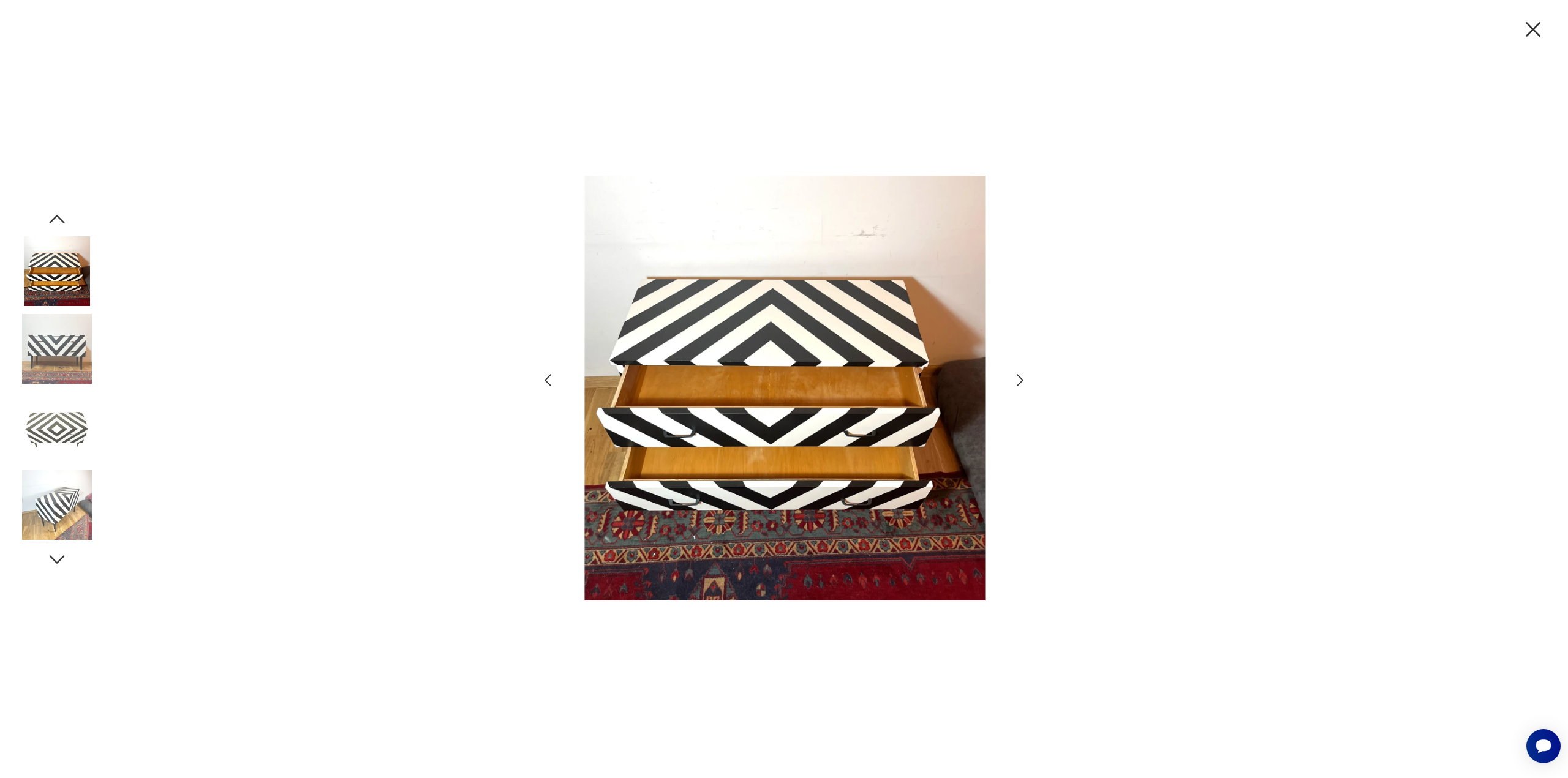
click at [1022, 385] on icon "button" at bounding box center [1019, 380] width 18 height 18
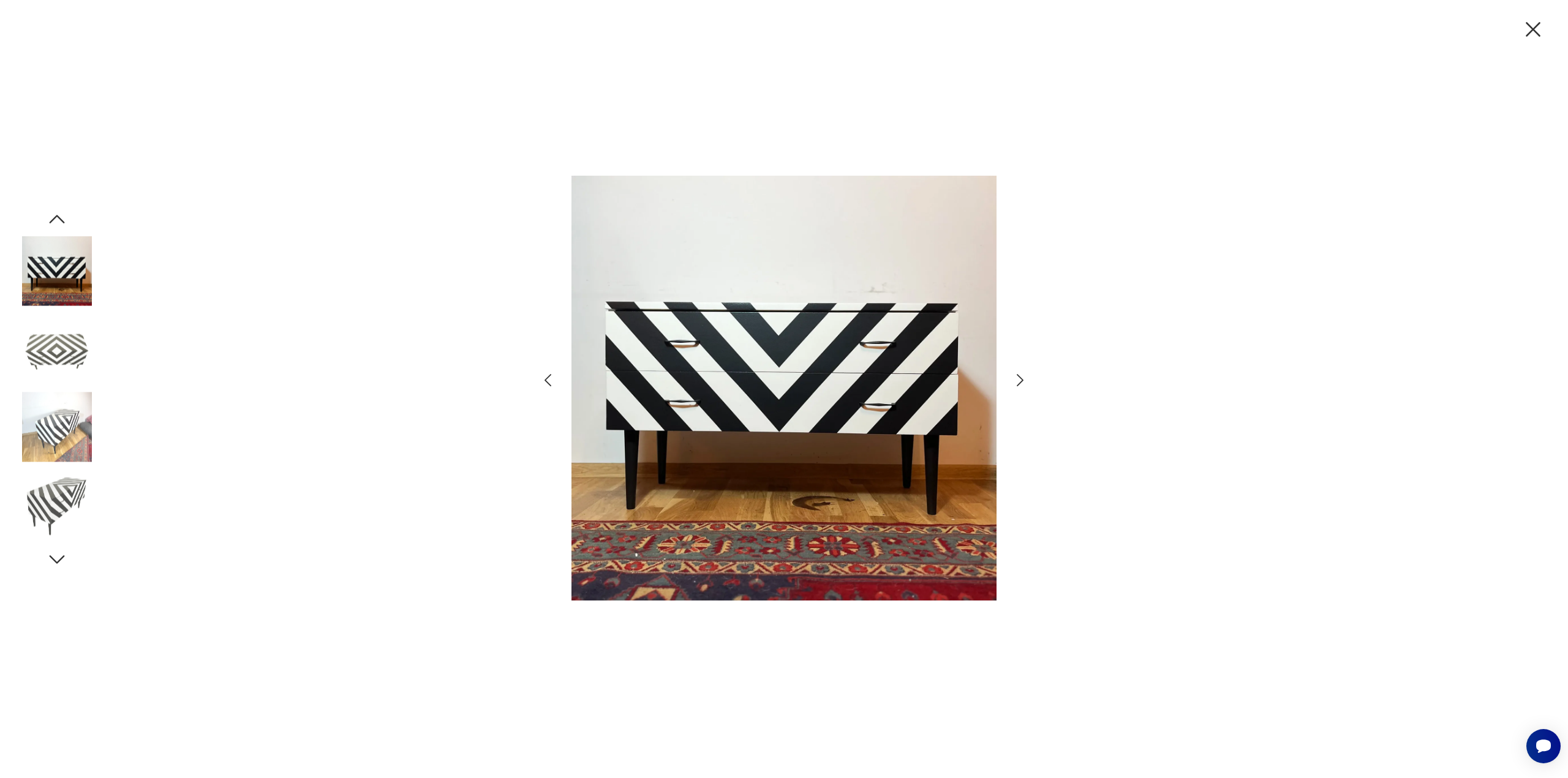
click at [1022, 385] on icon "button" at bounding box center [1019, 380] width 18 height 18
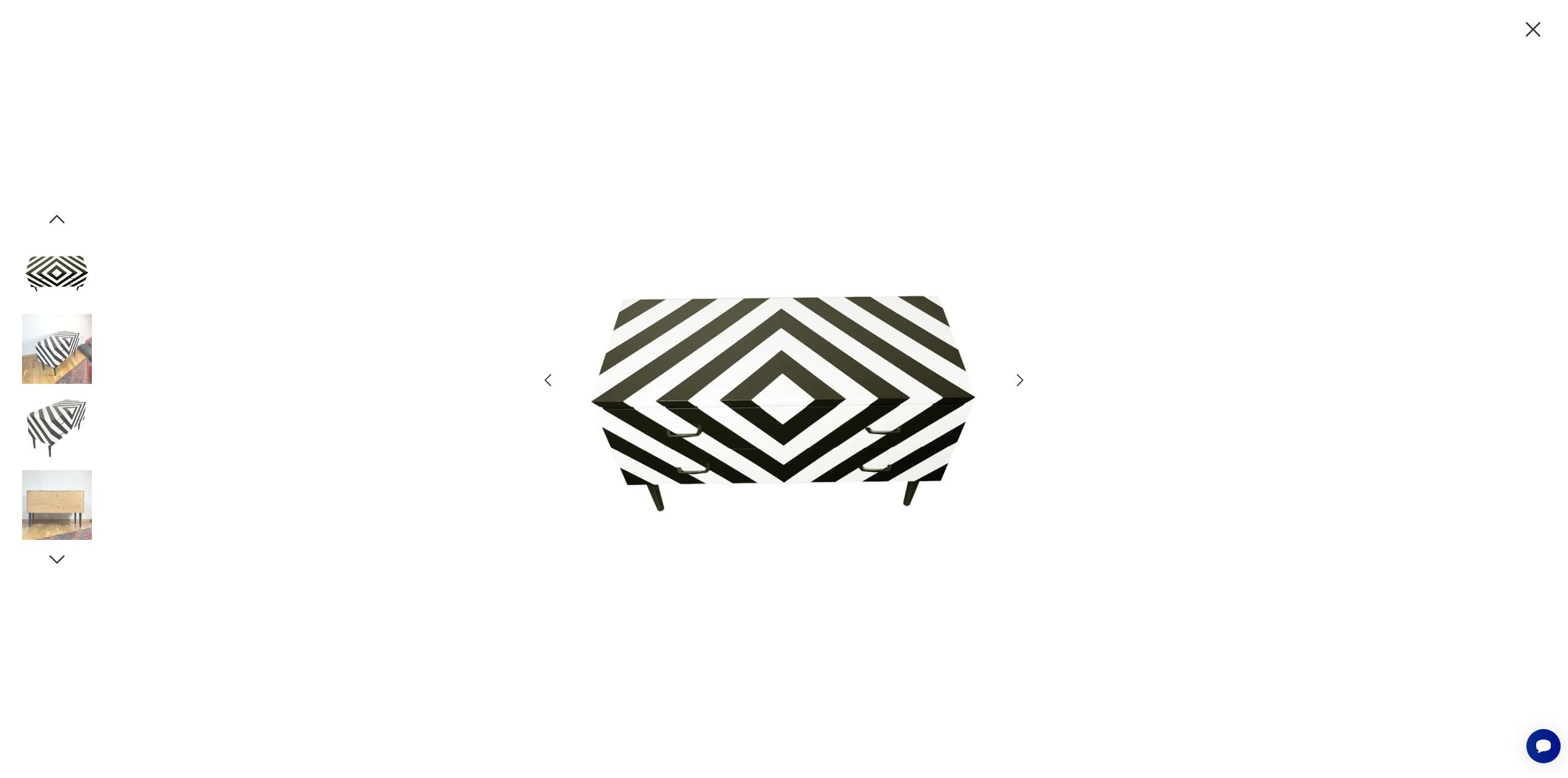
click at [1022, 385] on icon "button" at bounding box center [1019, 380] width 18 height 18
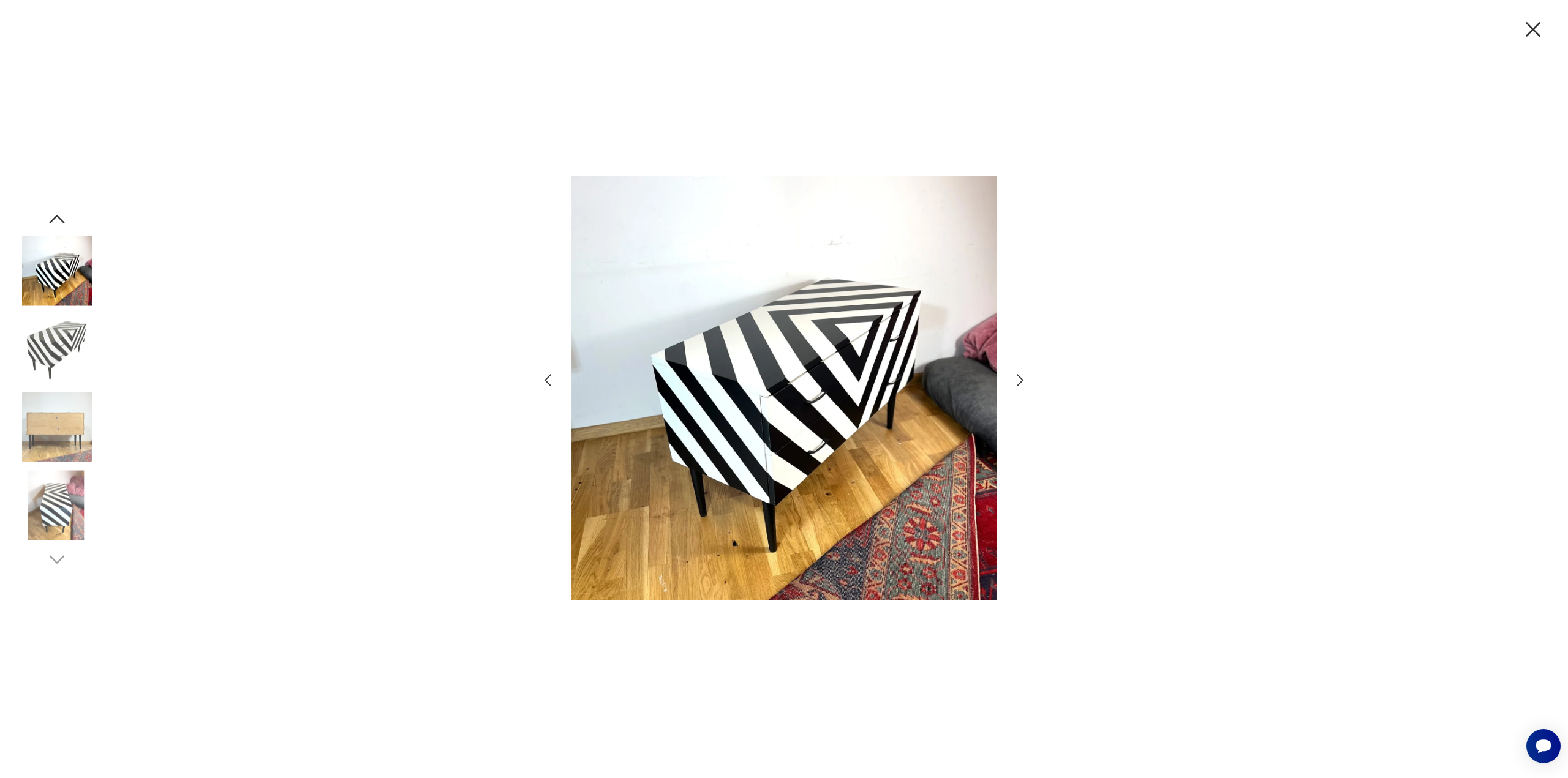
click at [1542, 28] on icon "button" at bounding box center [1532, 29] width 26 height 25
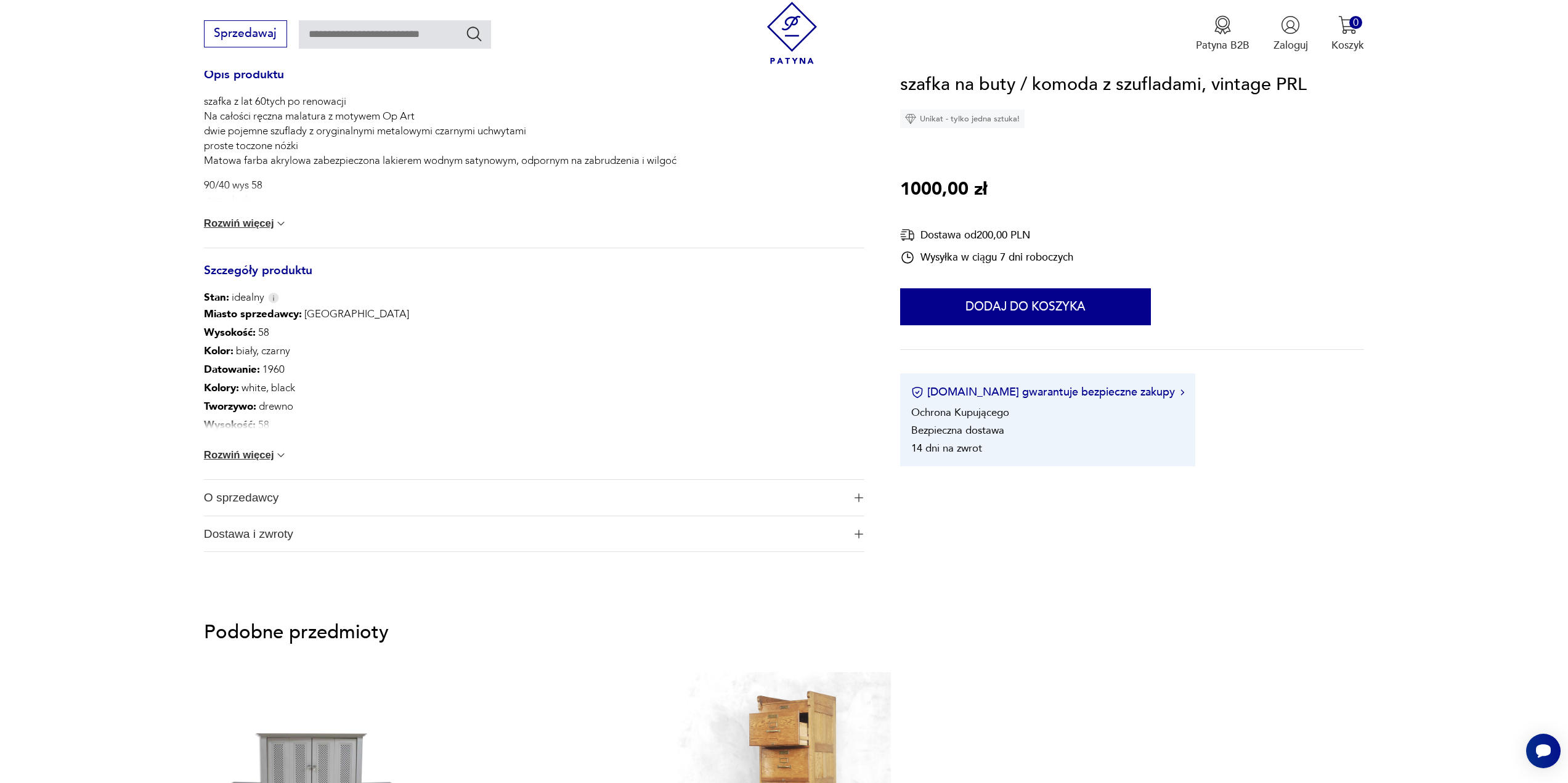
scroll to position [554, 0]
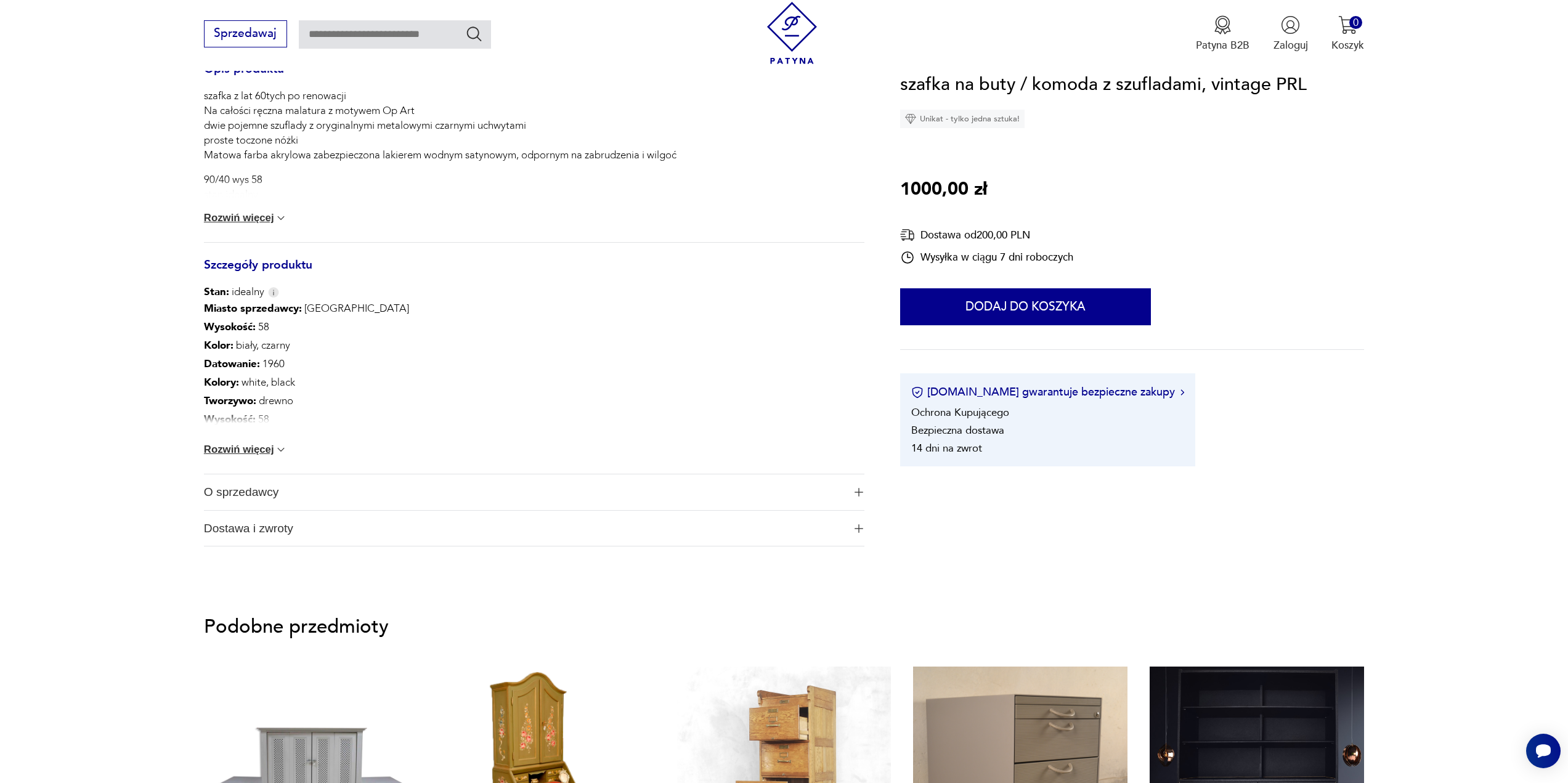
click at [236, 449] on button "Rozwiń więcej" at bounding box center [246, 450] width 84 height 12
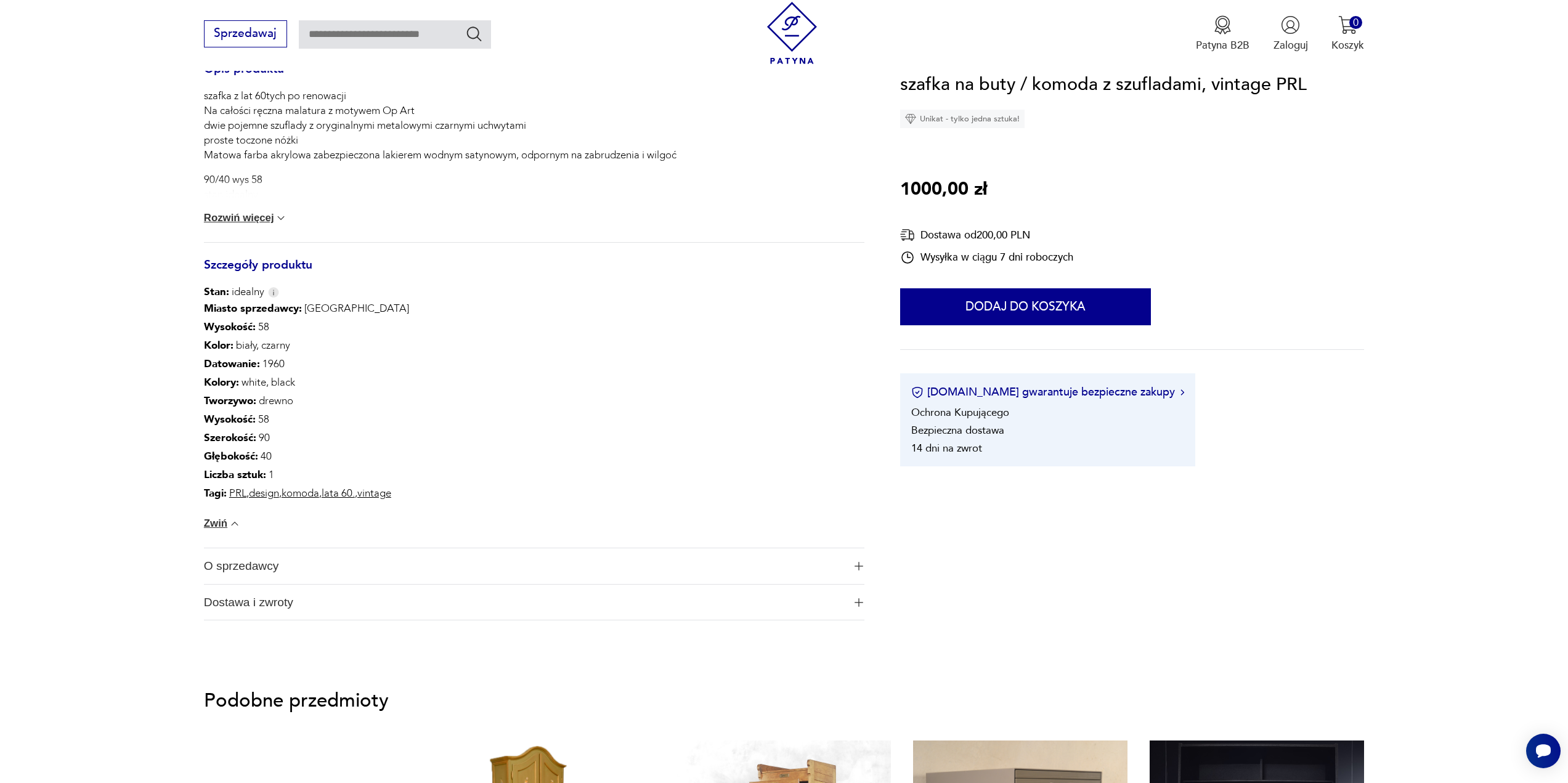
click at [299, 558] on span "O sprzedawcy" at bounding box center [523, 566] width 640 height 36
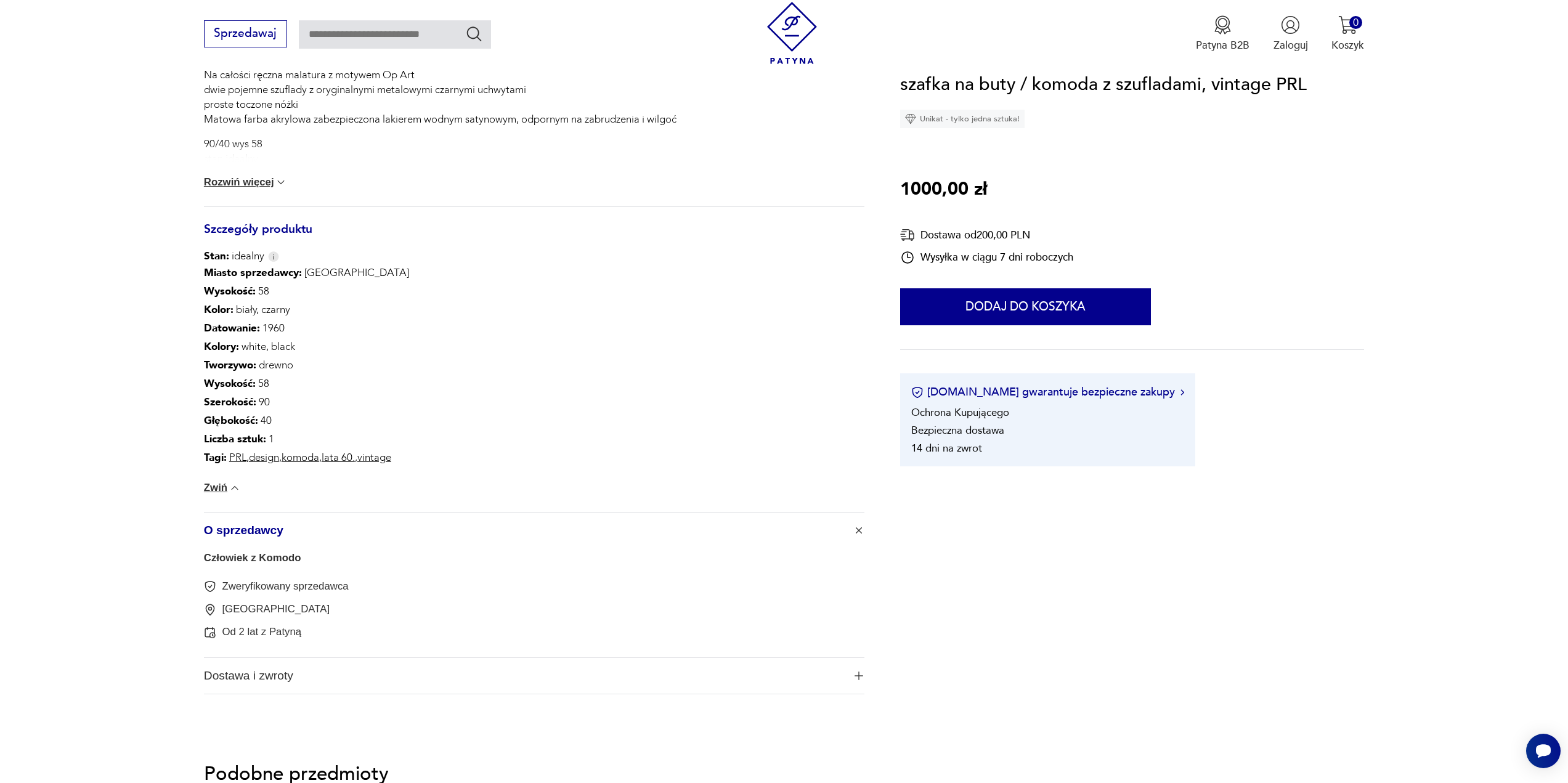
scroll to position [678, 0]
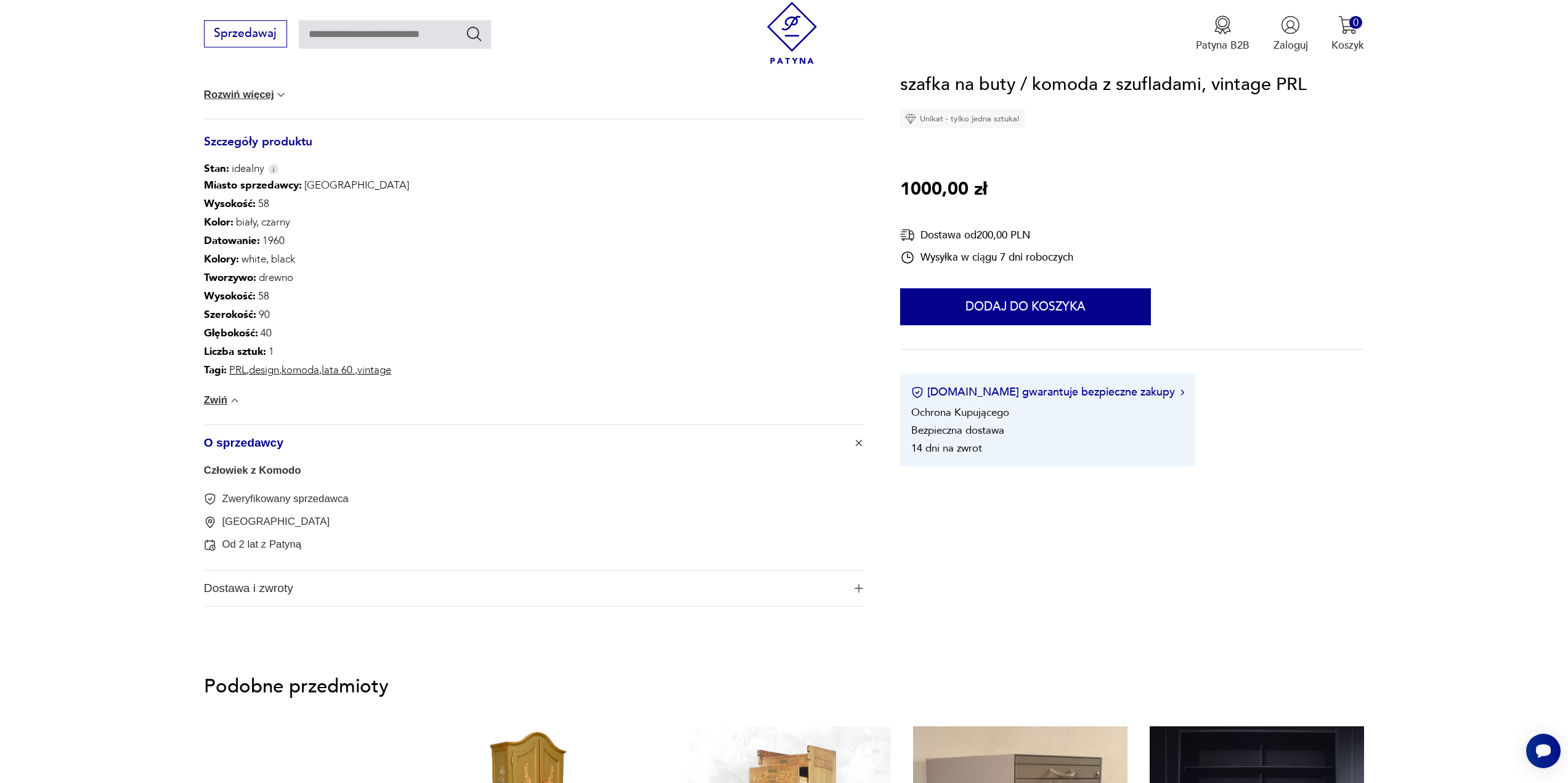
click at [274, 591] on span "Dostawa i zwroty" at bounding box center [523, 589] width 640 height 36
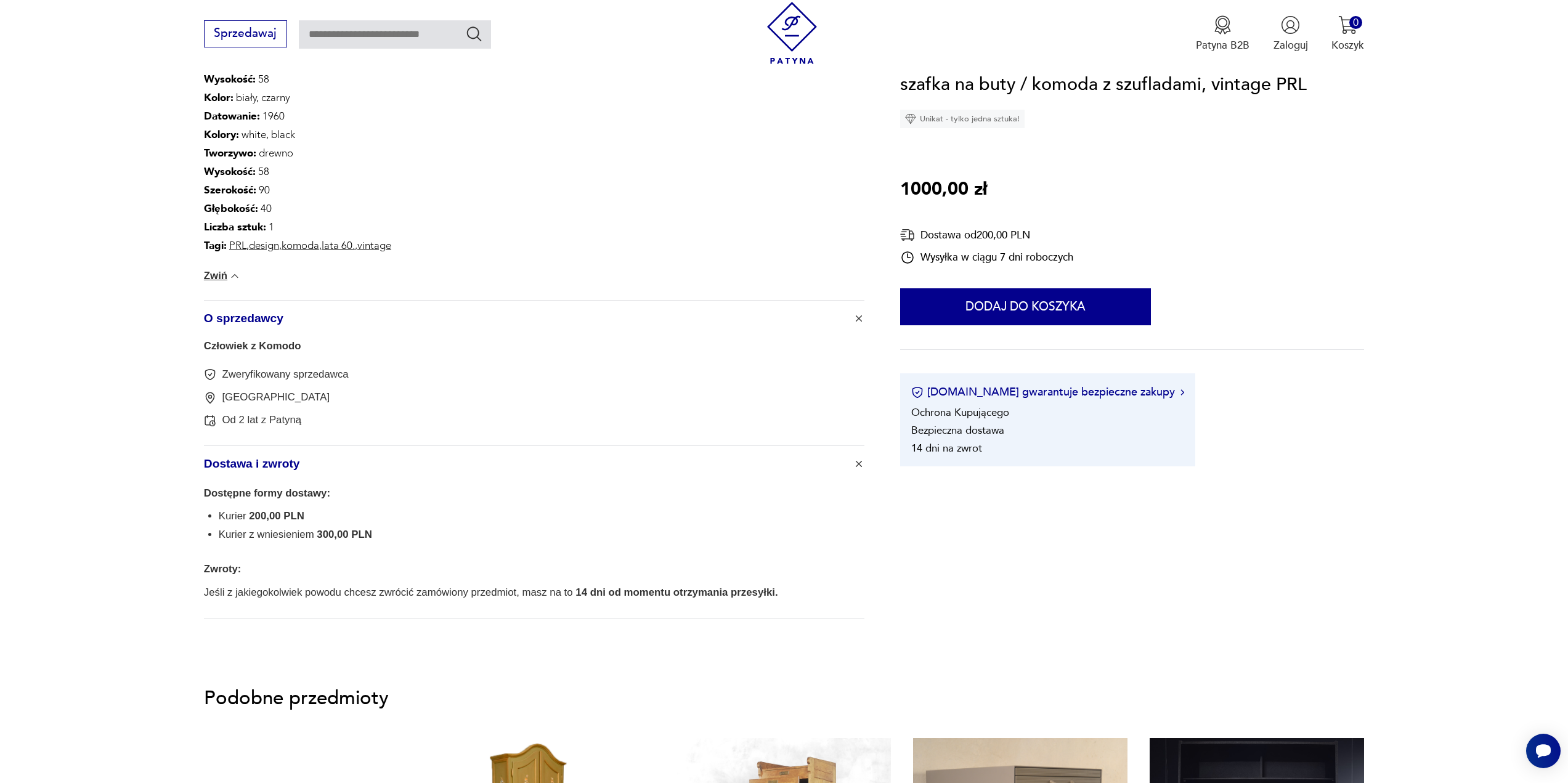
scroll to position [801, 0]
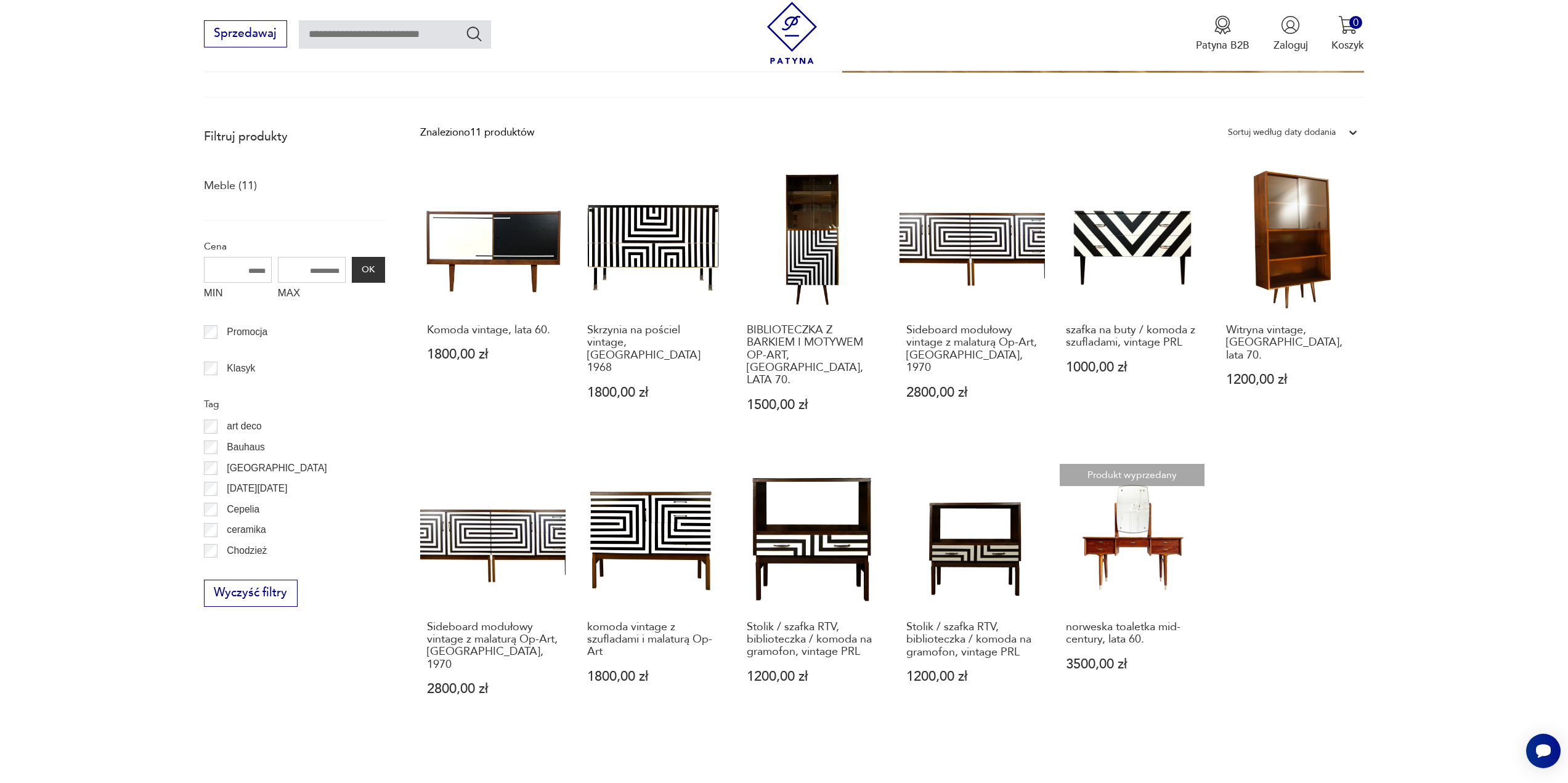
scroll to position [391, 0]
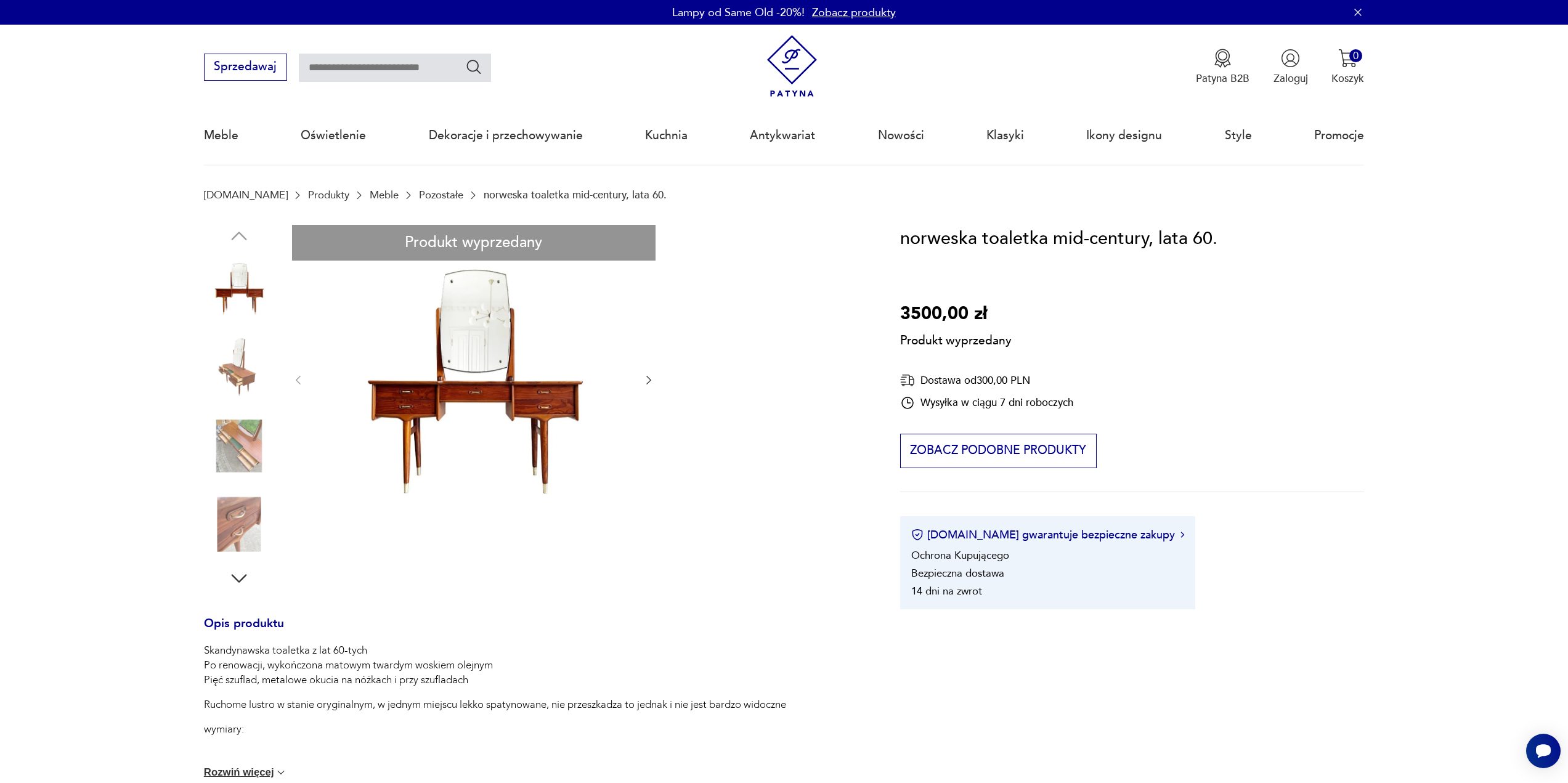
click at [651, 378] on div "Produkt wyprzedany Opis produktu Skandynawska toaletka z lat 60-tych Po renowac…" at bounding box center [533, 663] width 660 height 877
click at [475, 397] on div "Produkt wyprzedany Opis produktu Skandynawska toaletka z lat 60-tych Po renowac…" at bounding box center [533, 663] width 660 height 877
click at [238, 350] on div "Produkt wyprzedany Opis produktu Skandynawska toaletka z lat 60-tych Po renowac…" at bounding box center [533, 663] width 660 height 877
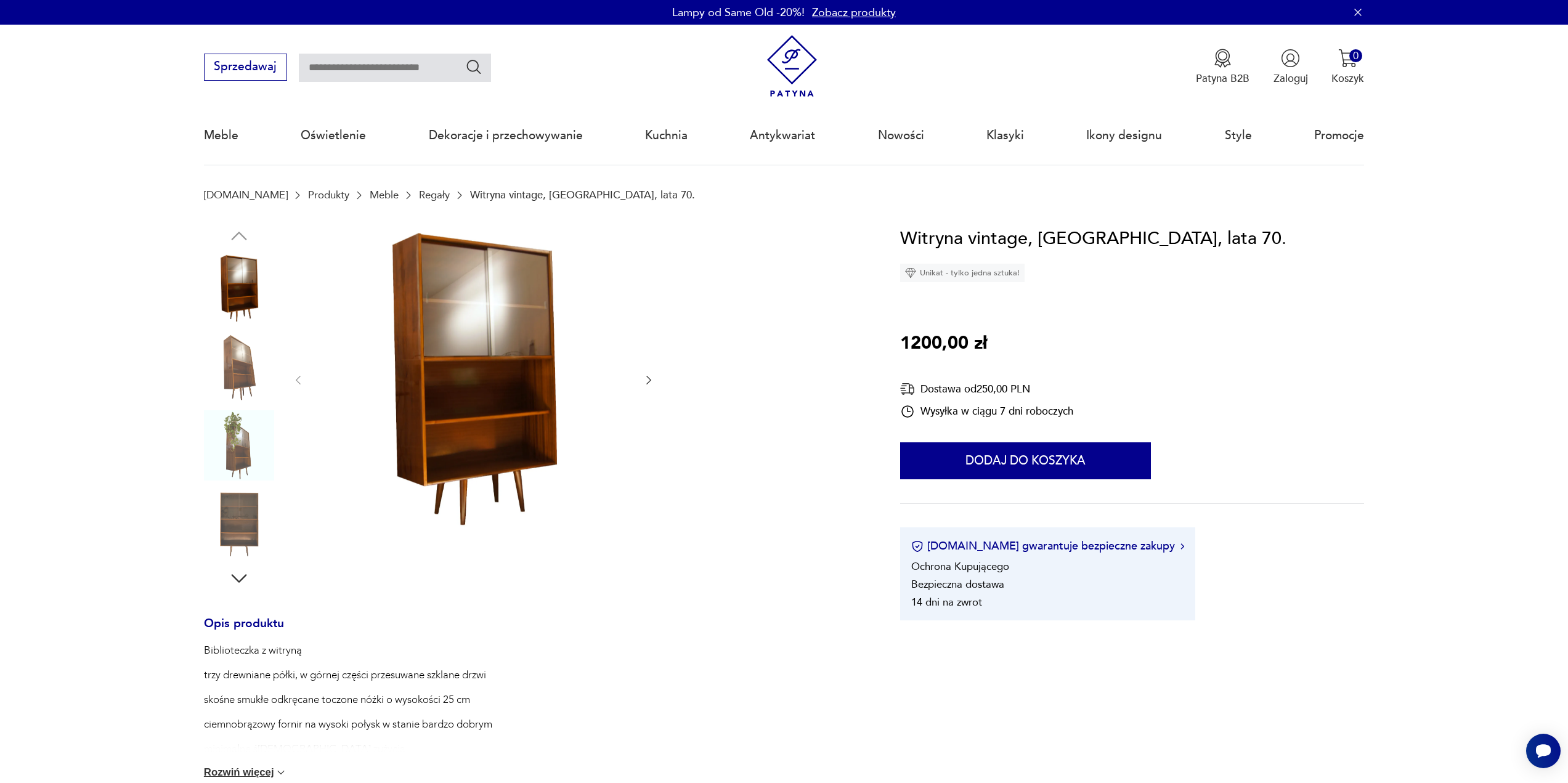
click at [235, 366] on img at bounding box center [239, 366] width 70 height 70
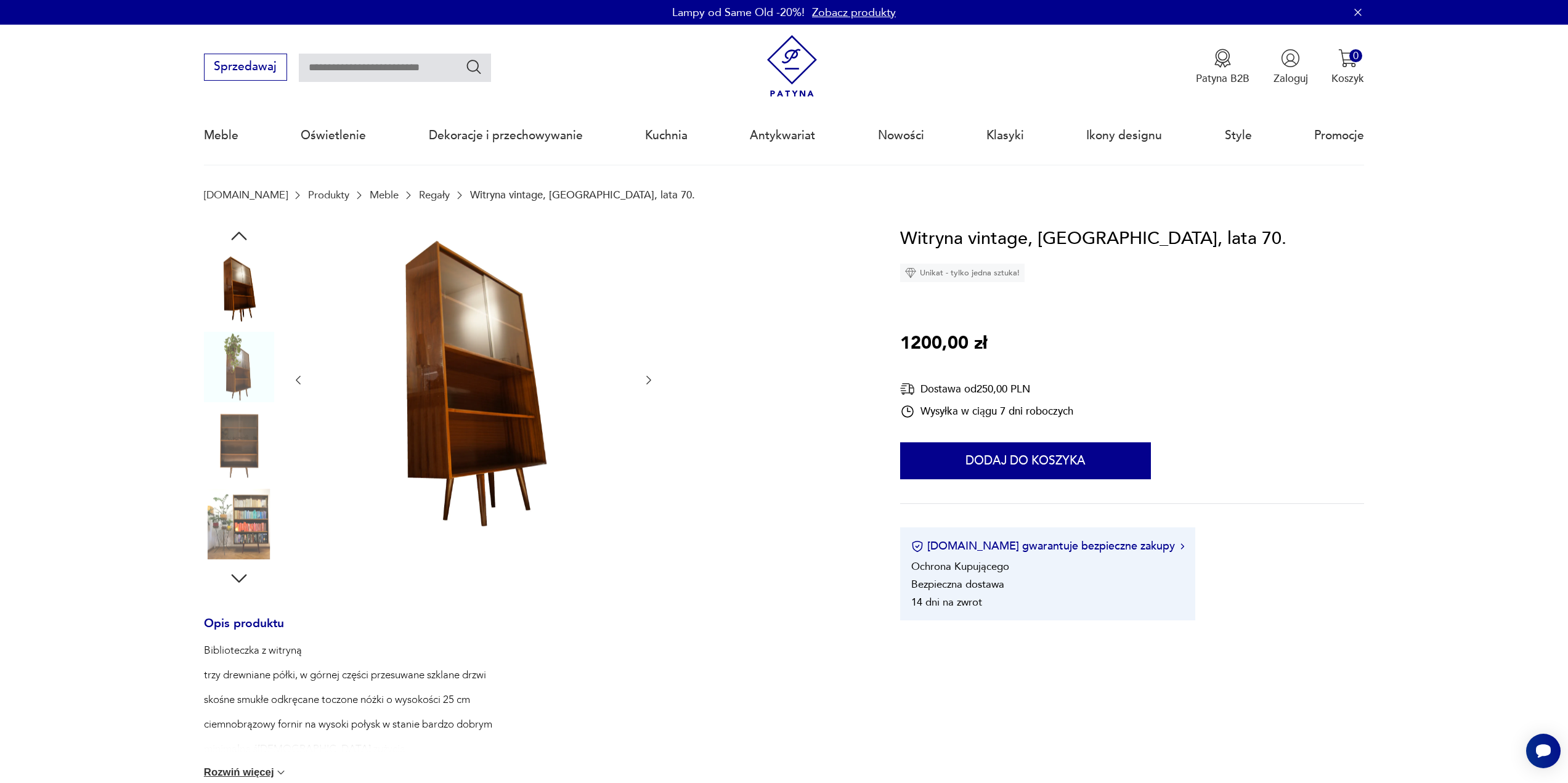
click at [244, 379] on img at bounding box center [239, 366] width 70 height 70
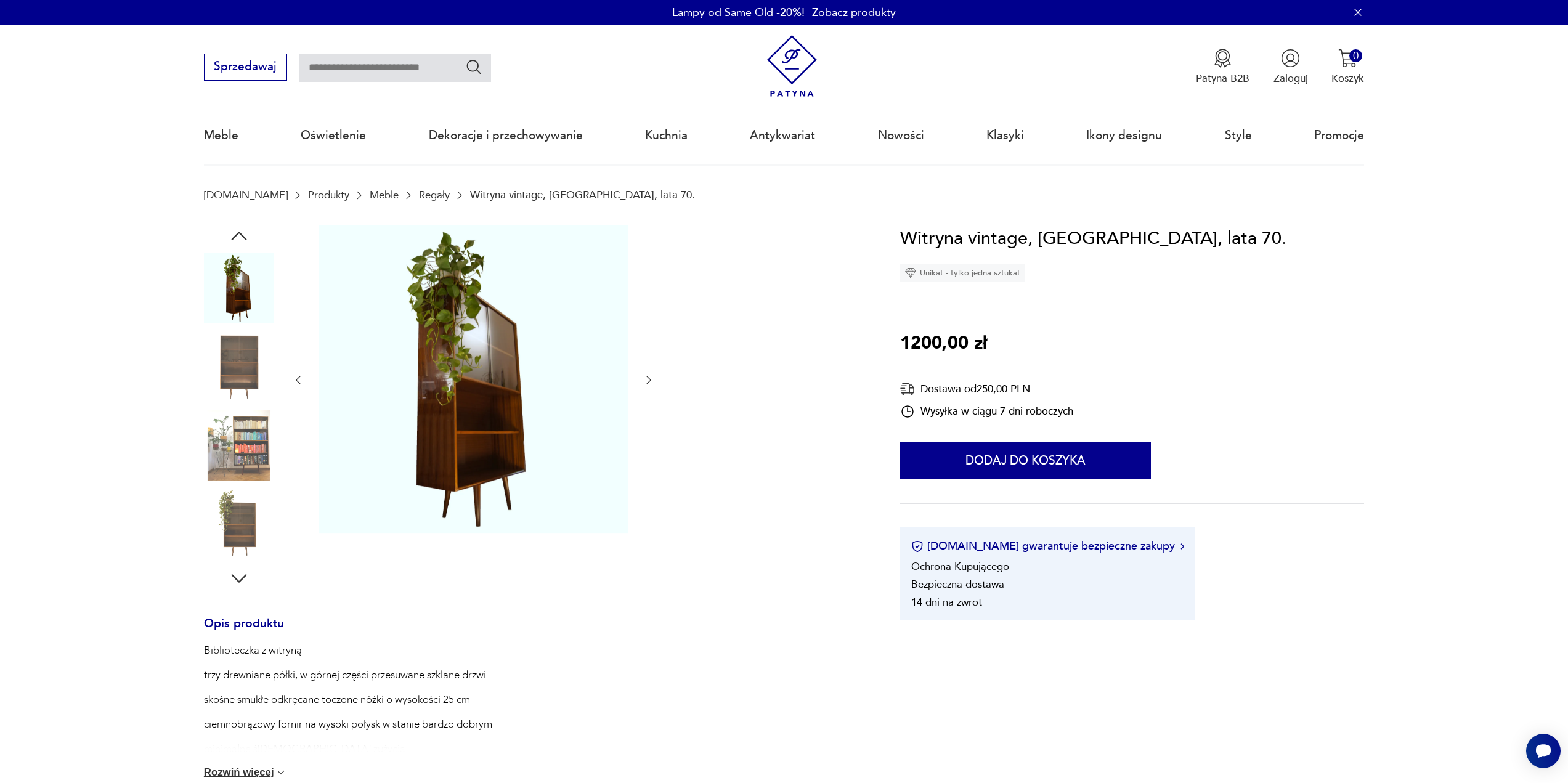
click at [651, 383] on icon "button" at bounding box center [648, 380] width 12 height 12
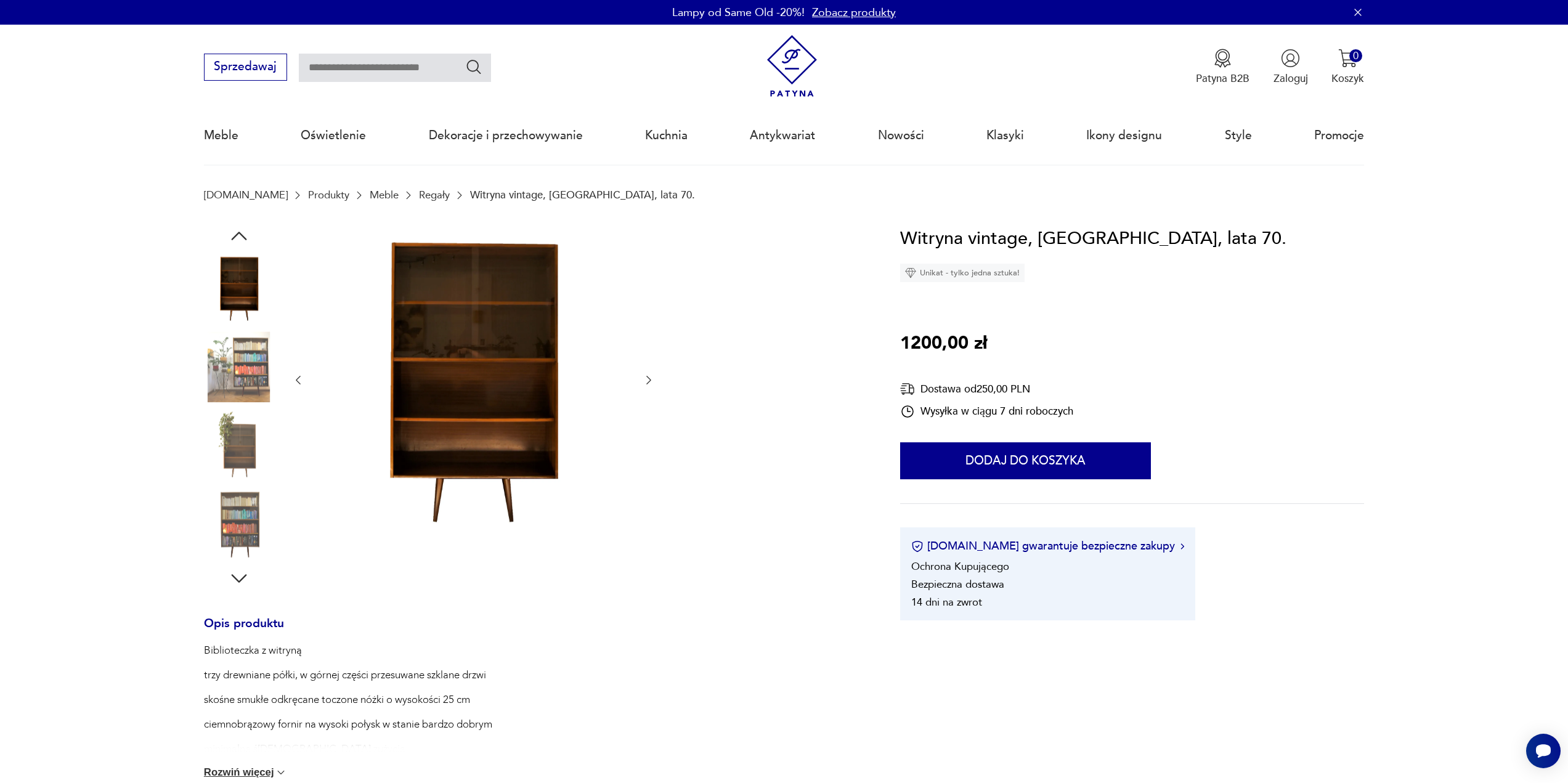
click at [651, 383] on icon "button" at bounding box center [648, 380] width 12 height 12
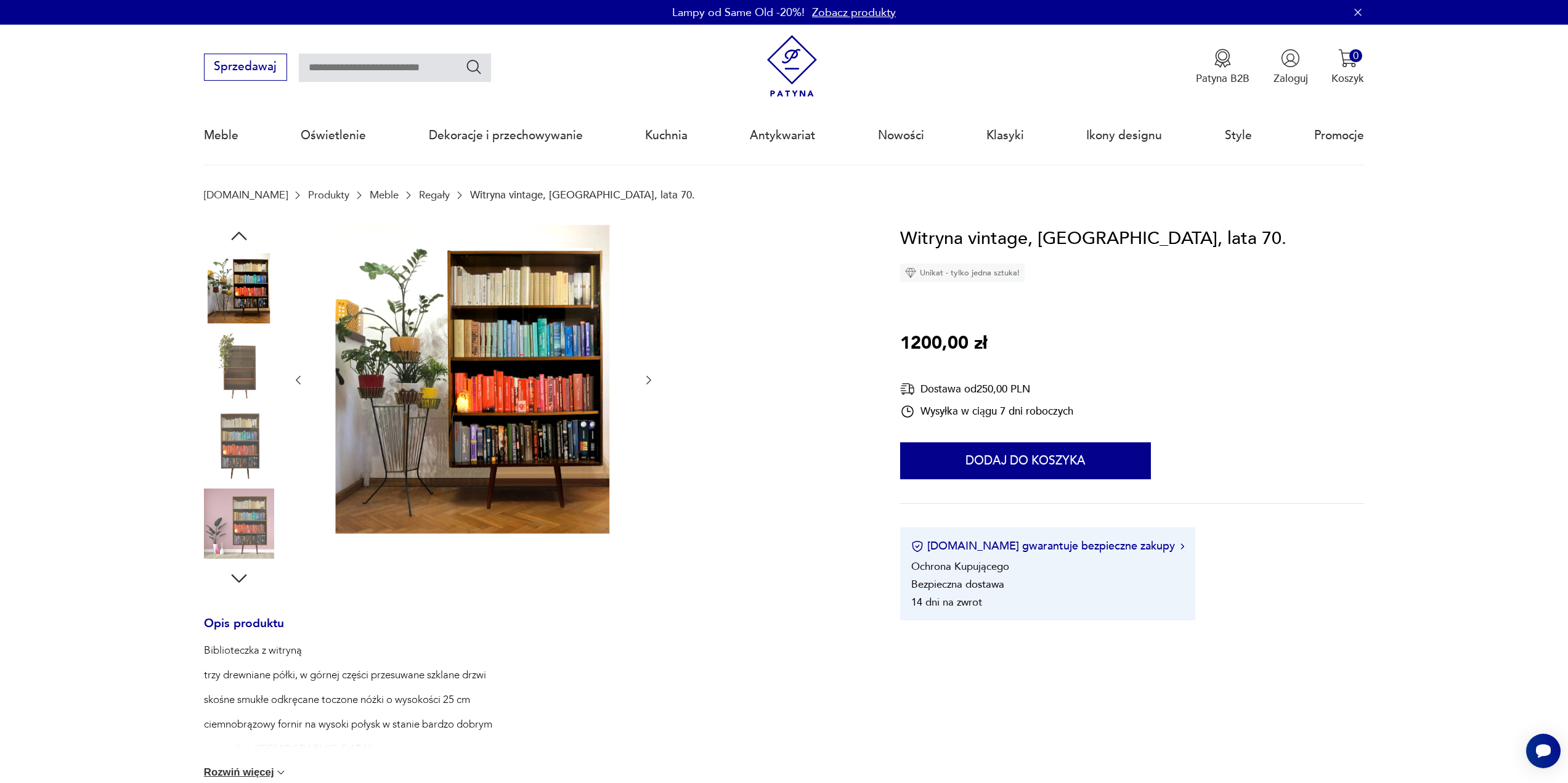
click at [306, 381] on div at bounding box center [474, 380] width 364 height 311
click at [302, 380] on icon "button" at bounding box center [299, 380] width 12 height 12
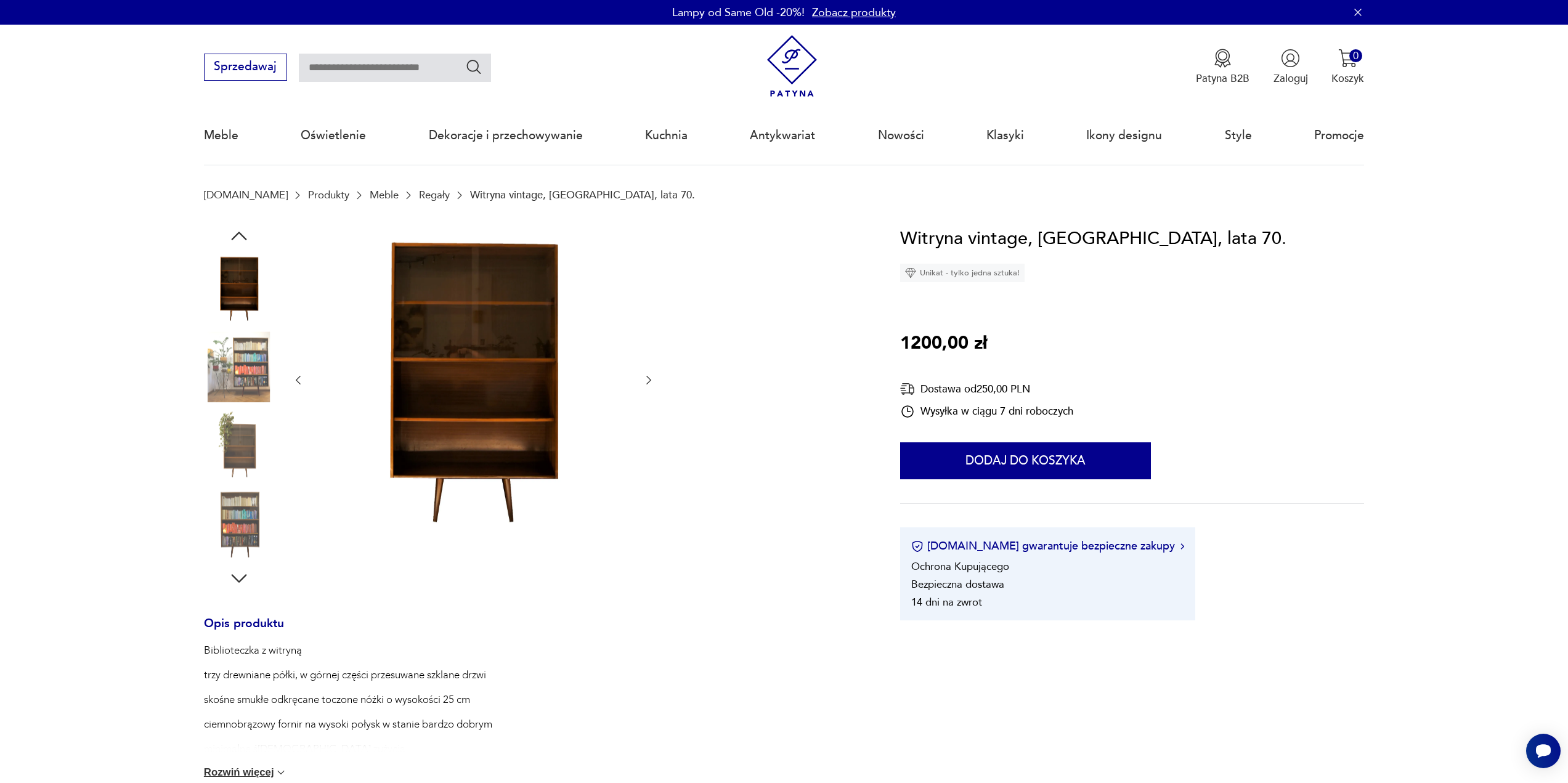
click at [302, 380] on icon "button" at bounding box center [299, 380] width 12 height 12
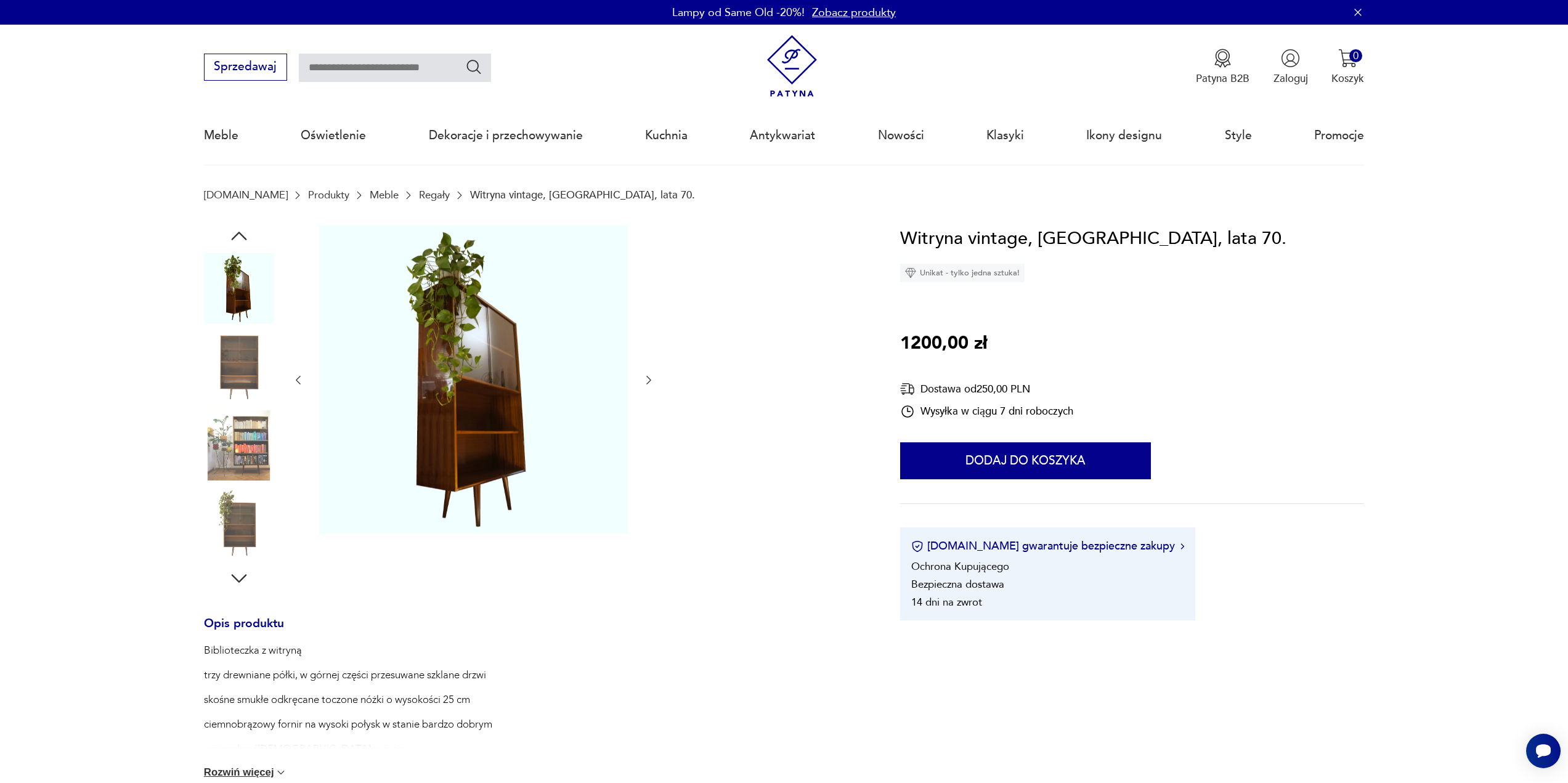
click at [646, 383] on icon "button" at bounding box center [648, 380] width 12 height 12
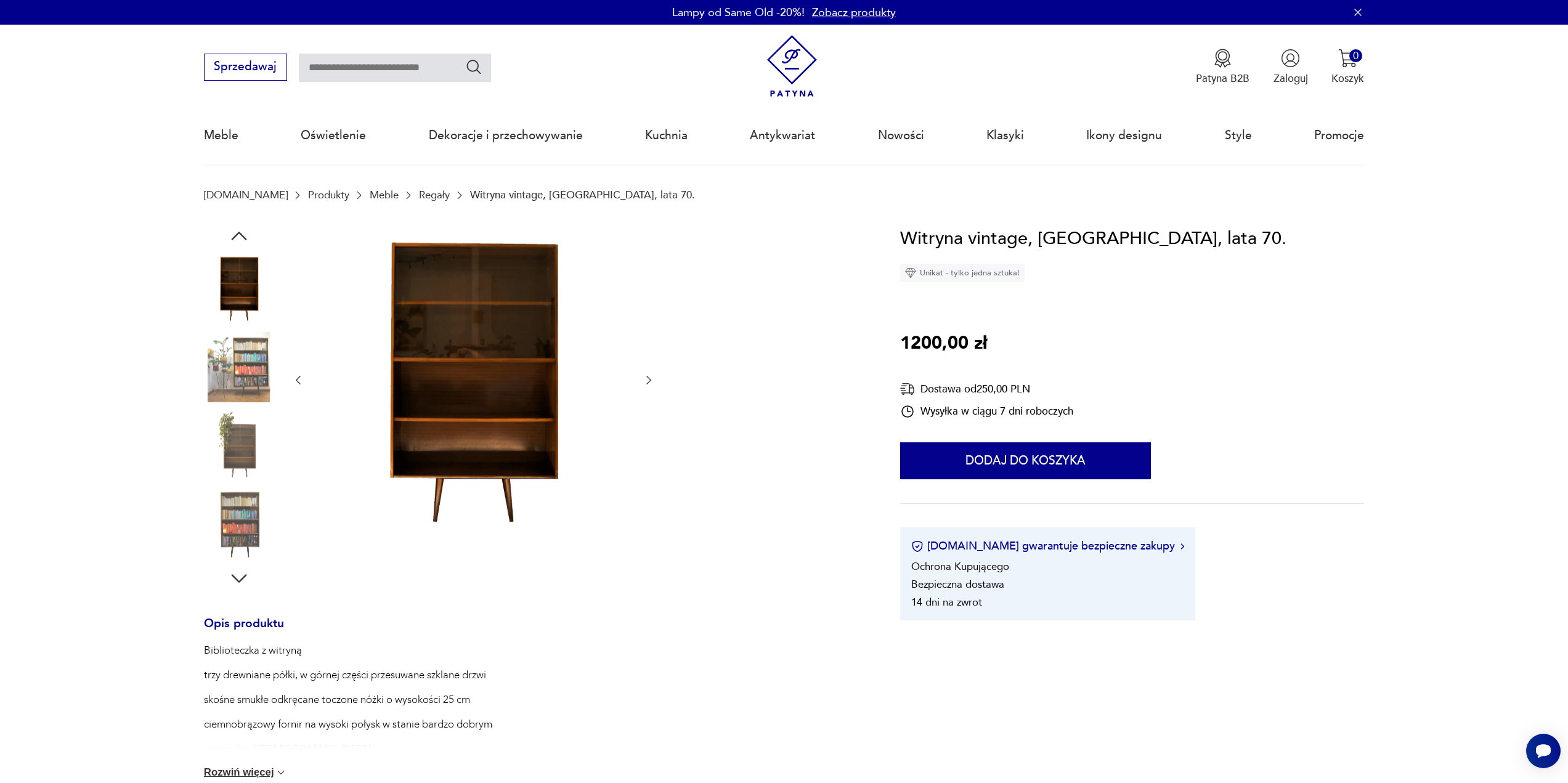
click at [646, 383] on icon "button" at bounding box center [648, 380] width 12 height 12
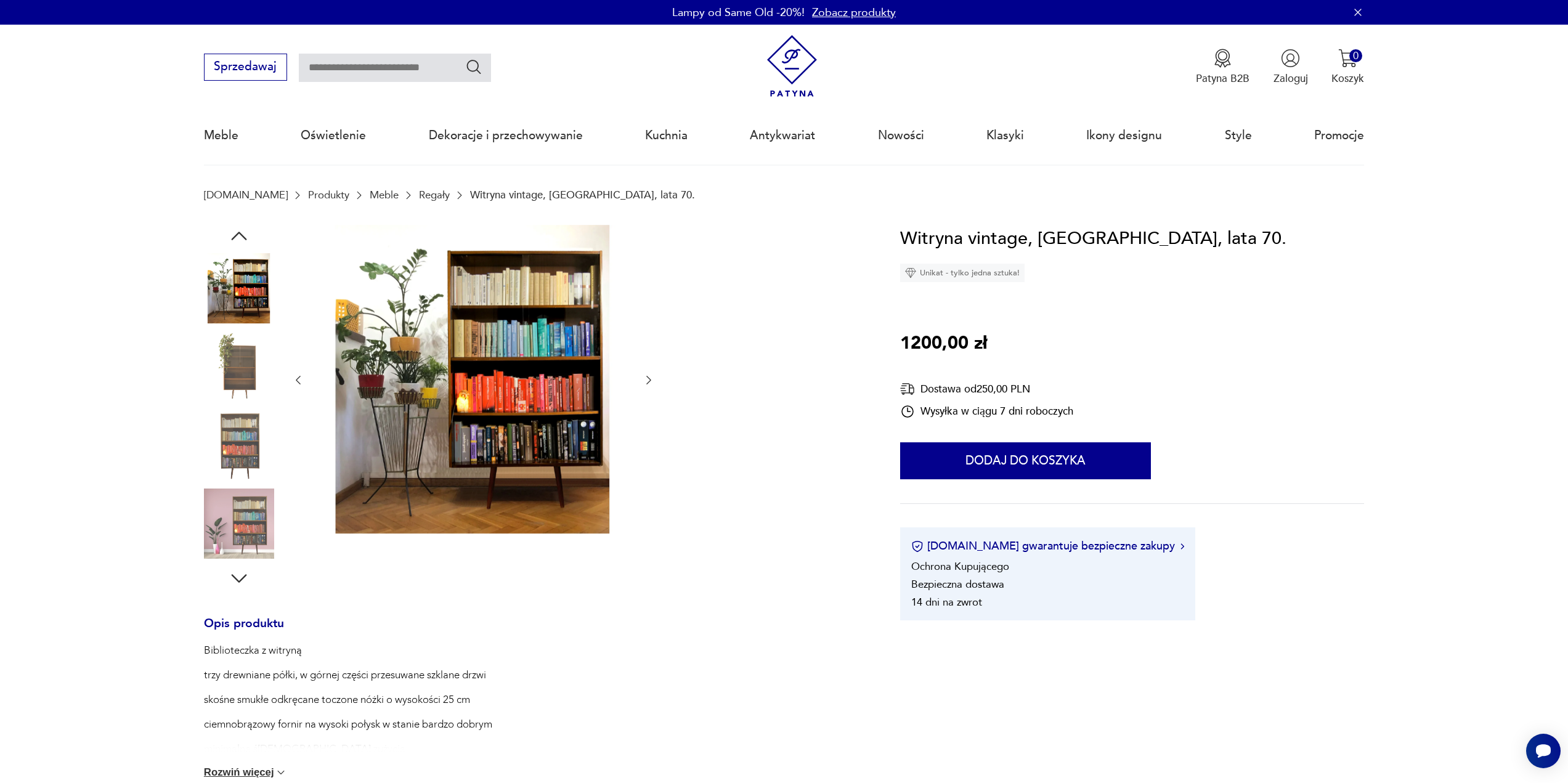
click at [646, 383] on icon "button" at bounding box center [648, 380] width 12 height 12
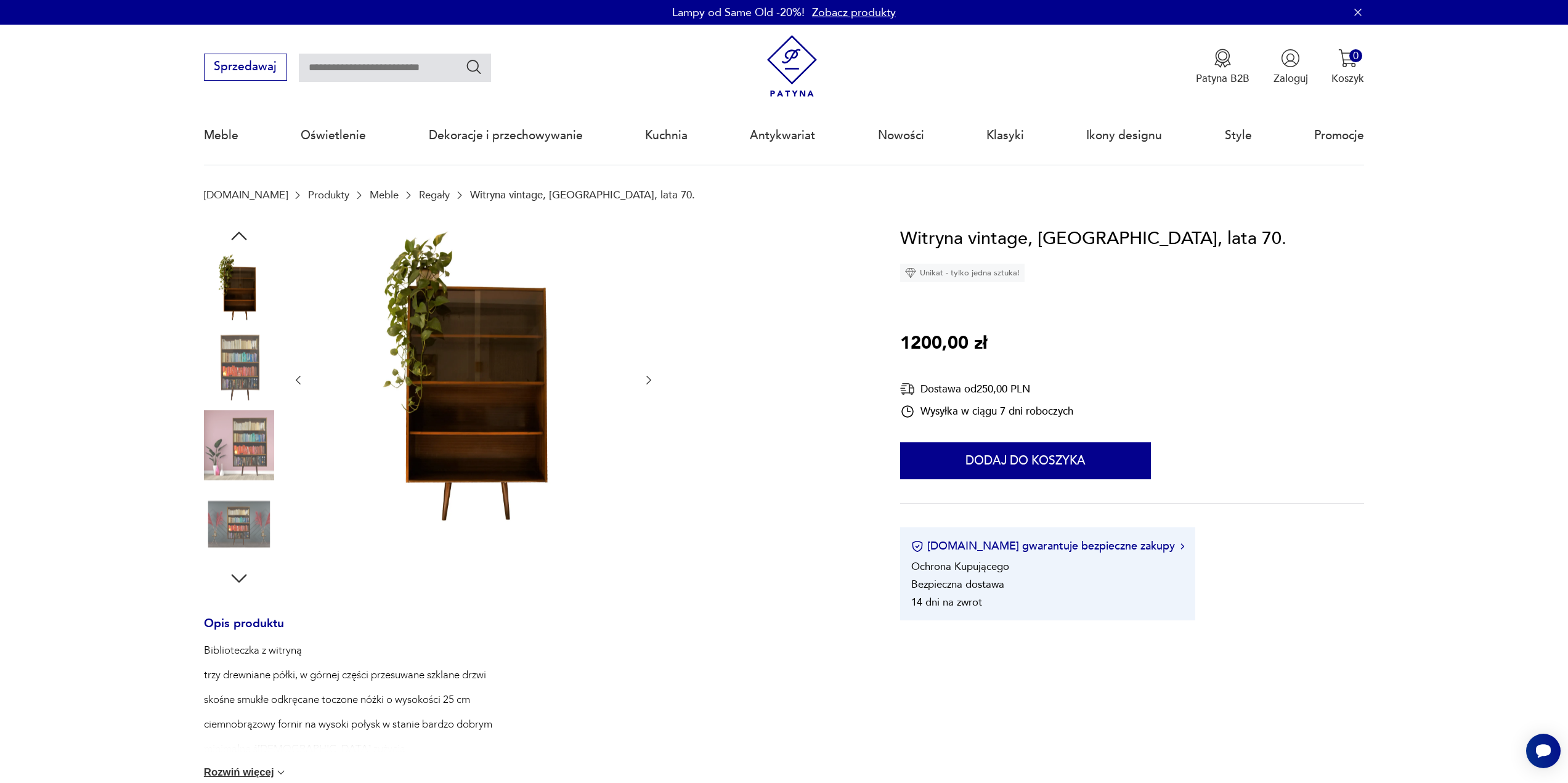
click at [646, 383] on icon "button" at bounding box center [648, 380] width 12 height 12
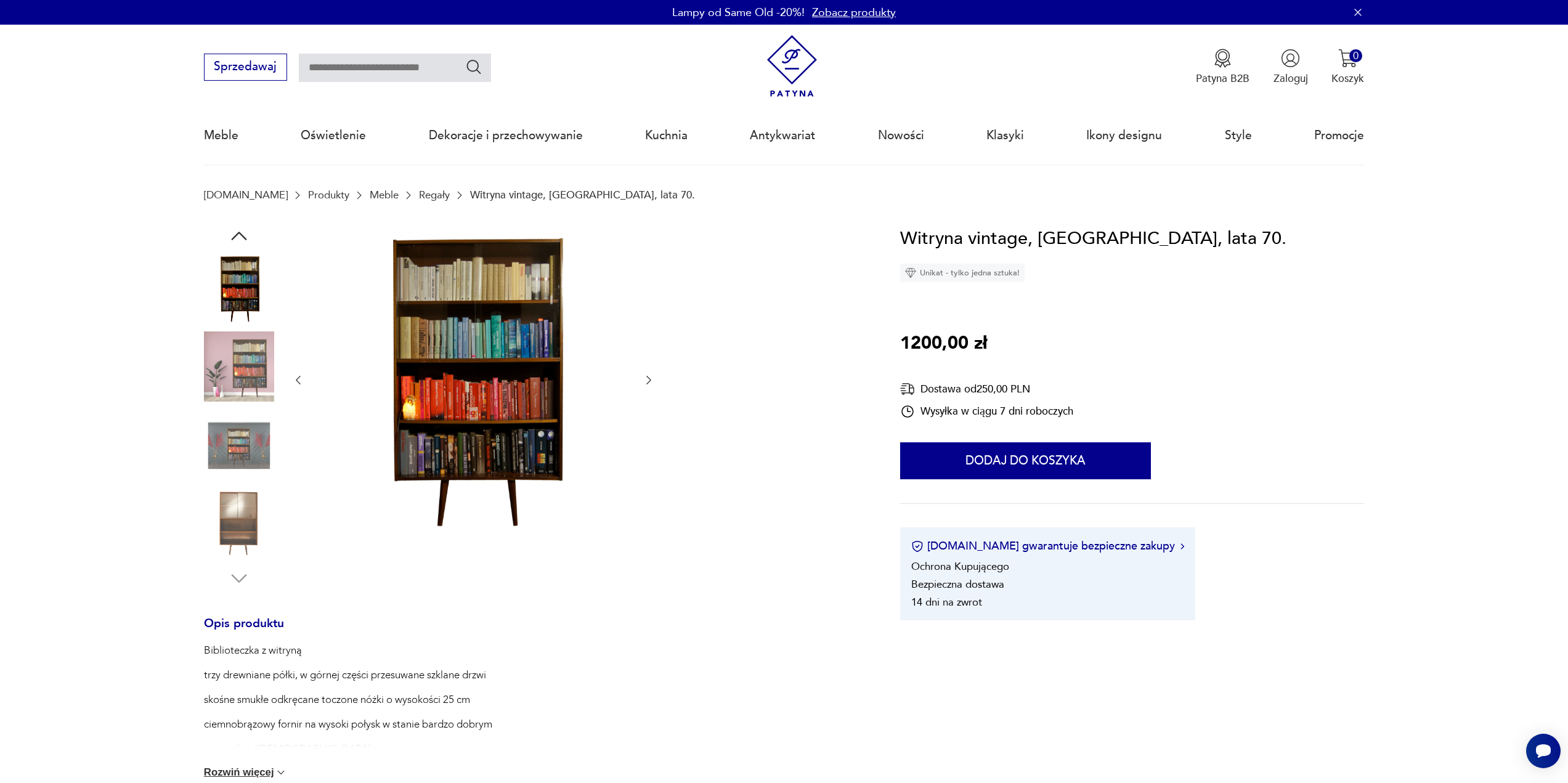
click at [646, 383] on icon "button" at bounding box center [648, 380] width 12 height 12
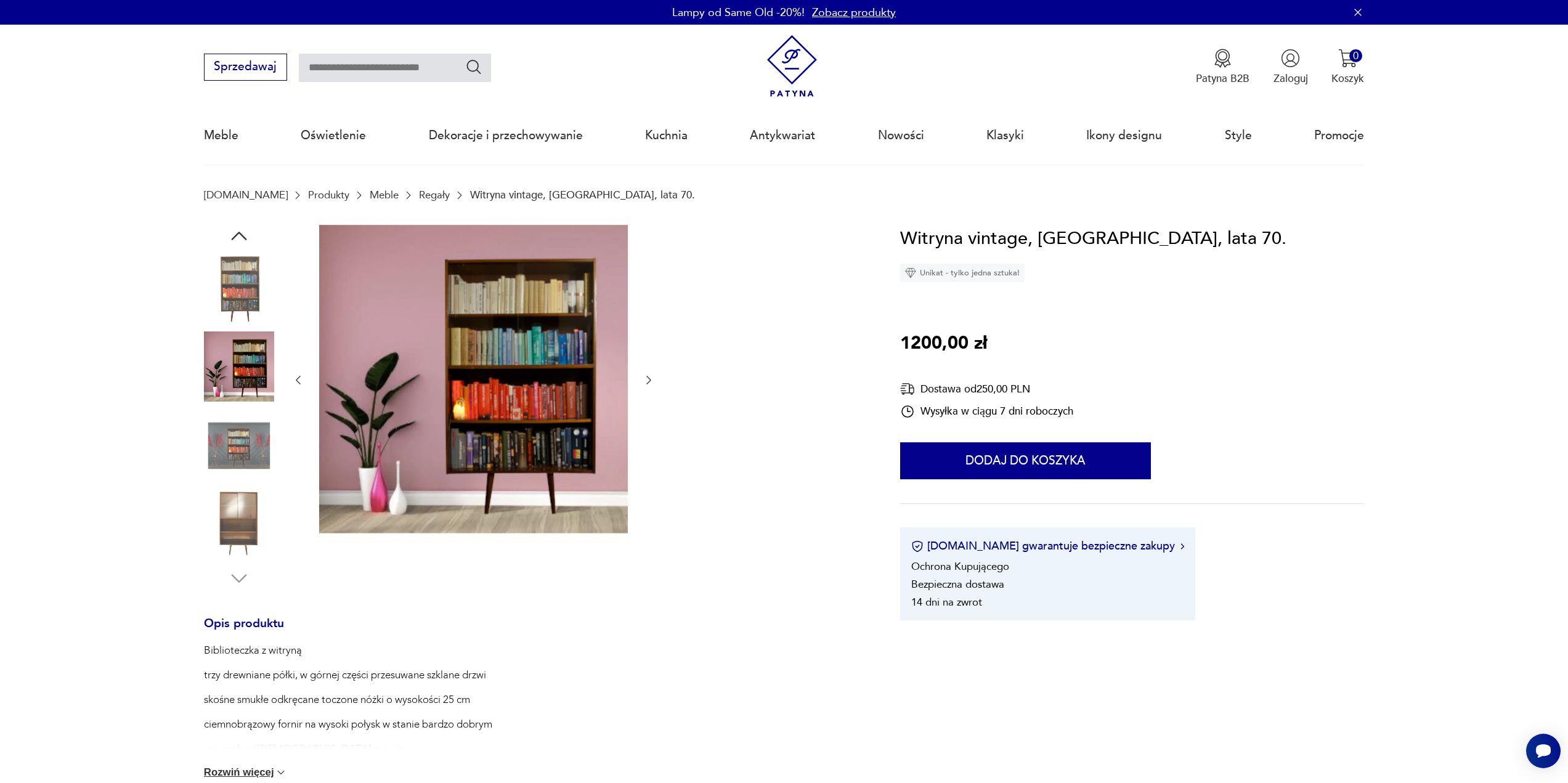
click at [646, 383] on icon "button" at bounding box center [648, 380] width 12 height 12
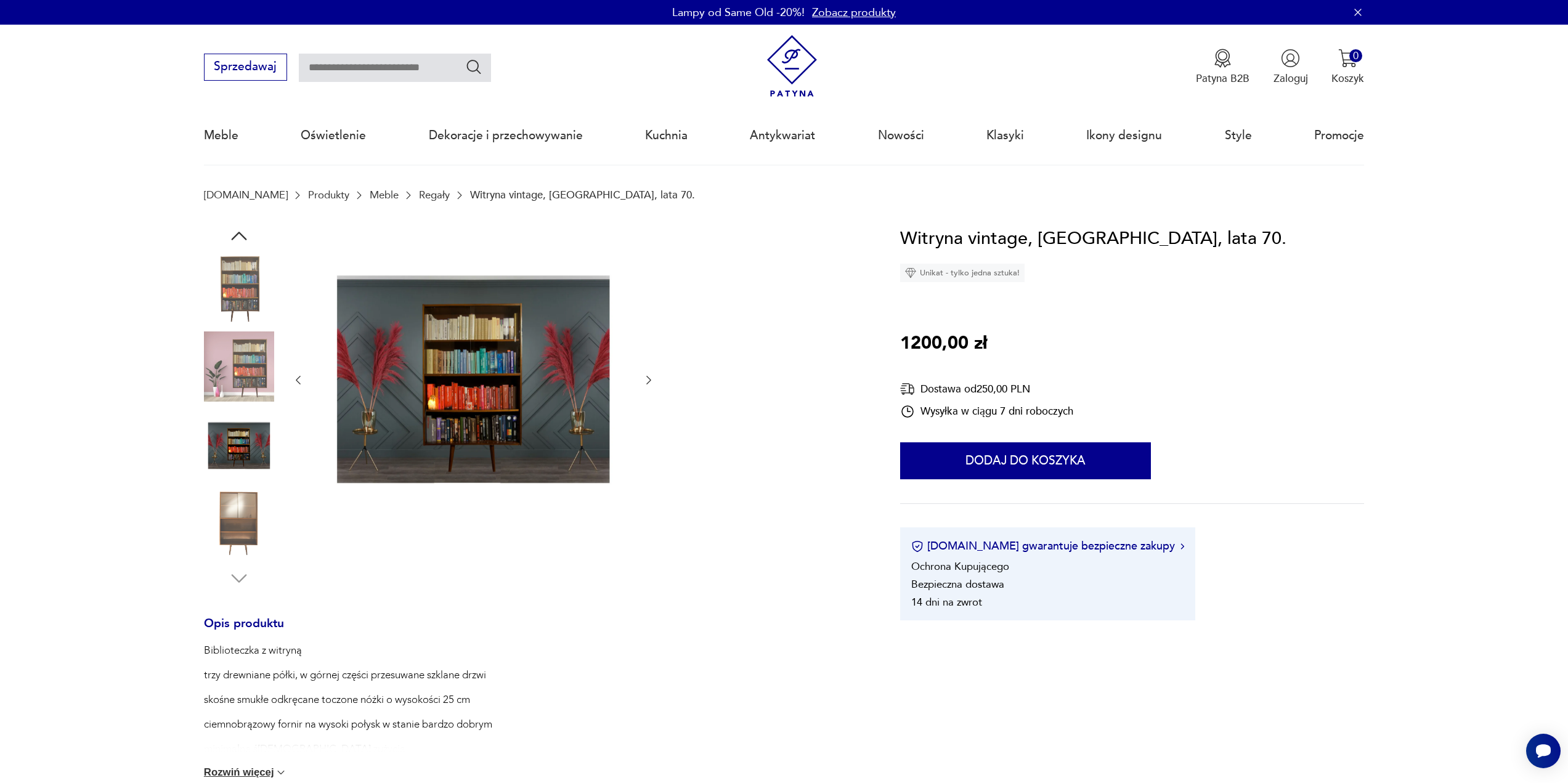
click at [646, 383] on icon "button" at bounding box center [648, 380] width 12 height 12
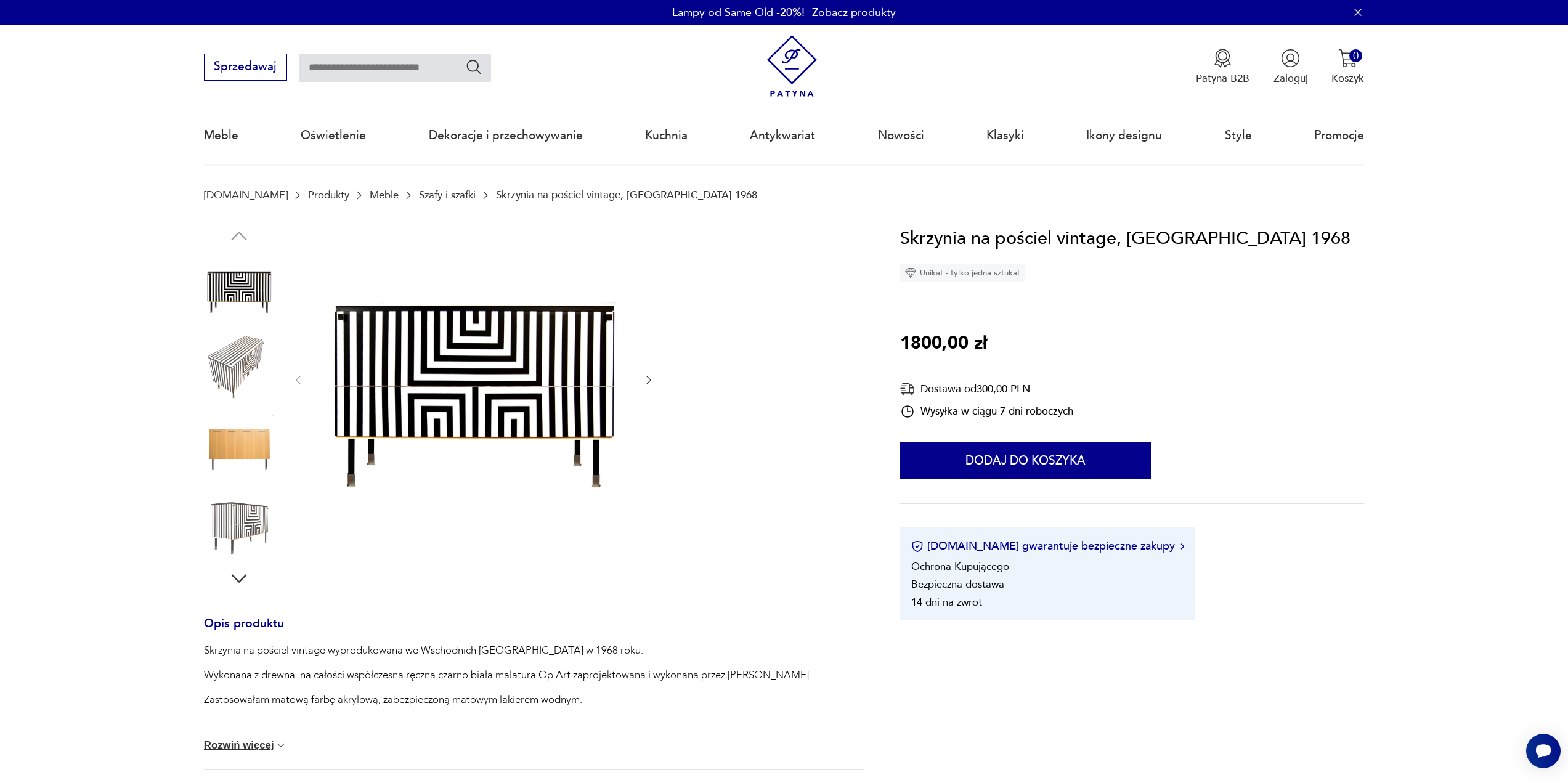
click at [241, 367] on img at bounding box center [239, 366] width 70 height 70
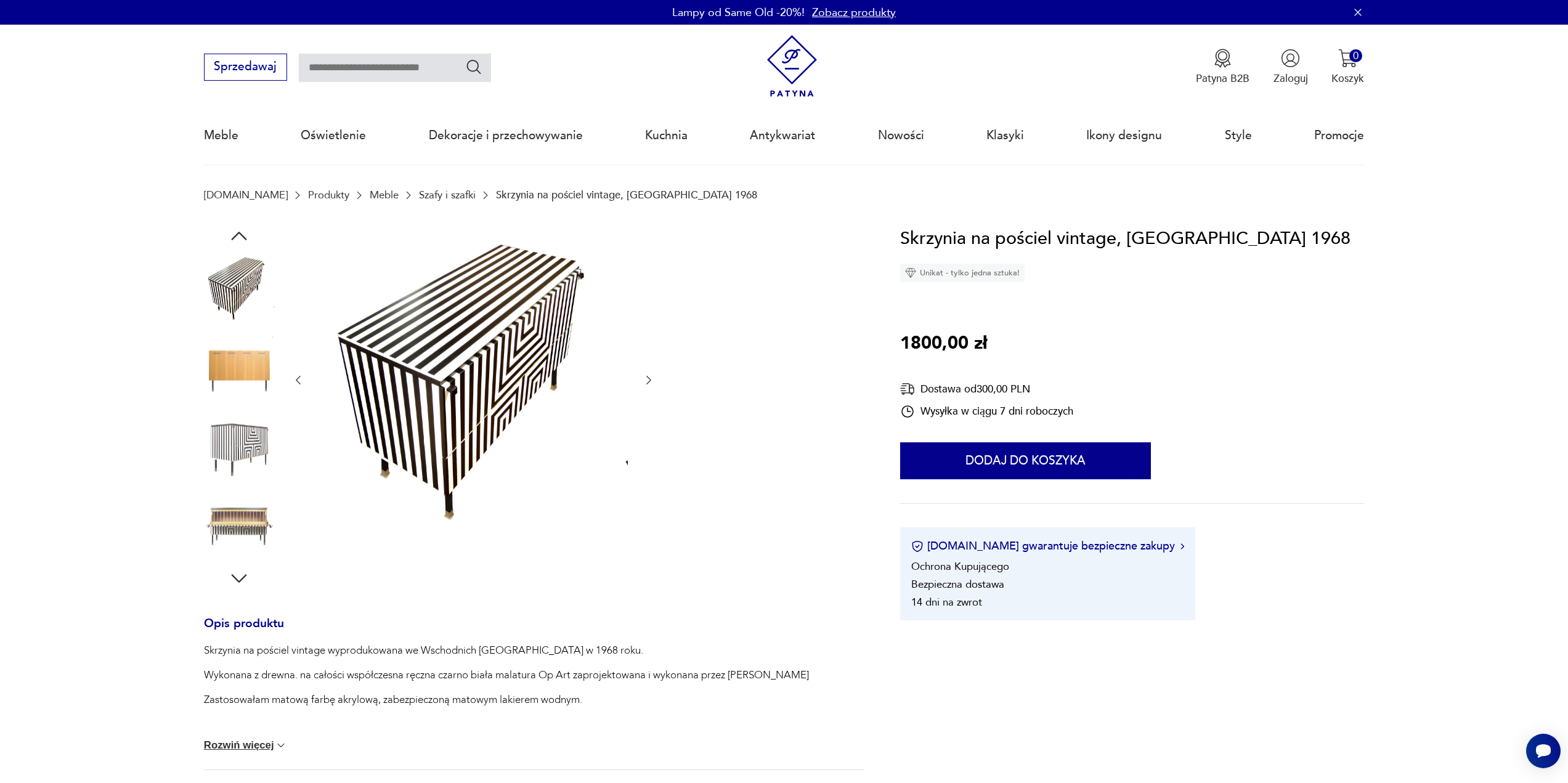
click at [420, 352] on img at bounding box center [473, 379] width 309 height 309
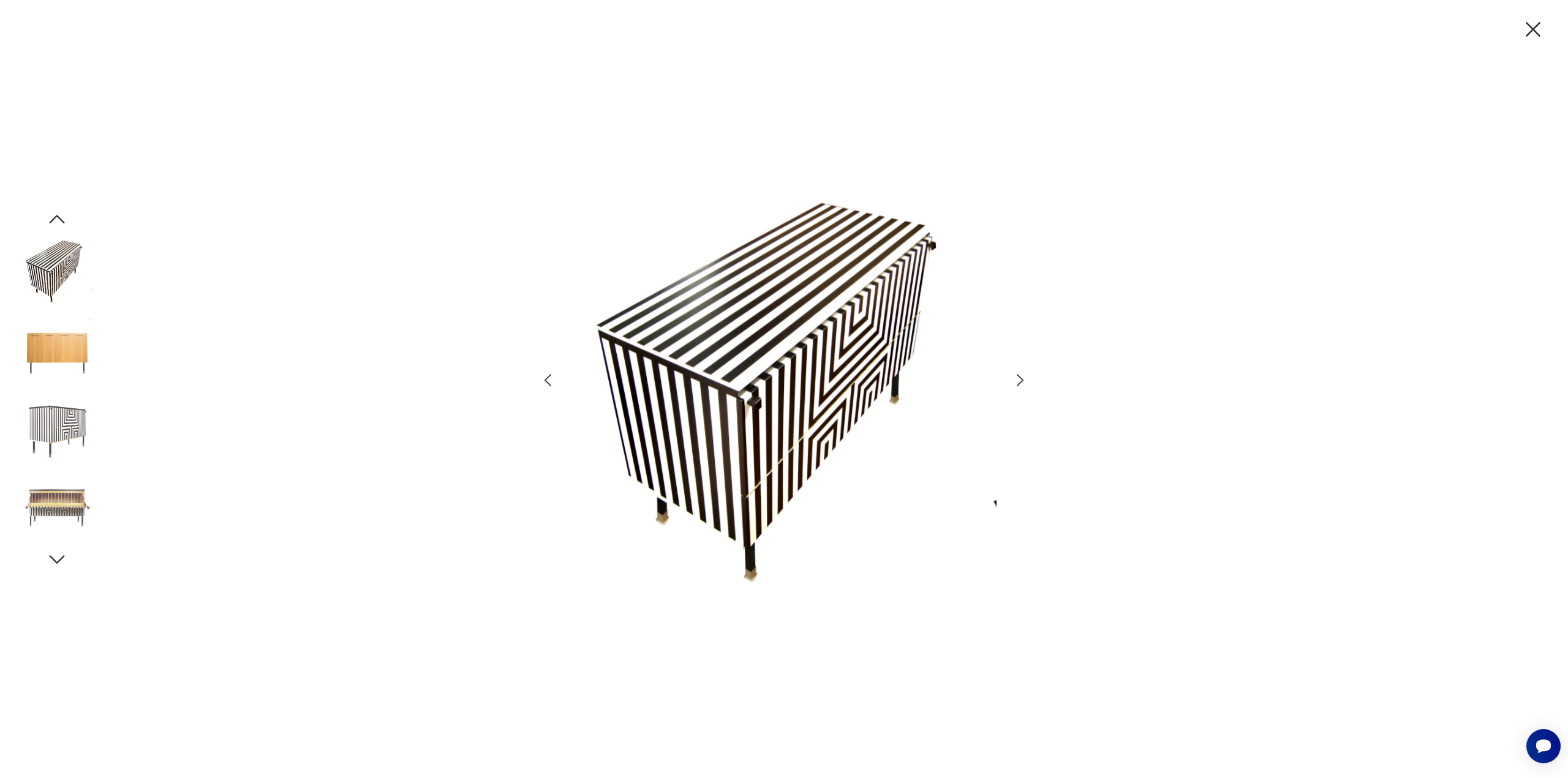
click at [1025, 381] on icon "button" at bounding box center [1019, 380] width 18 height 18
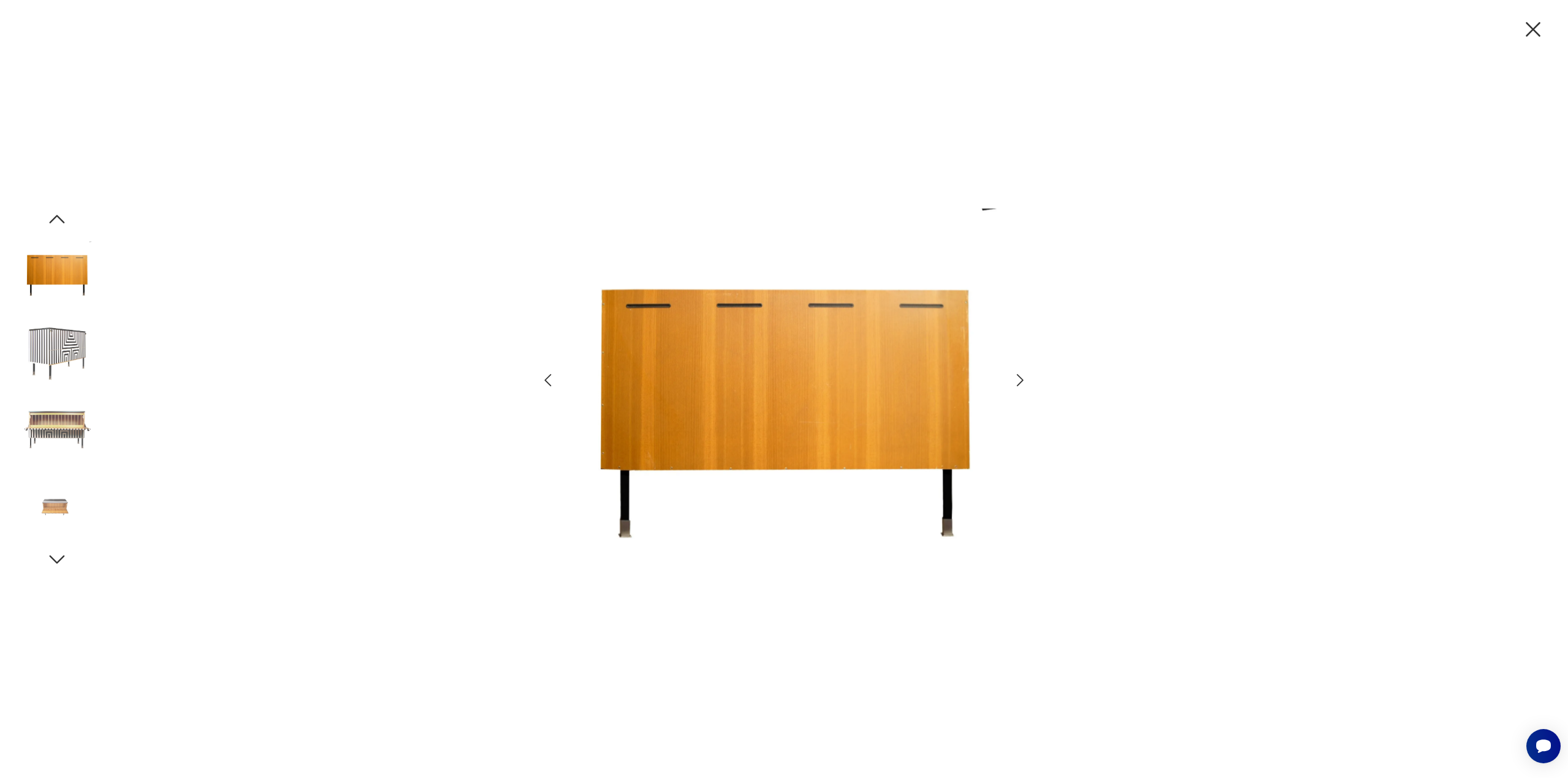
click at [1025, 381] on icon "button" at bounding box center [1019, 380] width 18 height 18
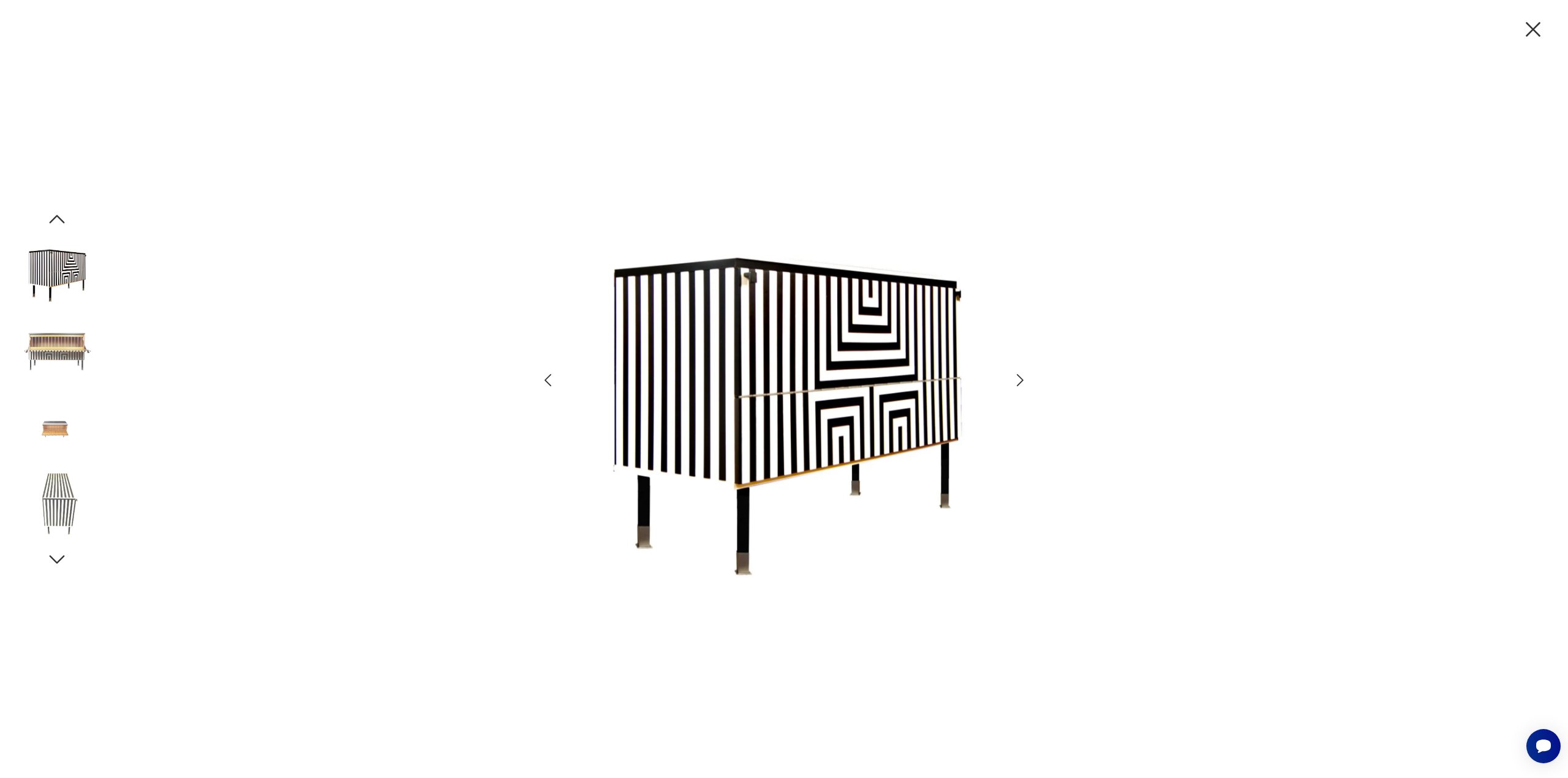
click at [1025, 381] on icon "button" at bounding box center [1019, 380] width 18 height 18
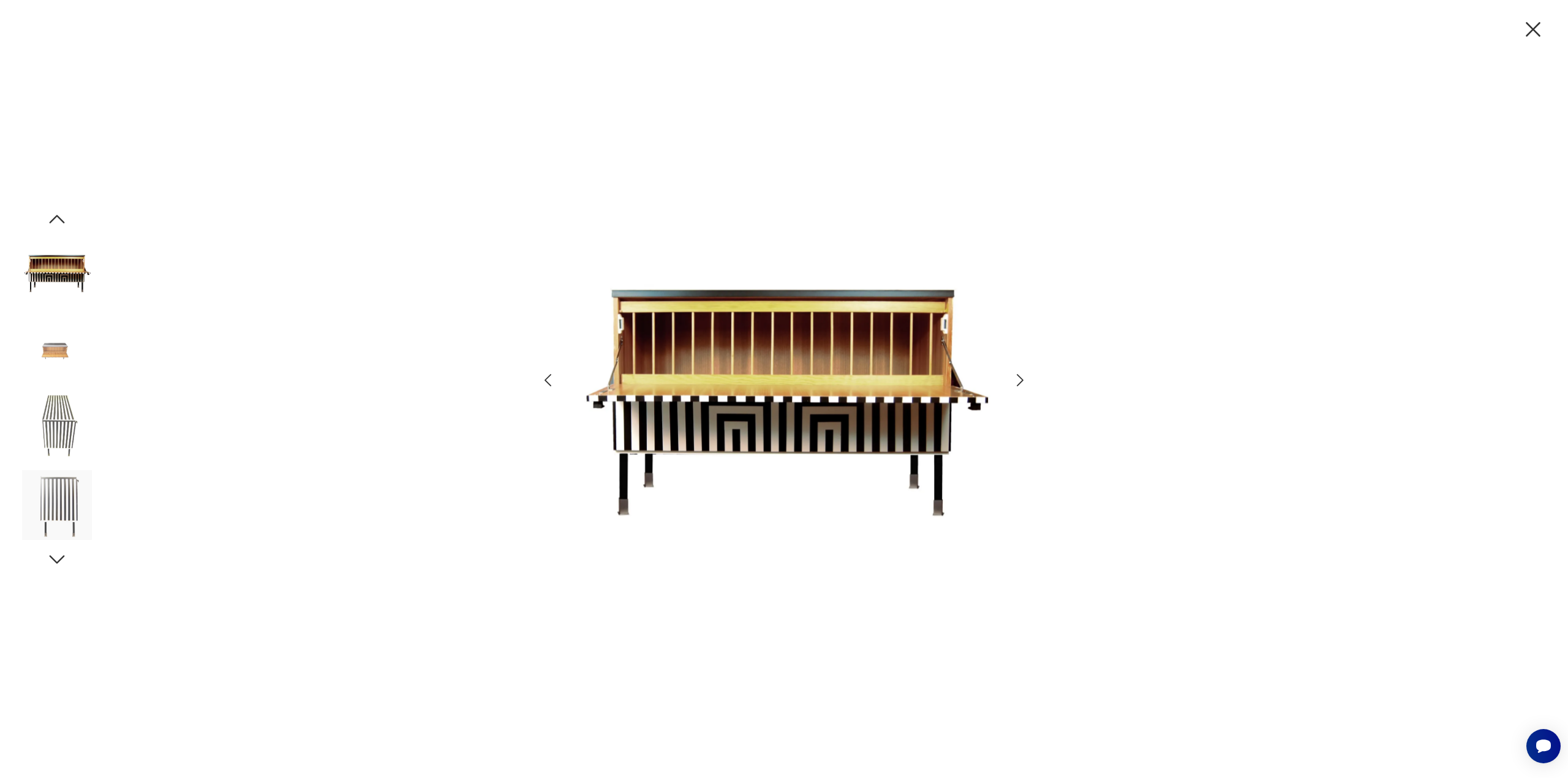
click at [1025, 381] on icon "button" at bounding box center [1019, 380] width 18 height 18
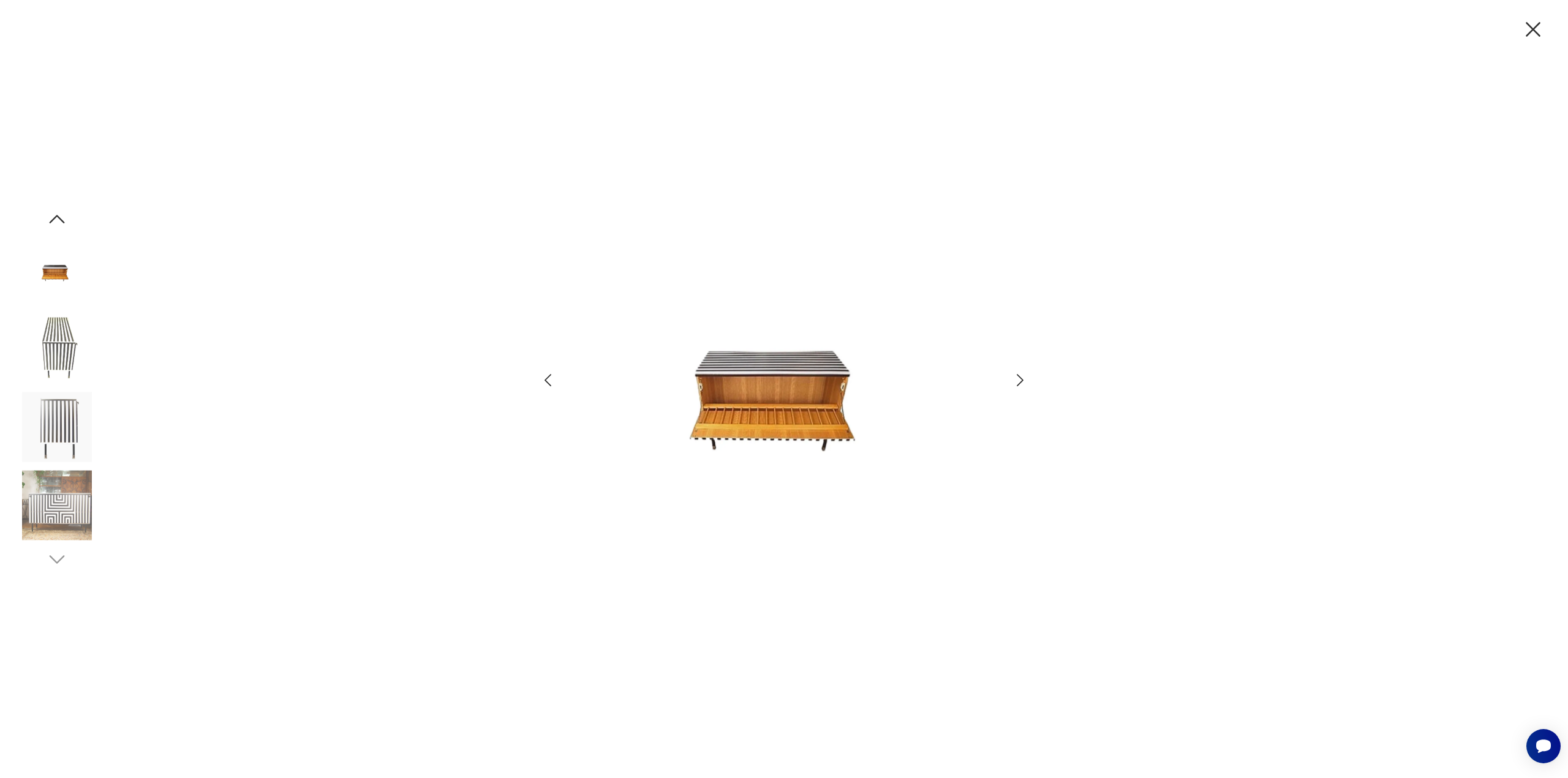
click at [1025, 381] on icon "button" at bounding box center [1019, 380] width 18 height 18
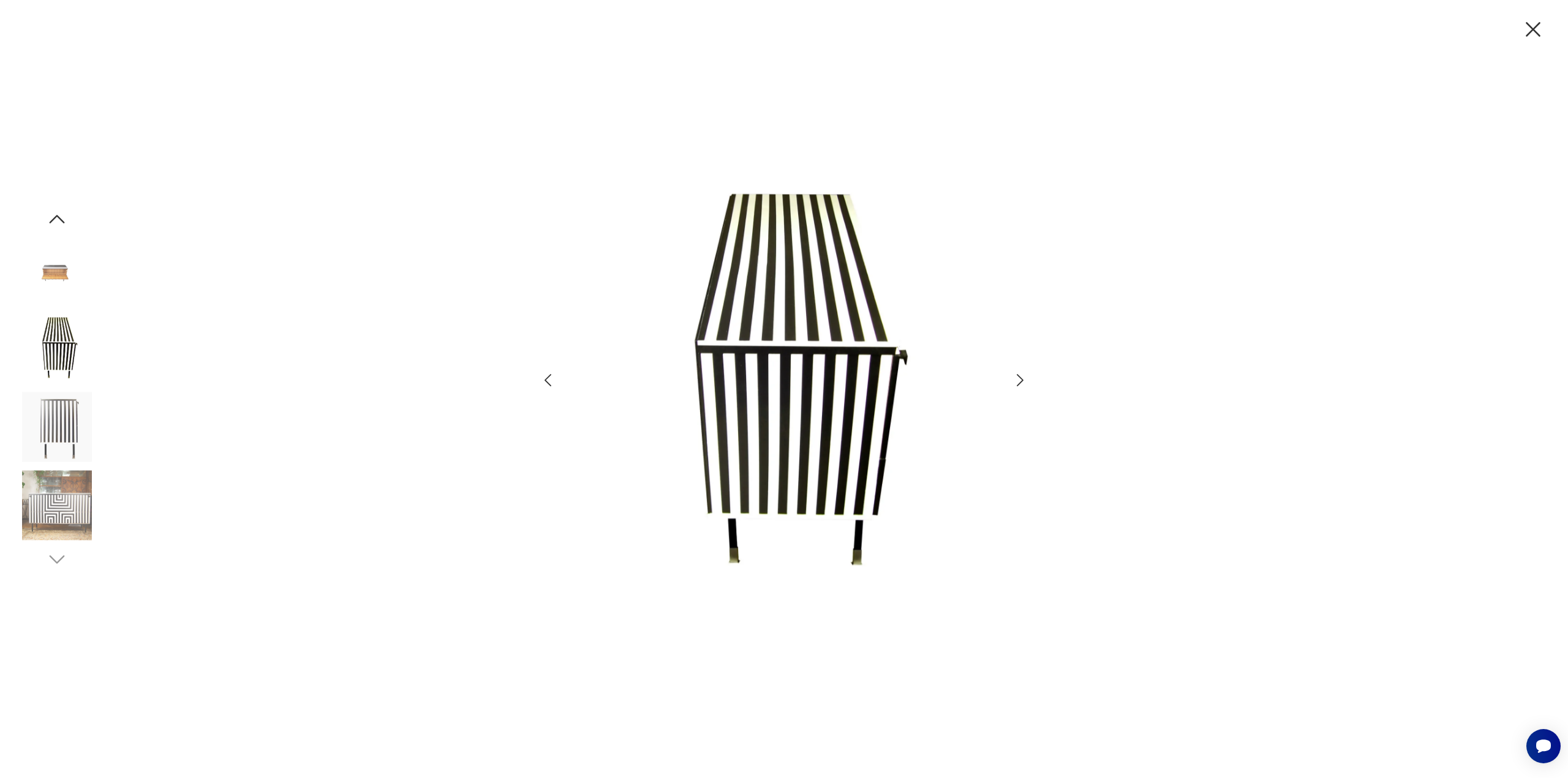
click at [1025, 381] on icon "button" at bounding box center [1019, 380] width 18 height 18
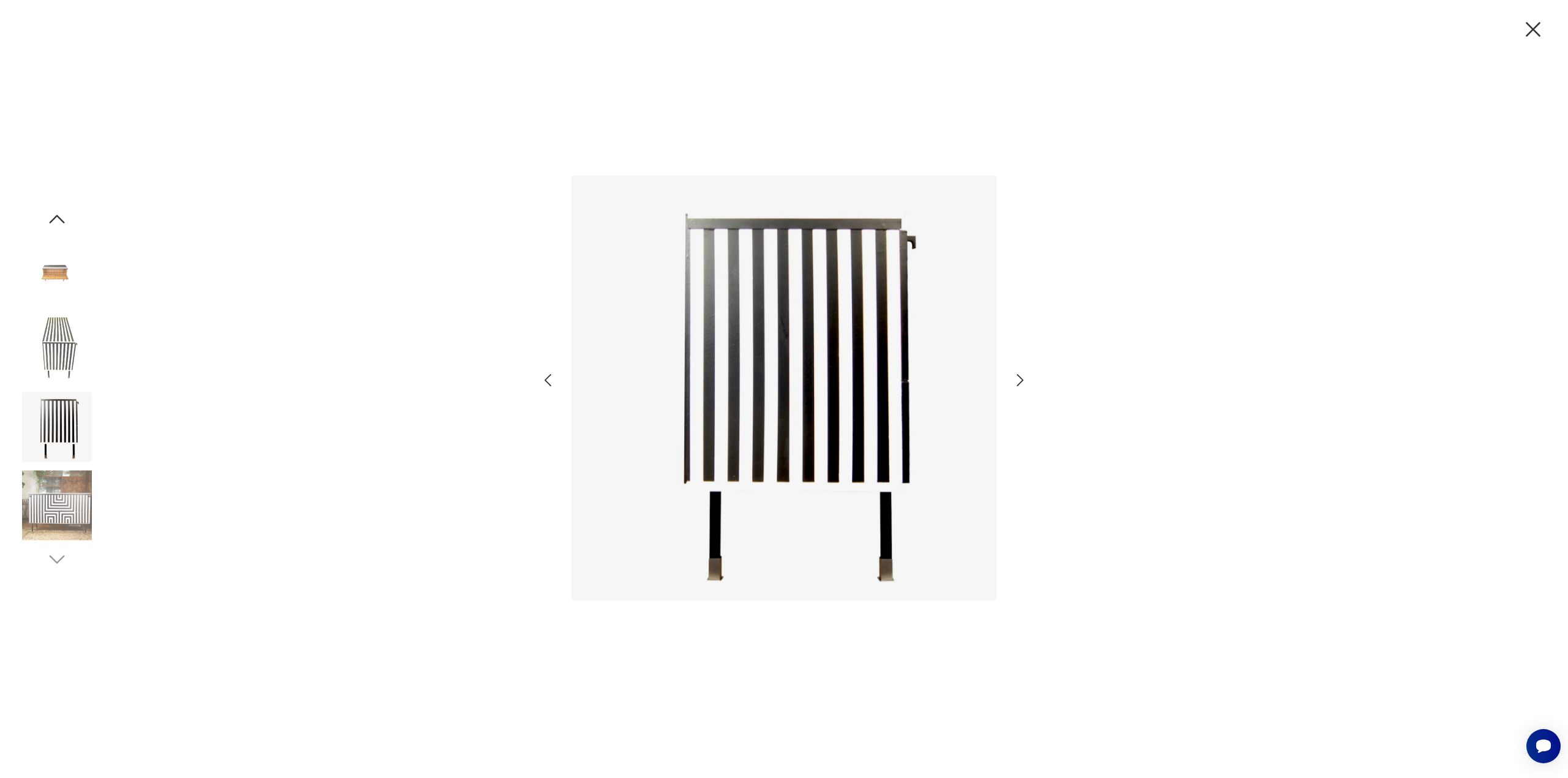
click at [1015, 379] on icon "button" at bounding box center [1019, 380] width 18 height 18
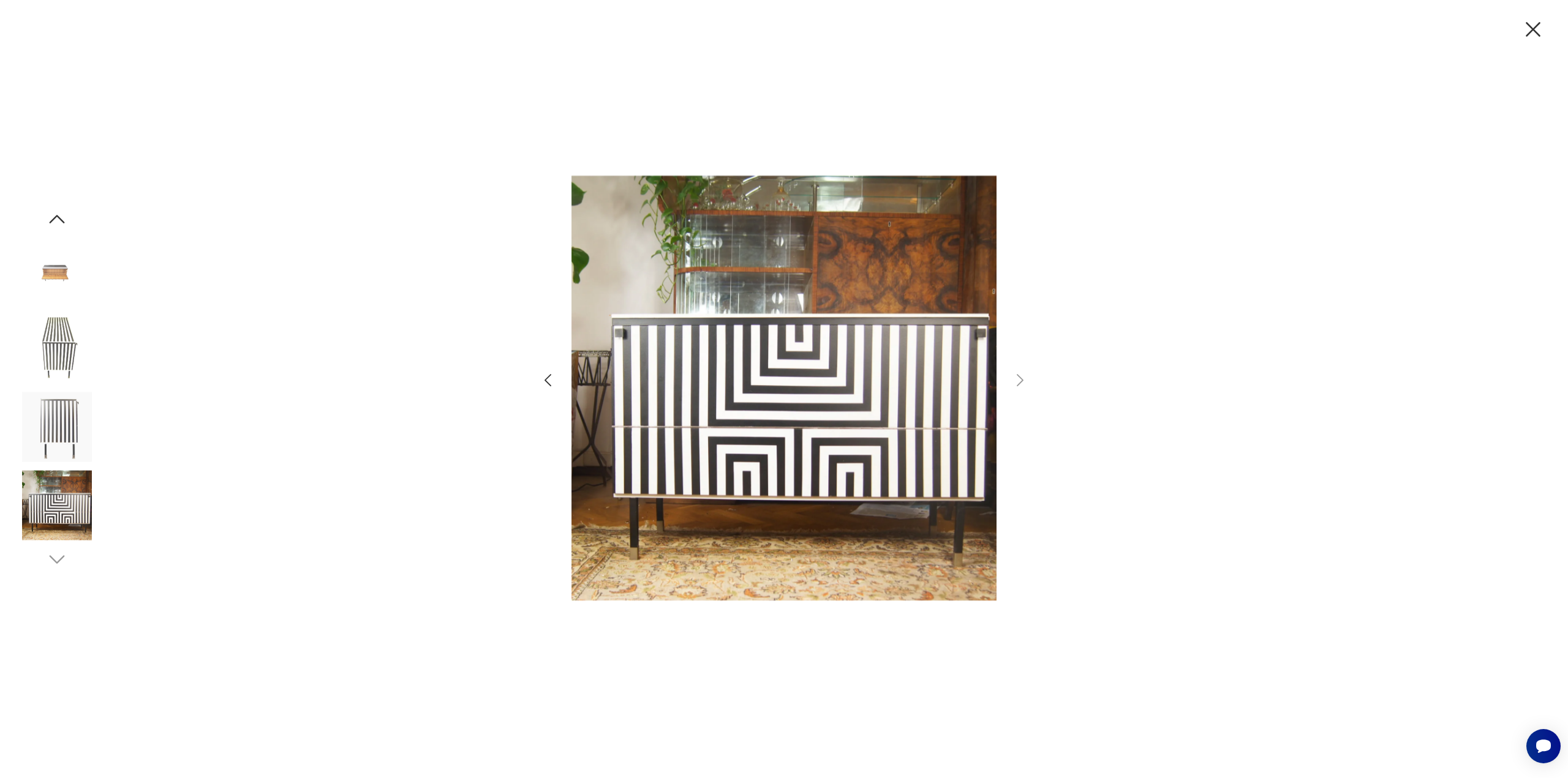
click at [1541, 36] on icon "button" at bounding box center [1532, 29] width 26 height 25
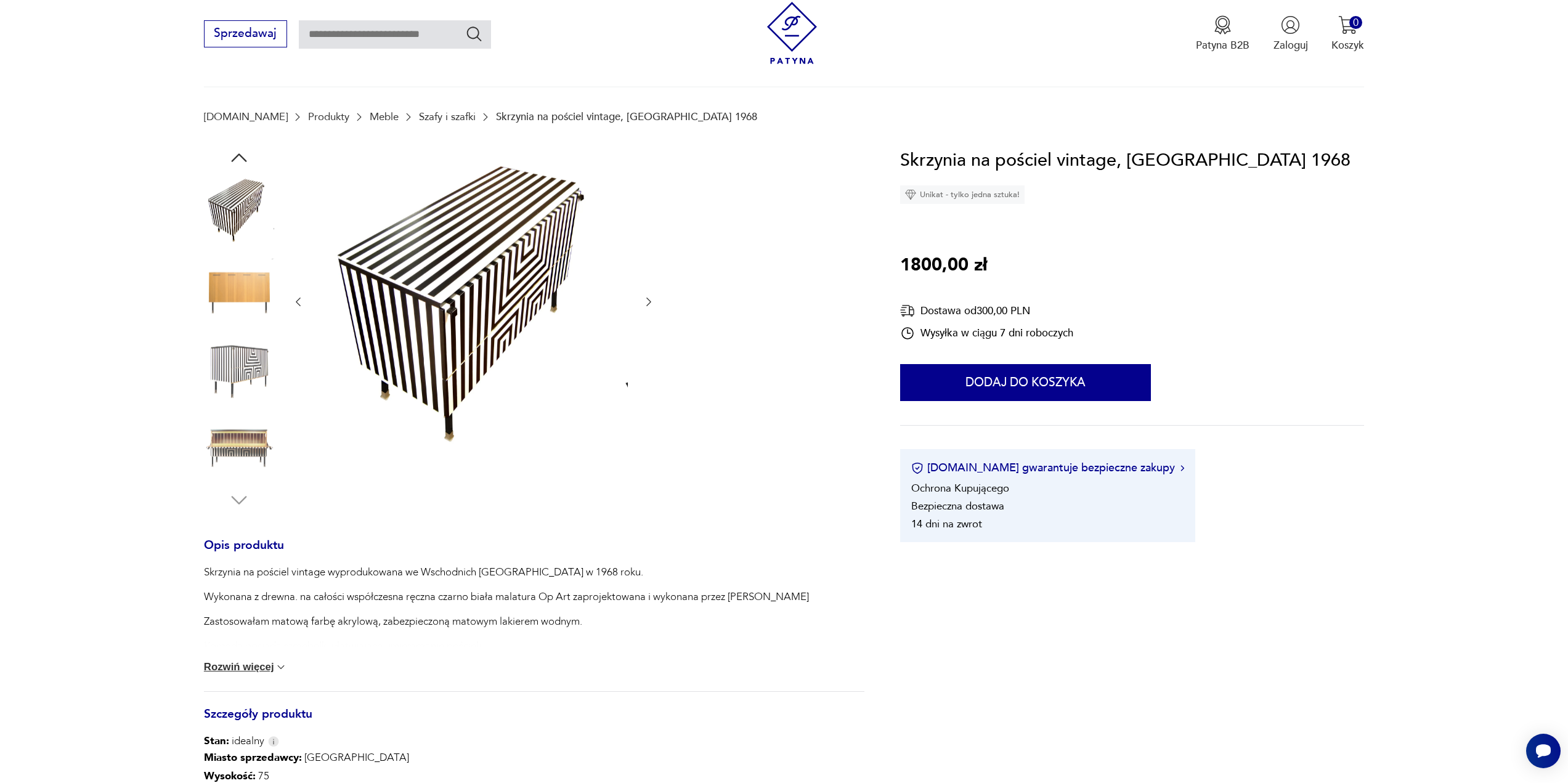
scroll to position [246, 0]
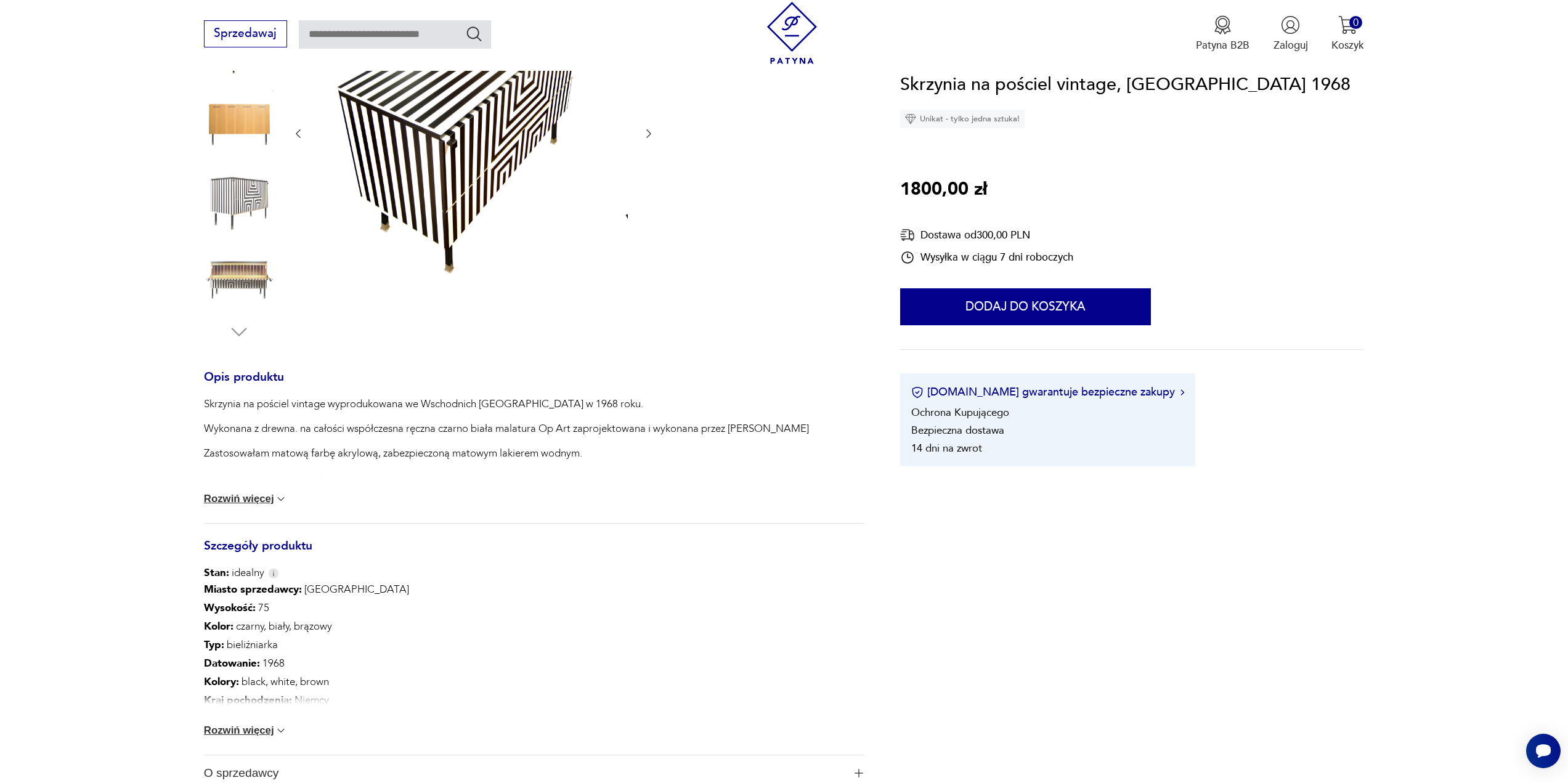
click at [253, 497] on button "Rozwiń więcej" at bounding box center [246, 499] width 84 height 12
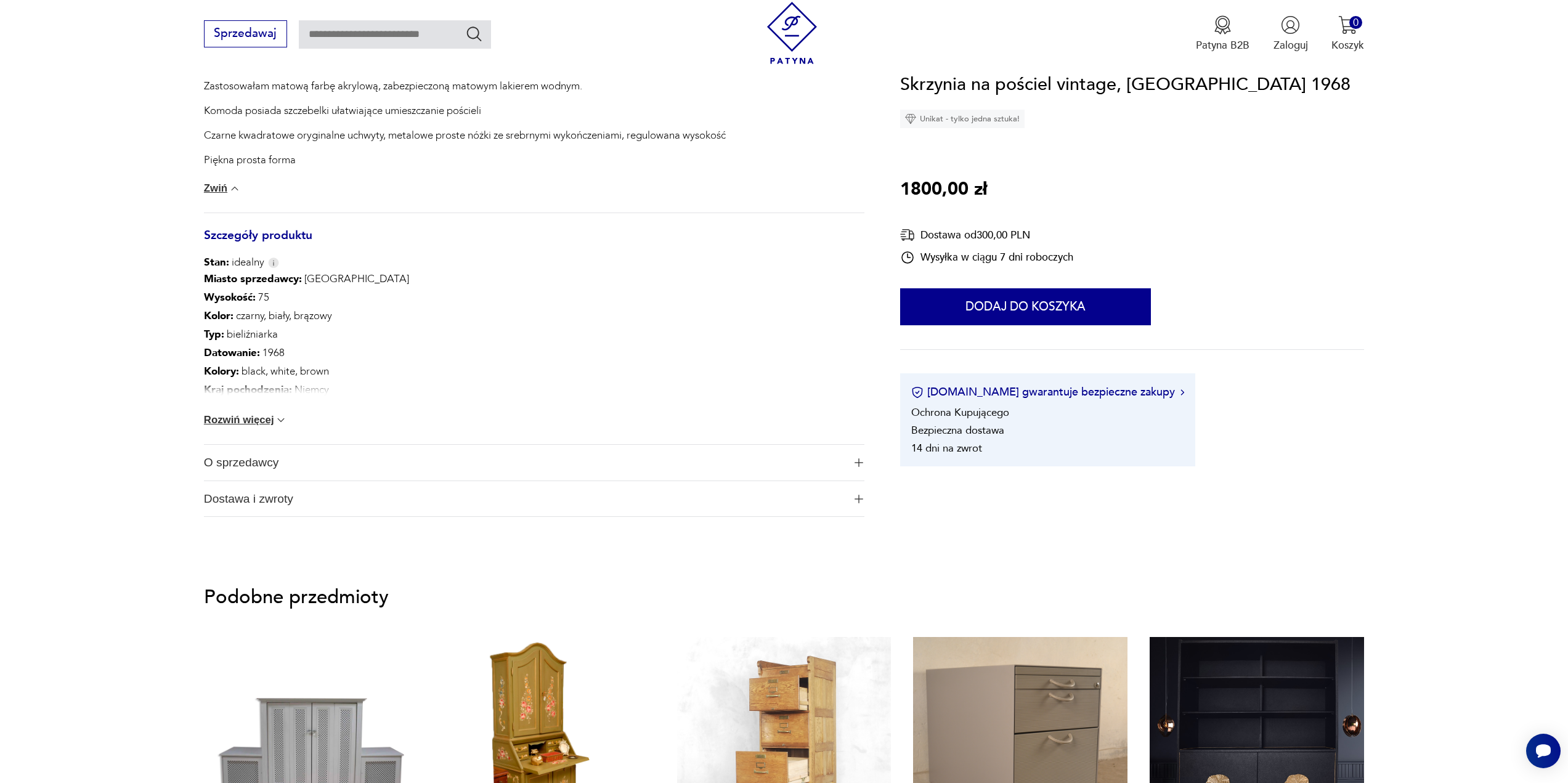
scroll to position [616, 0]
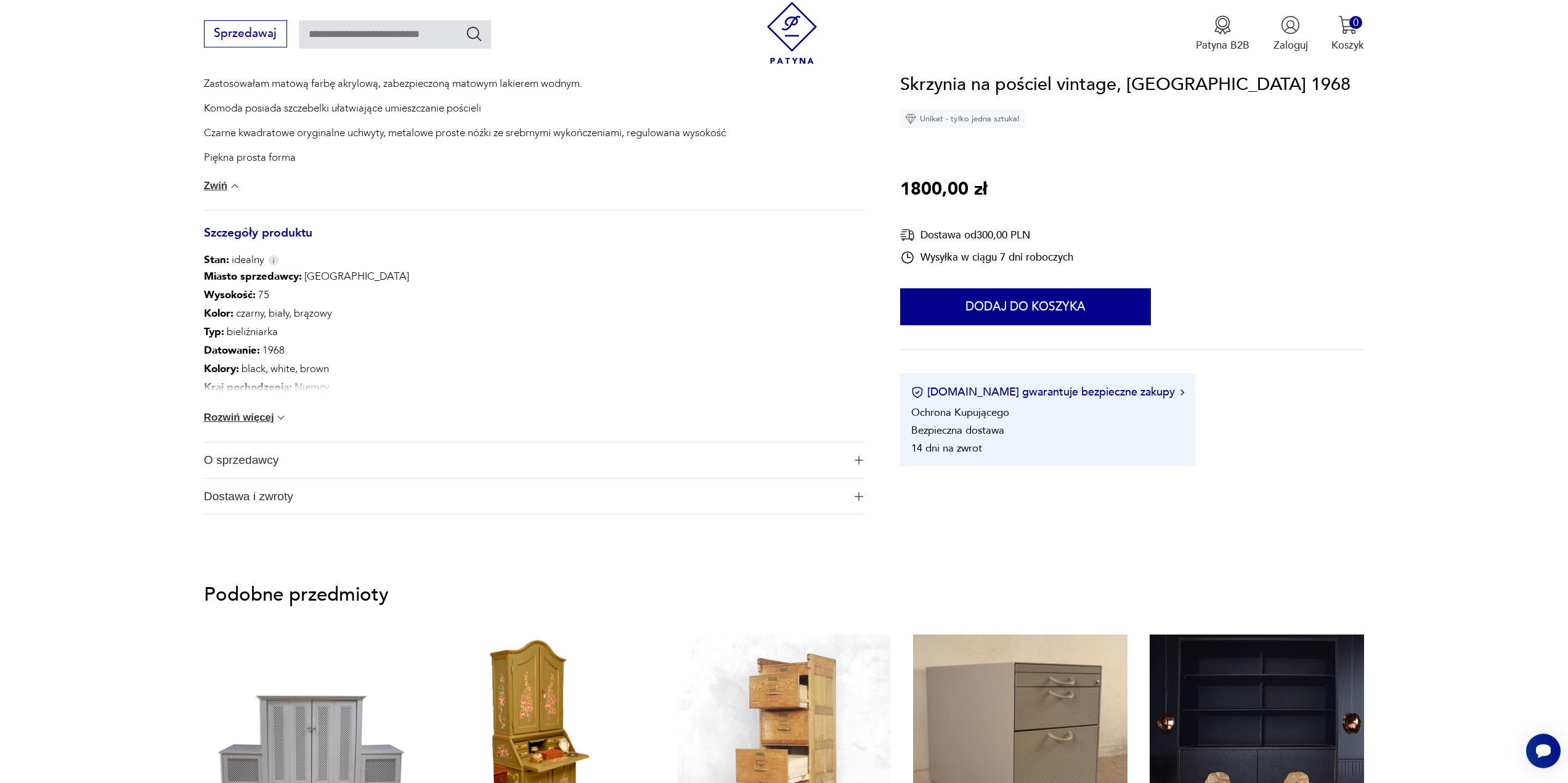
click at [258, 413] on button "Rozwiń więcej" at bounding box center [246, 418] width 84 height 12
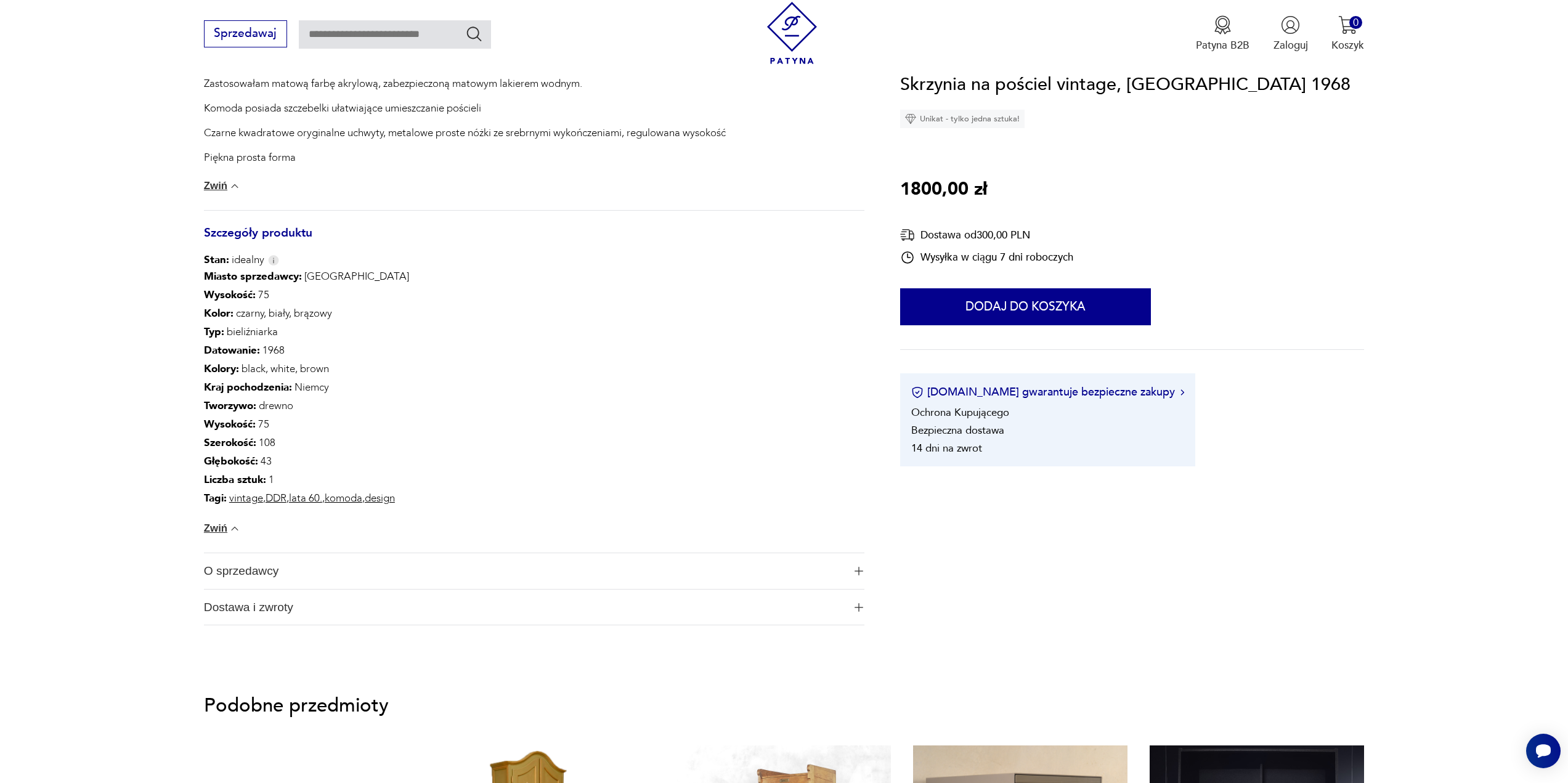
drag, startPoint x: 263, startPoint y: 574, endPoint x: 233, endPoint y: 568, distance: 30.6
click at [263, 574] on span "O sprzedawcy" at bounding box center [523, 572] width 640 height 36
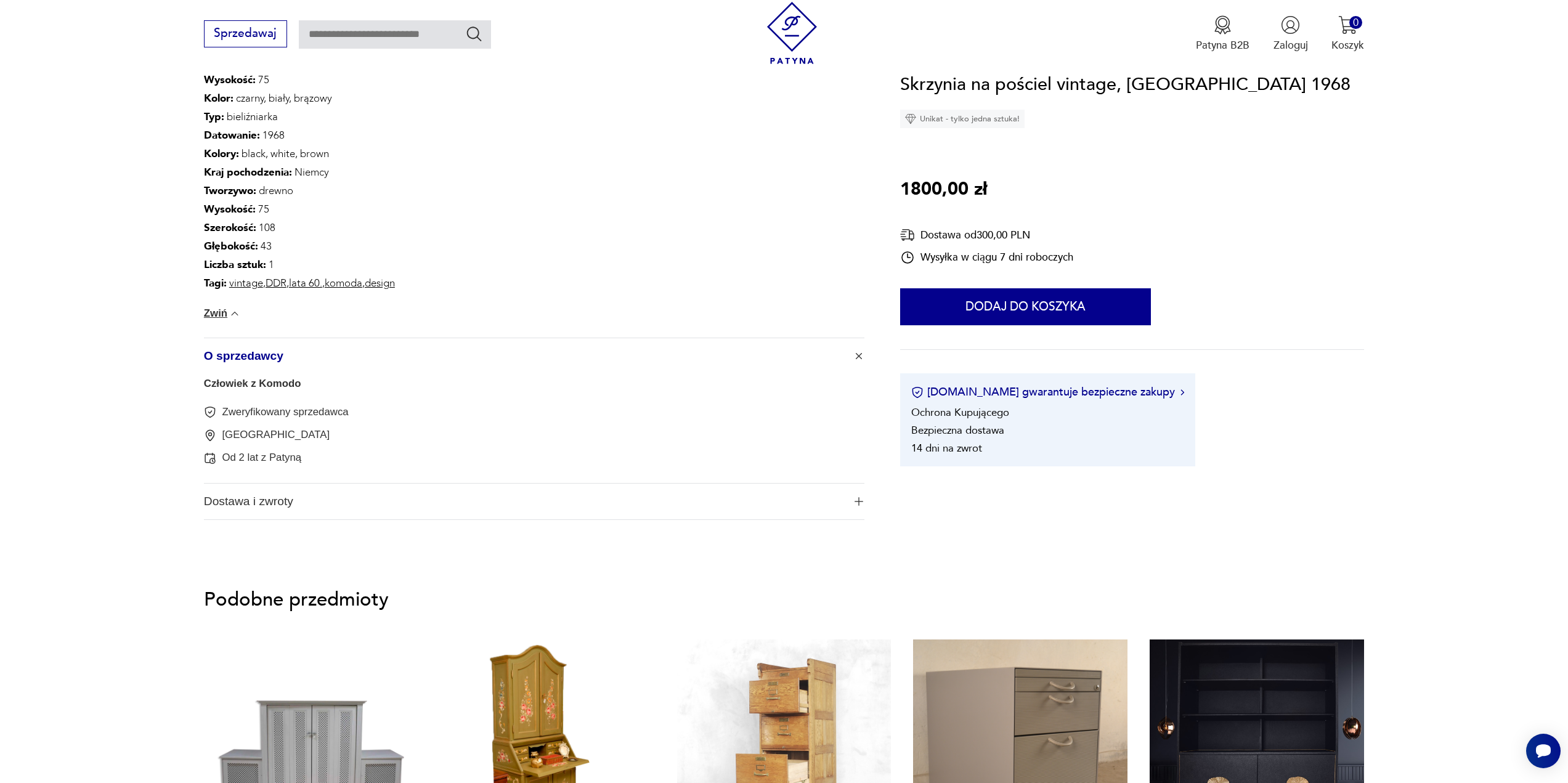
scroll to position [862, 0]
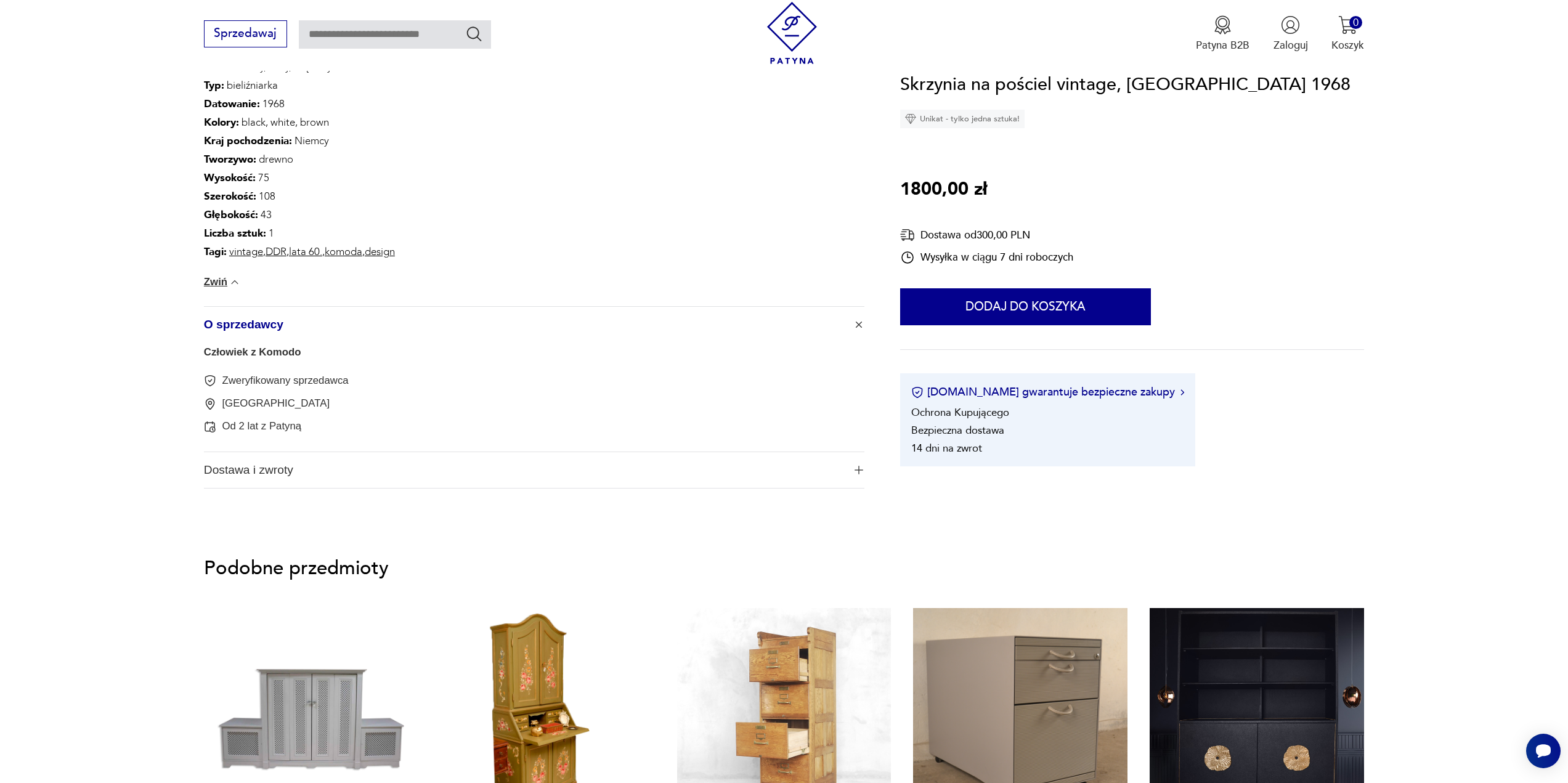
click at [248, 475] on span "Dostawa i zwroty" at bounding box center [523, 470] width 640 height 36
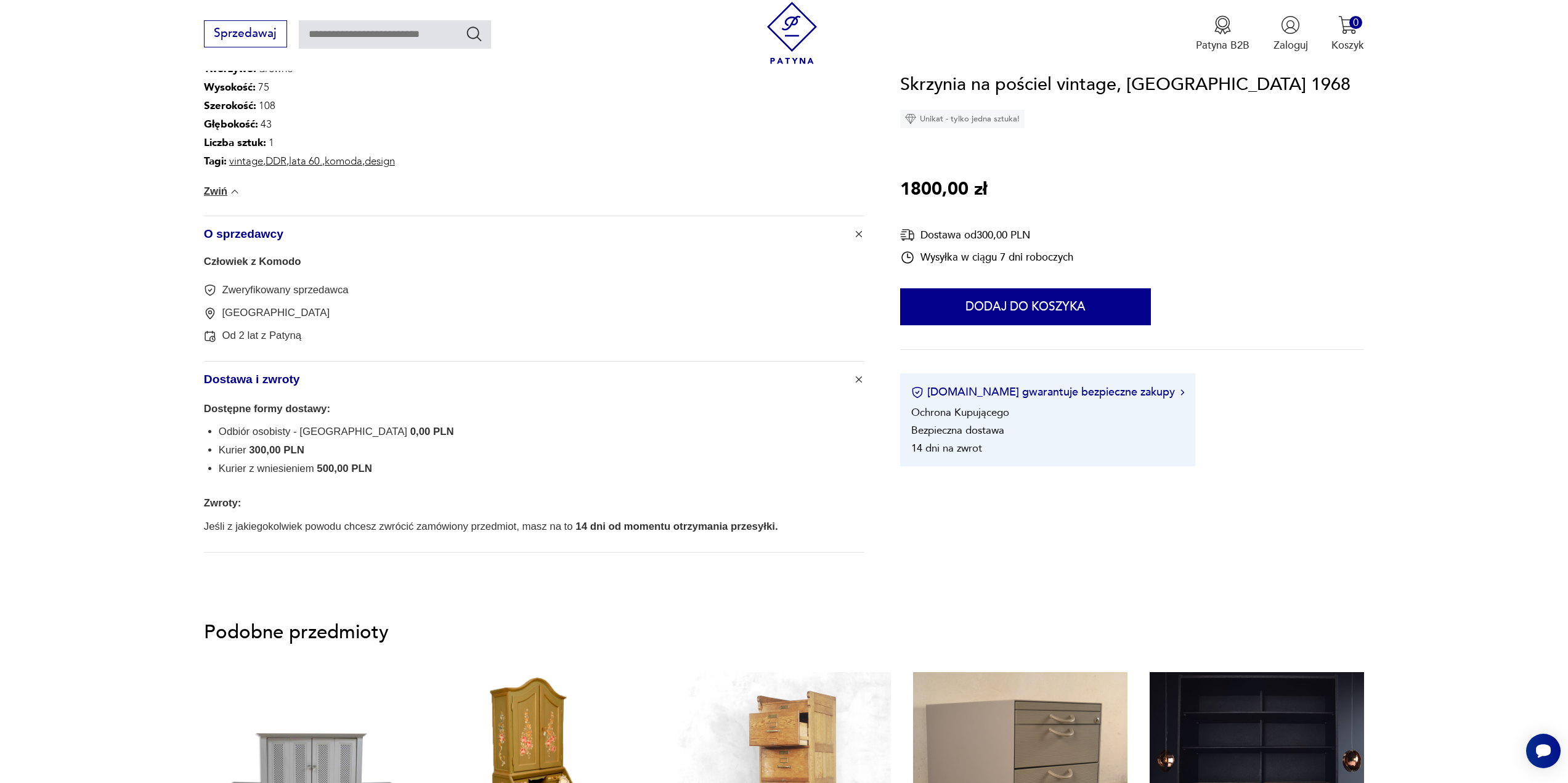
scroll to position [1232, 0]
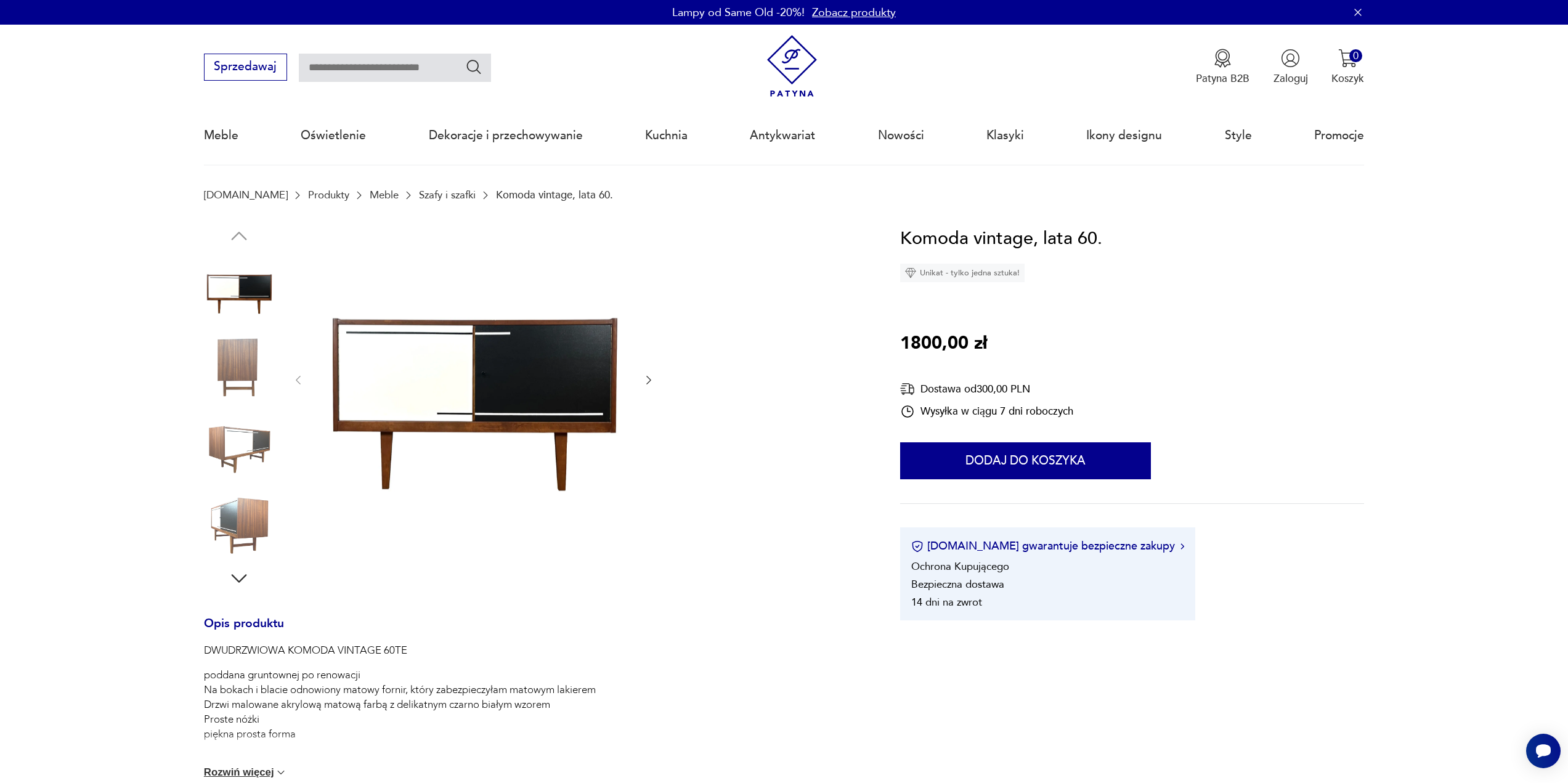
click at [245, 367] on img at bounding box center [239, 366] width 70 height 70
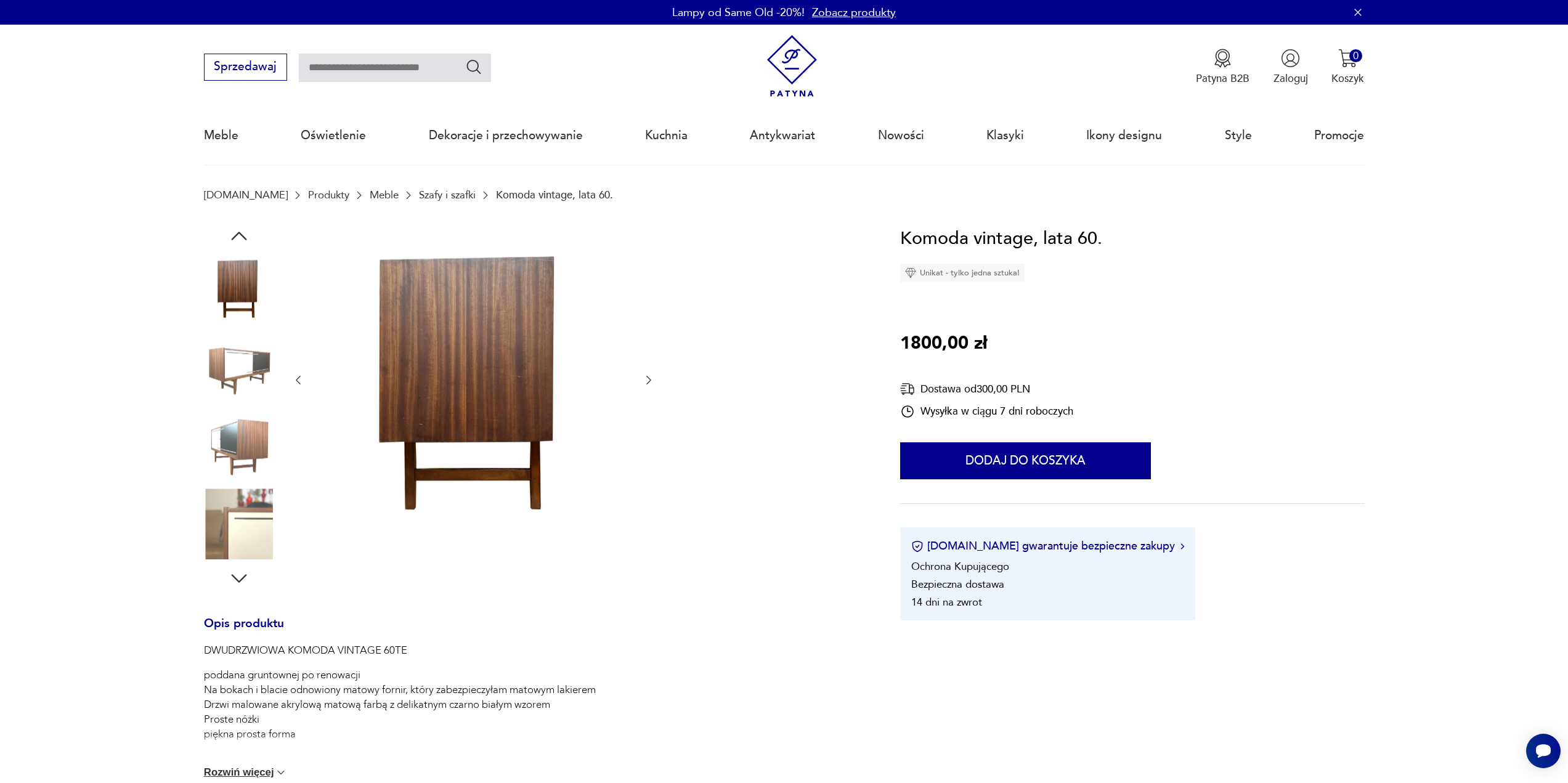
click at [486, 362] on img at bounding box center [473, 379] width 309 height 309
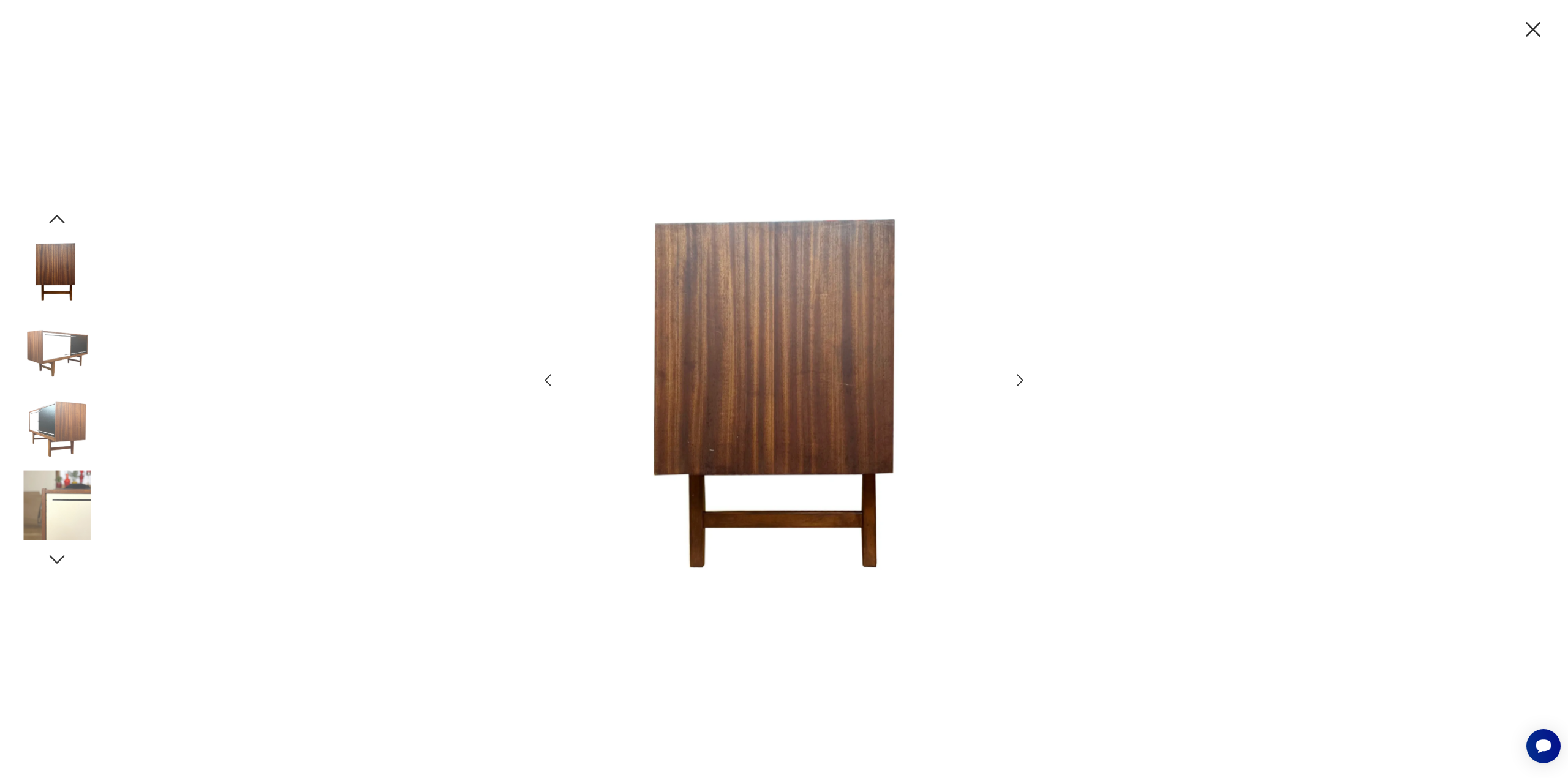
click at [1021, 382] on icon "button" at bounding box center [1019, 380] width 7 height 12
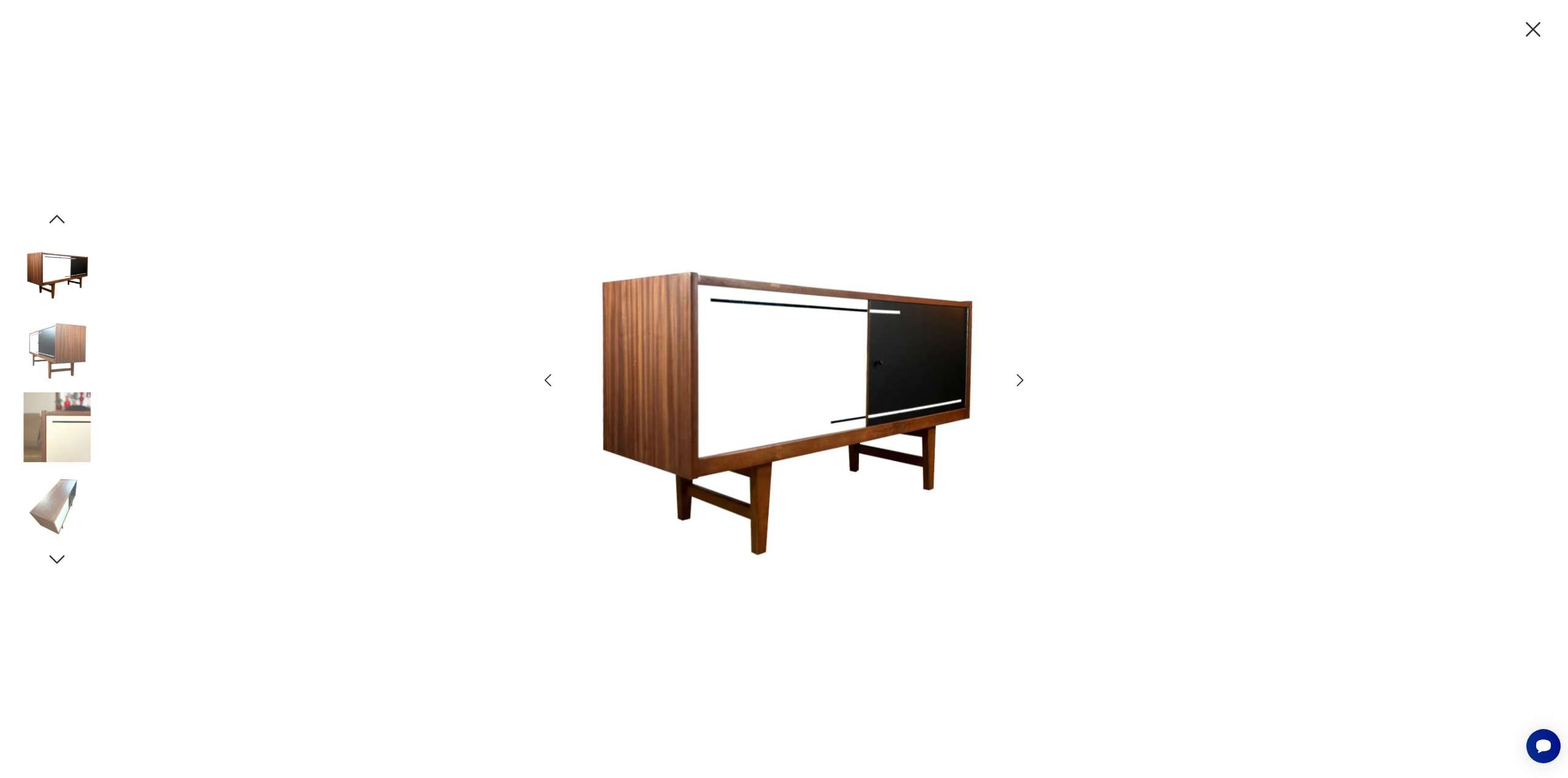
click at [1021, 382] on icon "button" at bounding box center [1019, 380] width 7 height 12
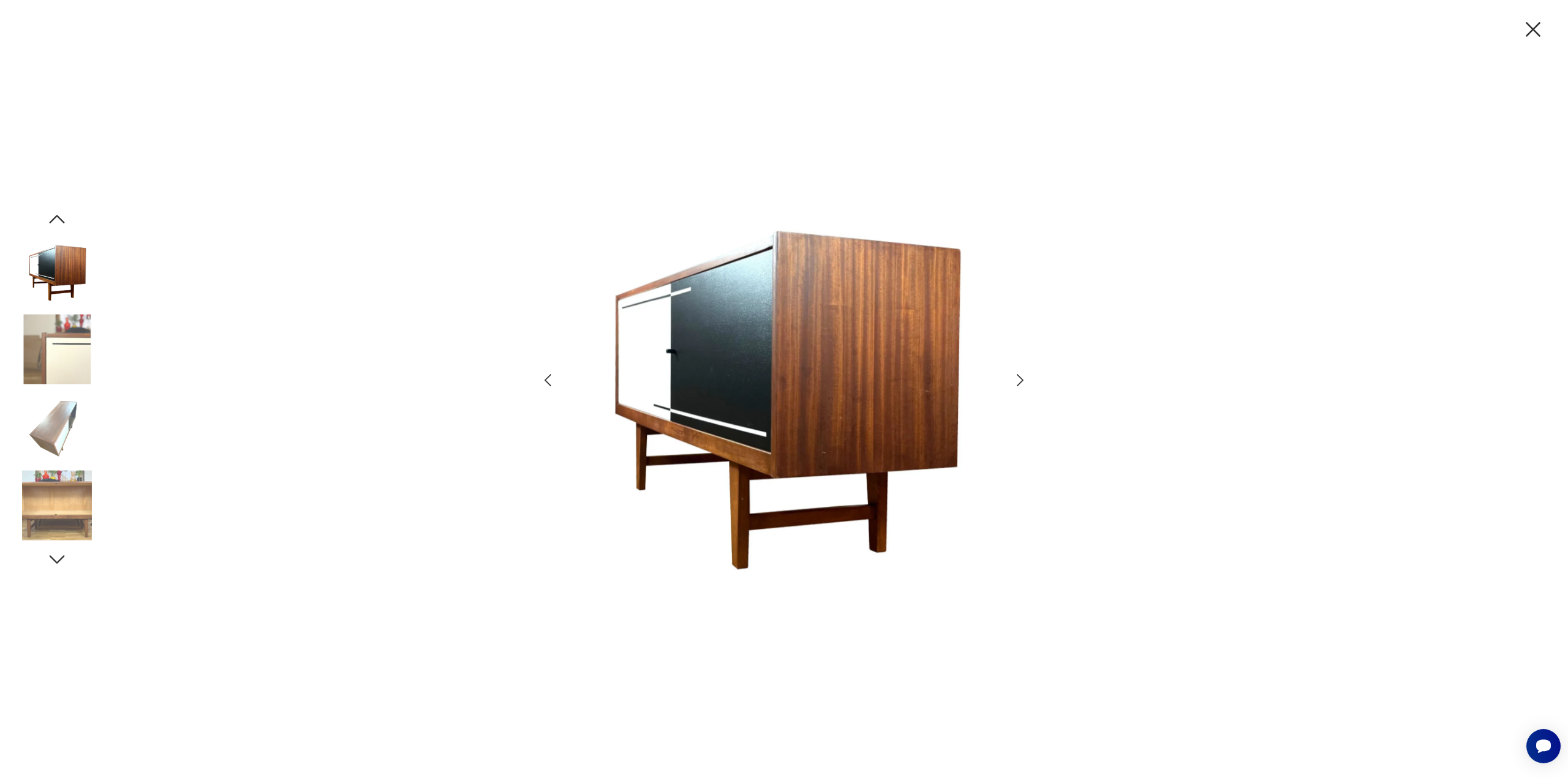
click at [798, 323] on img at bounding box center [784, 388] width 425 height 612
click at [1020, 386] on icon "button" at bounding box center [1019, 380] width 18 height 18
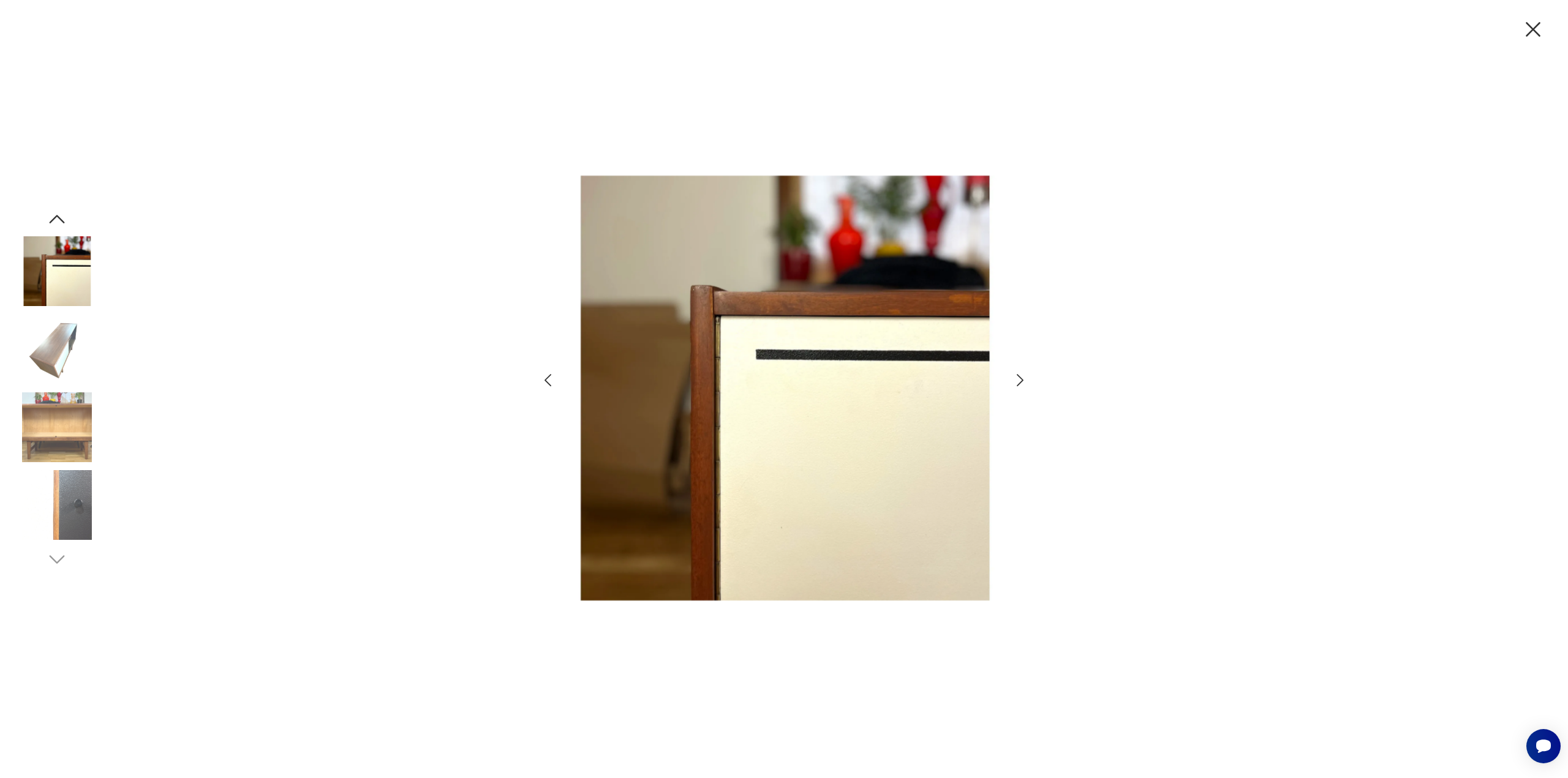
click at [59, 519] on img at bounding box center [57, 505] width 70 height 70
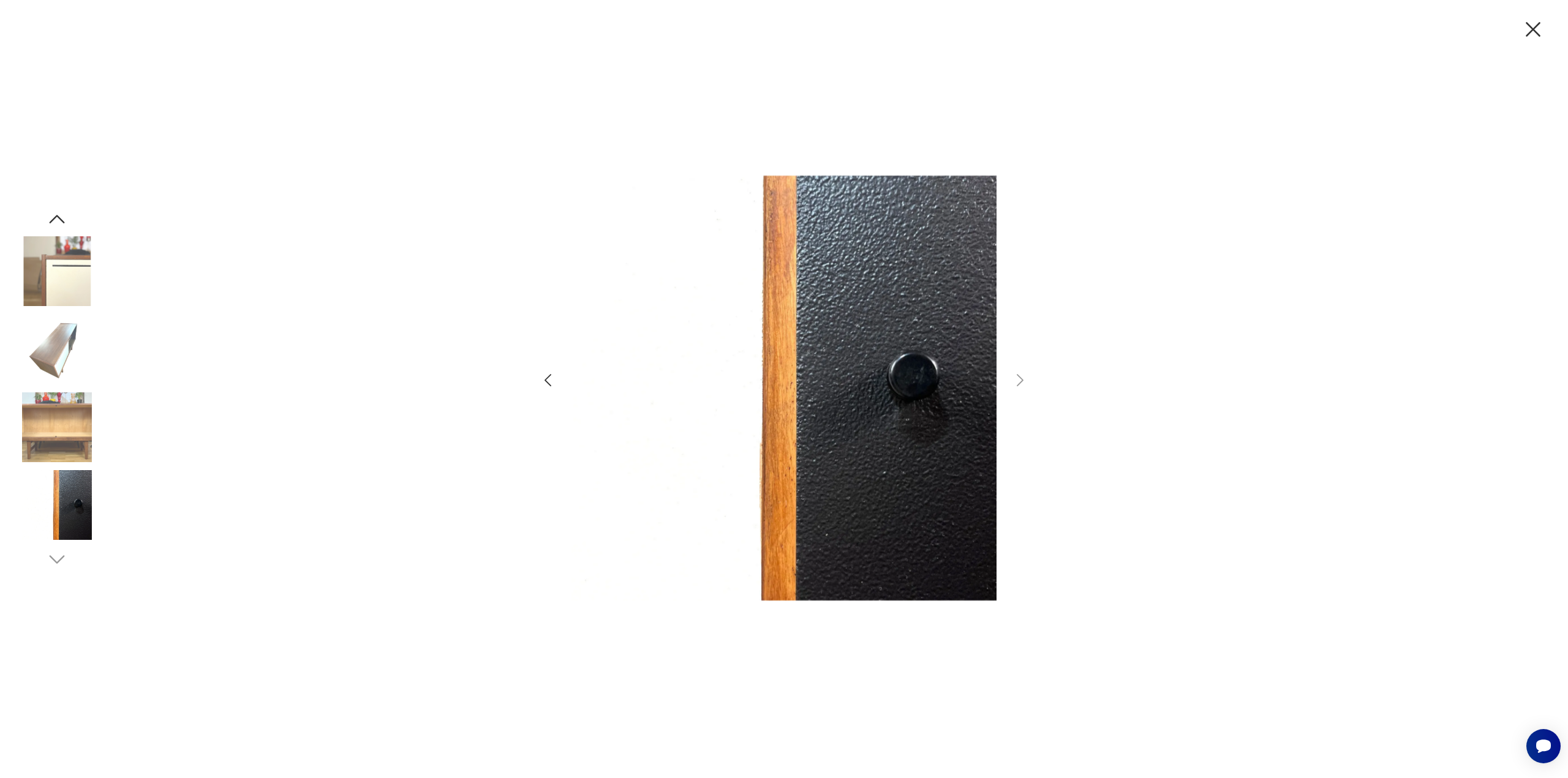
click at [1532, 31] on icon "button" at bounding box center [1532, 29] width 15 height 15
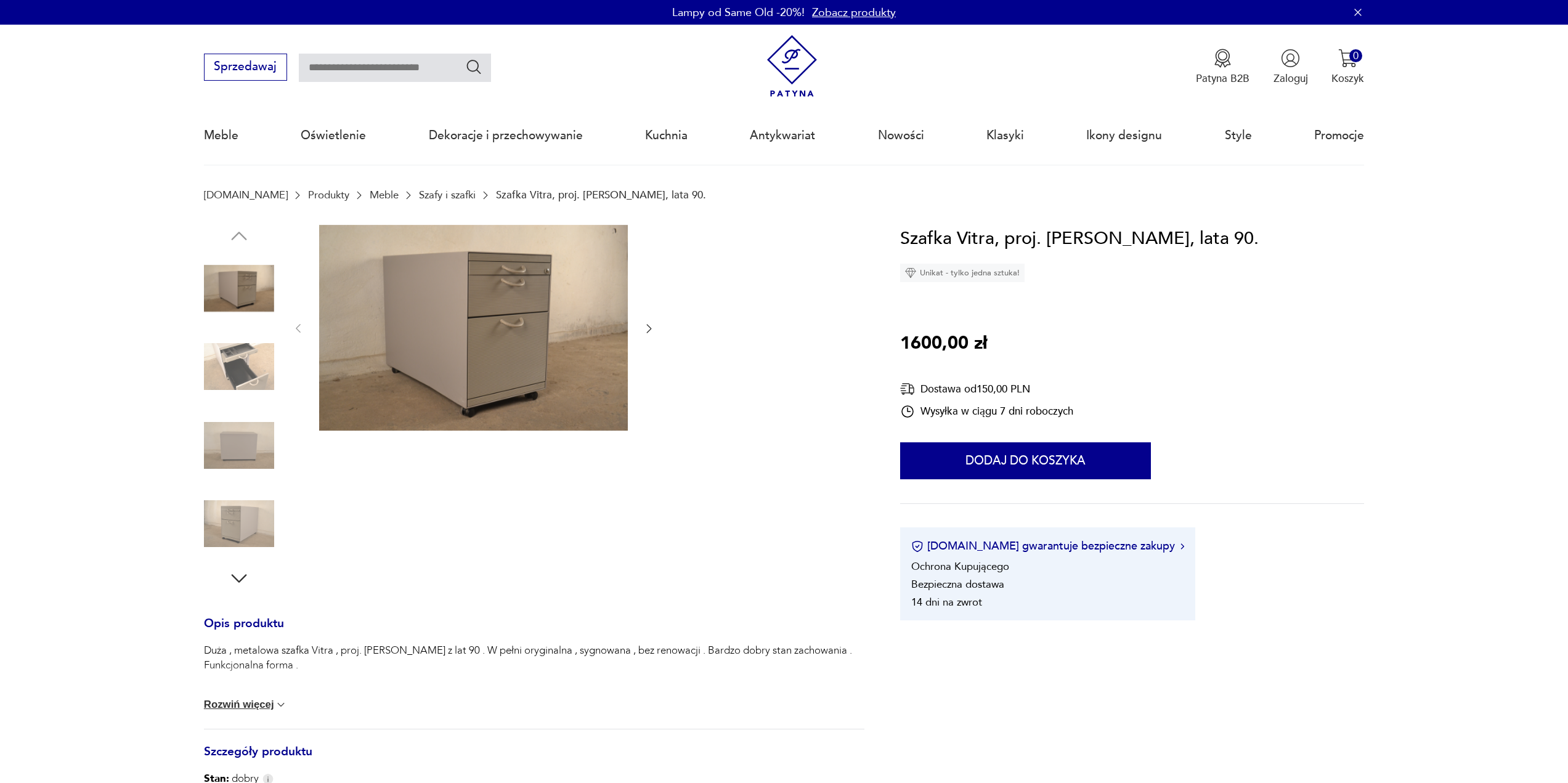
click at [549, 330] on img at bounding box center [473, 327] width 309 height 206
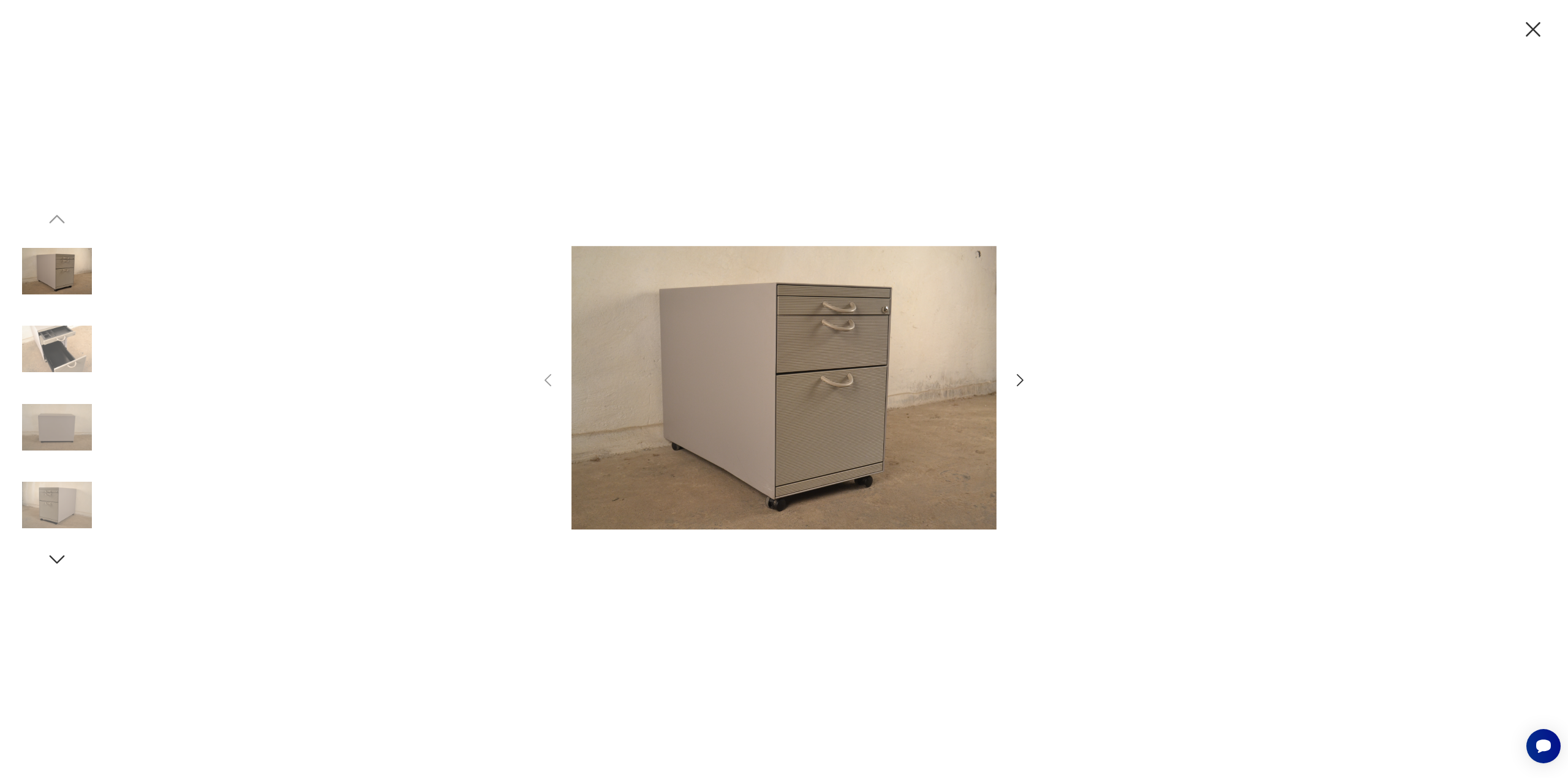
click at [1027, 379] on icon "button" at bounding box center [1019, 380] width 18 height 18
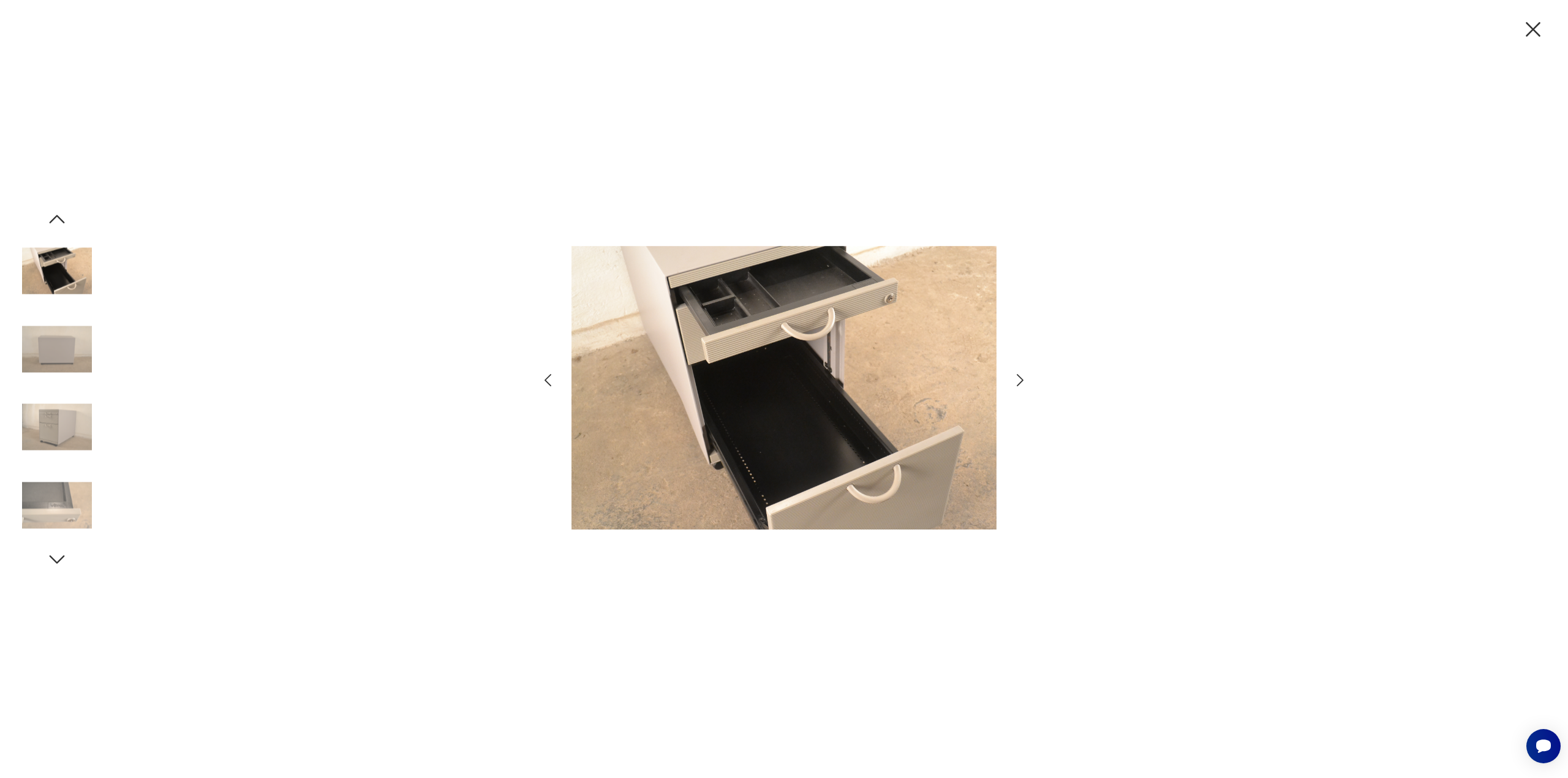
click at [1027, 379] on icon "button" at bounding box center [1019, 380] width 18 height 18
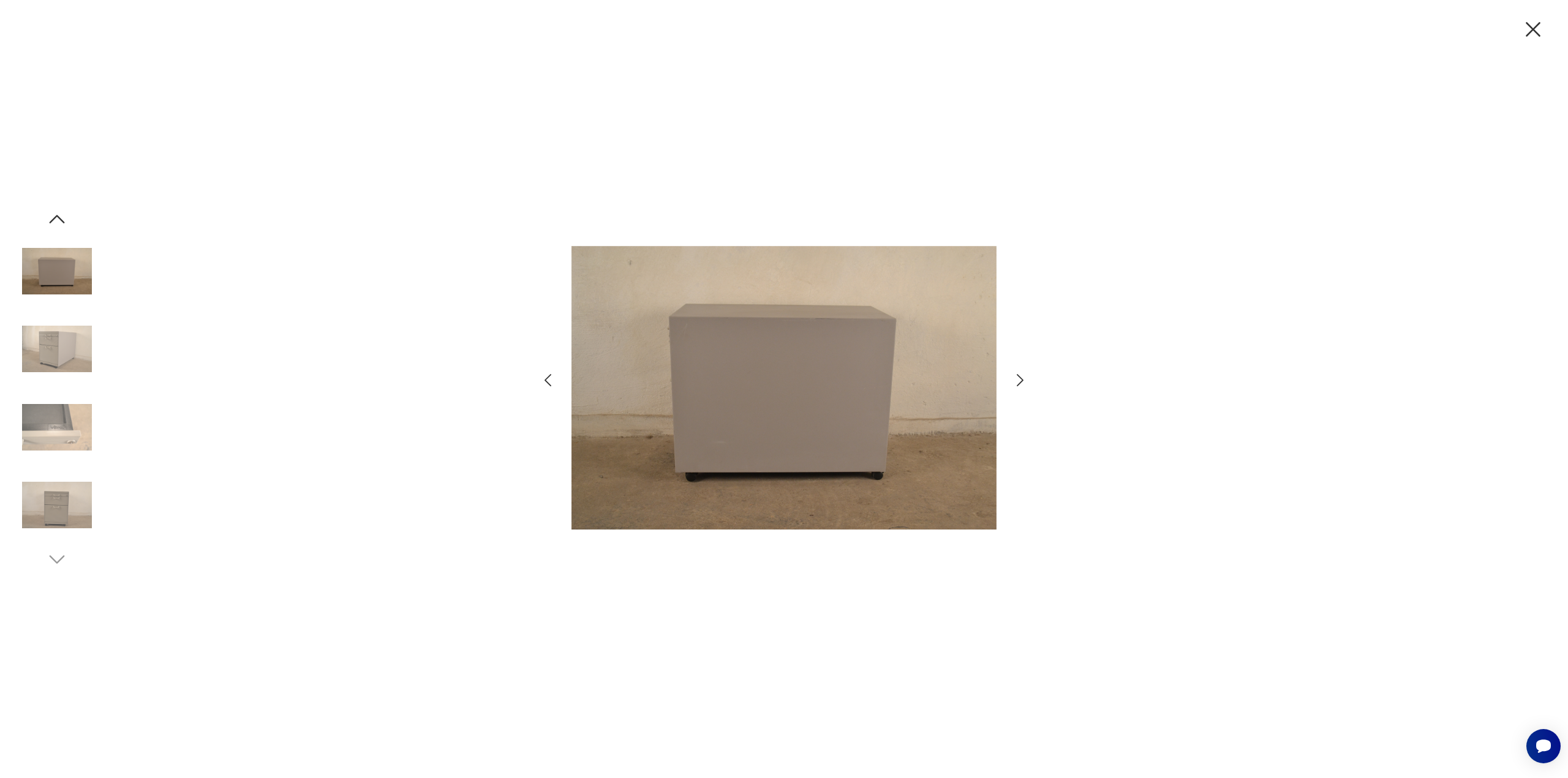
click at [1027, 379] on icon "button" at bounding box center [1019, 380] width 18 height 18
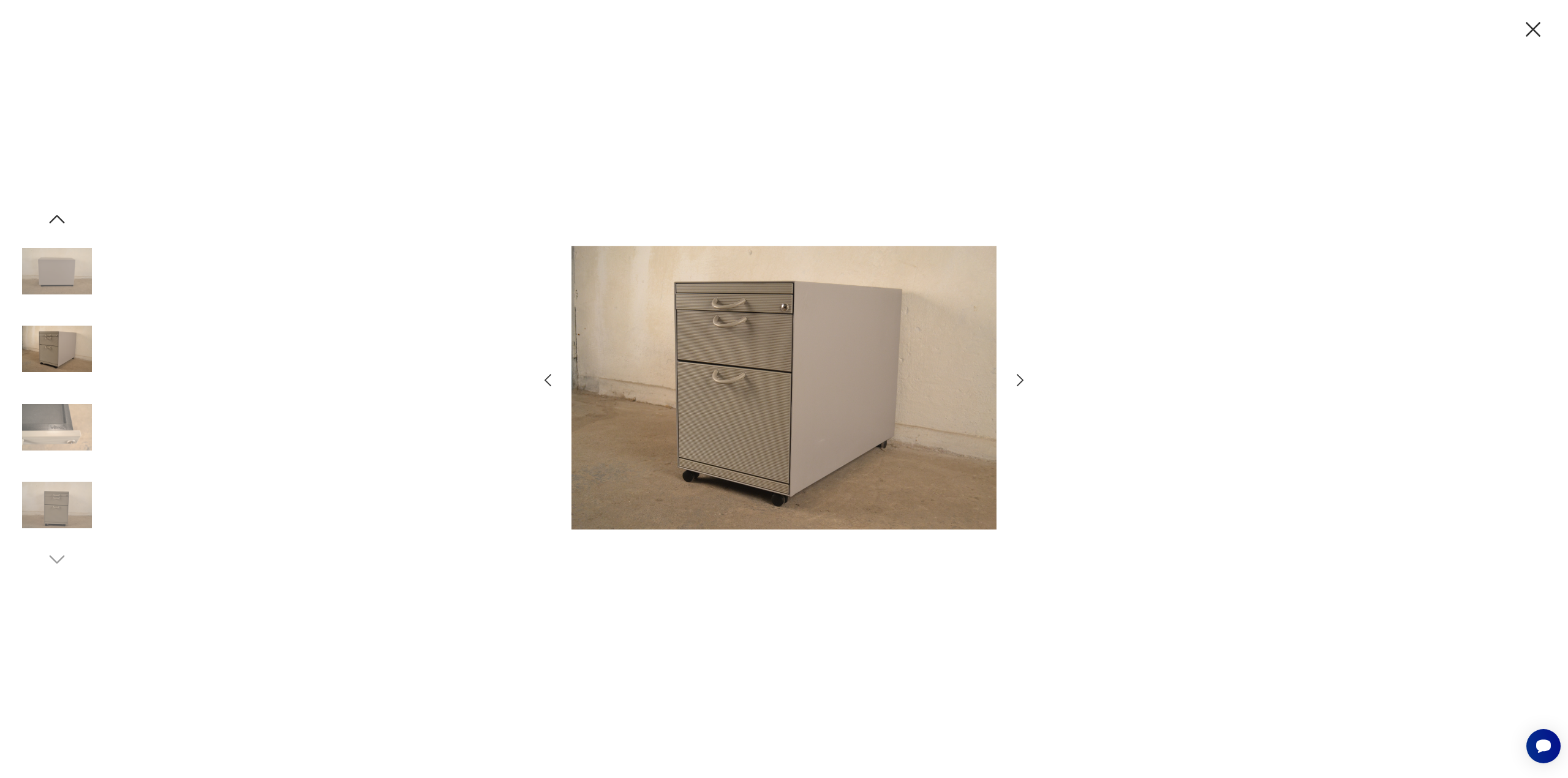
click at [1027, 379] on icon "button" at bounding box center [1019, 380] width 18 height 18
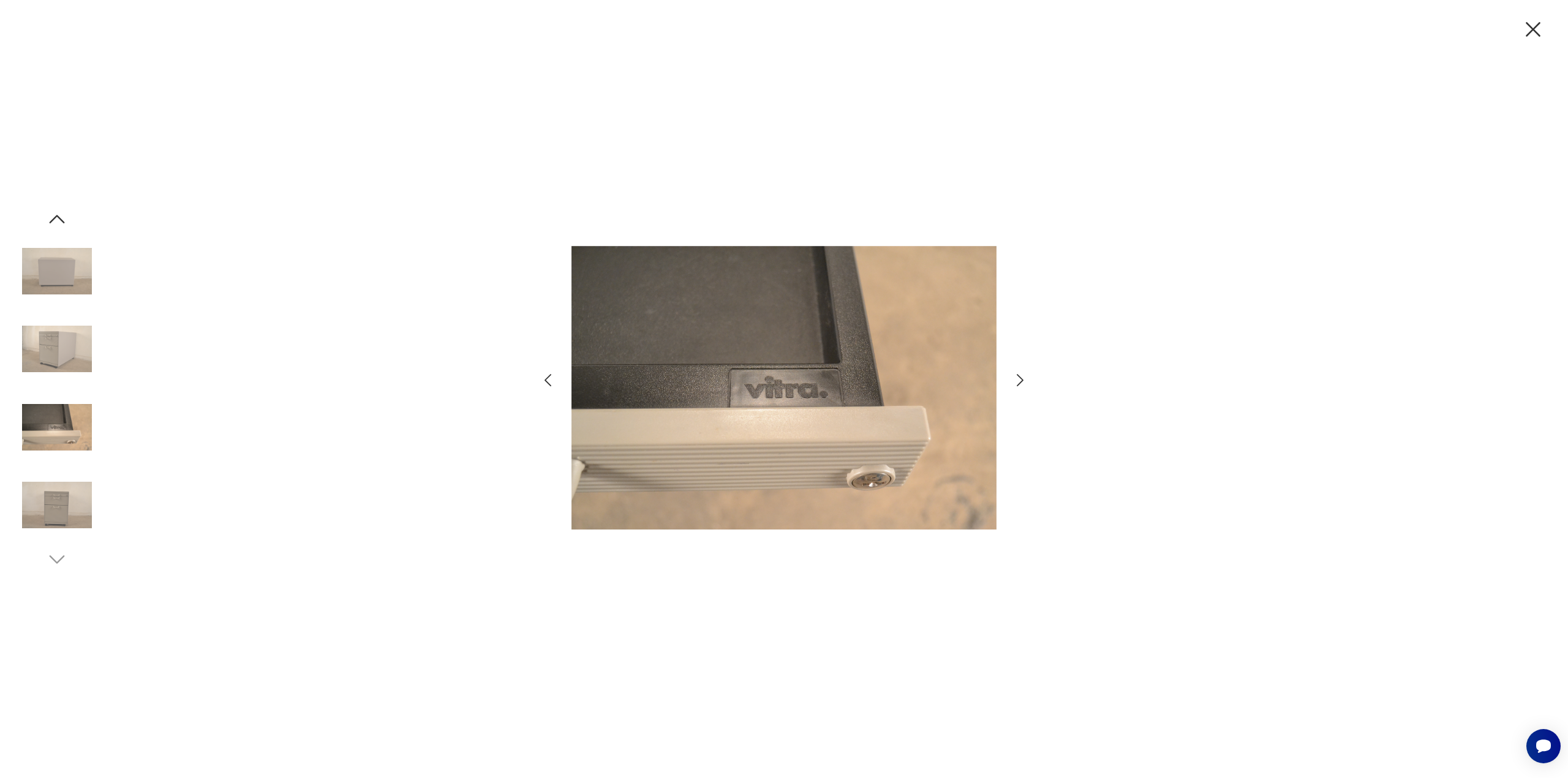
click at [1027, 379] on icon "button" at bounding box center [1019, 380] width 18 height 18
